Goal: Task Accomplishment & Management: Complete application form

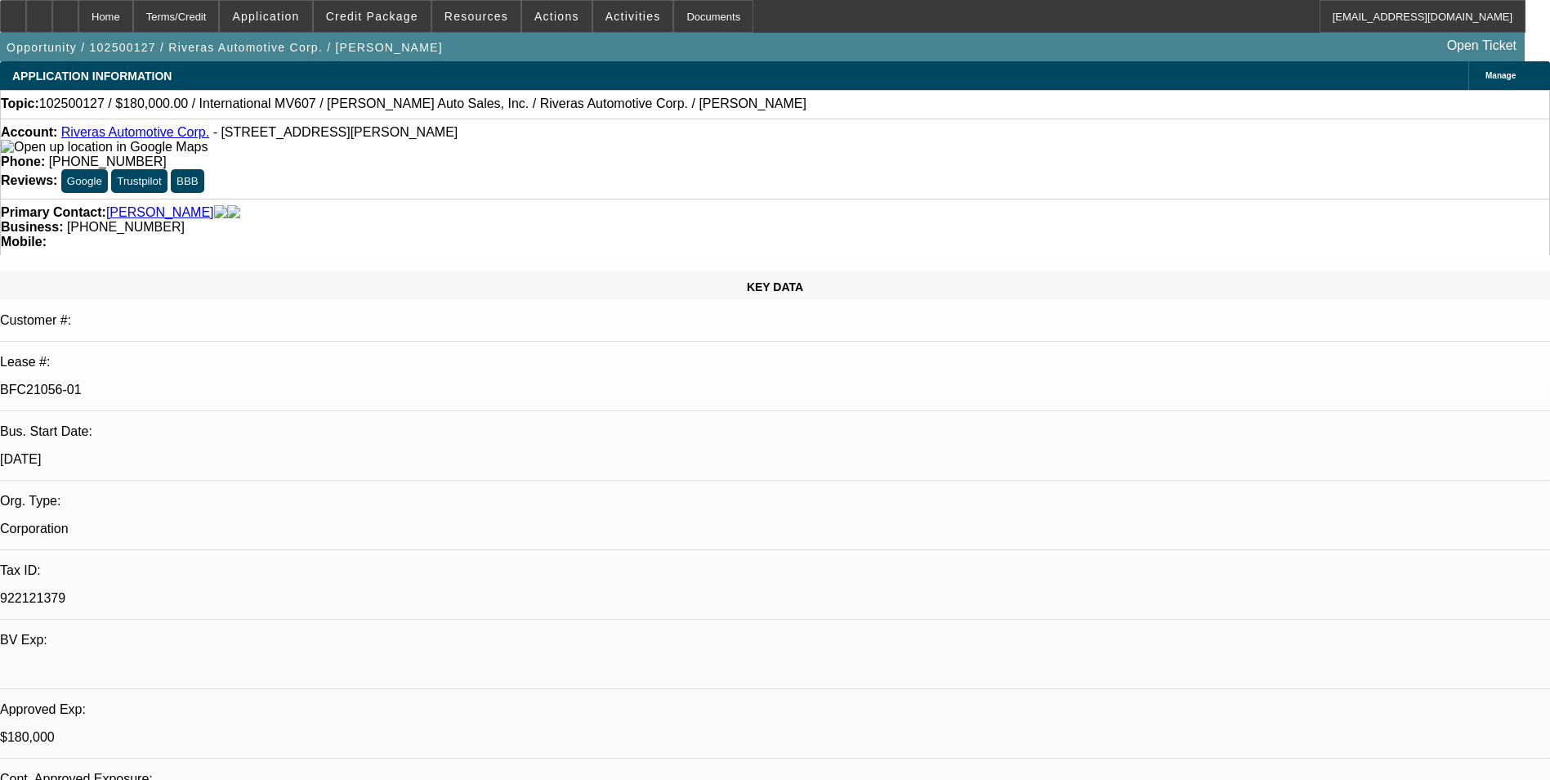
select select "0"
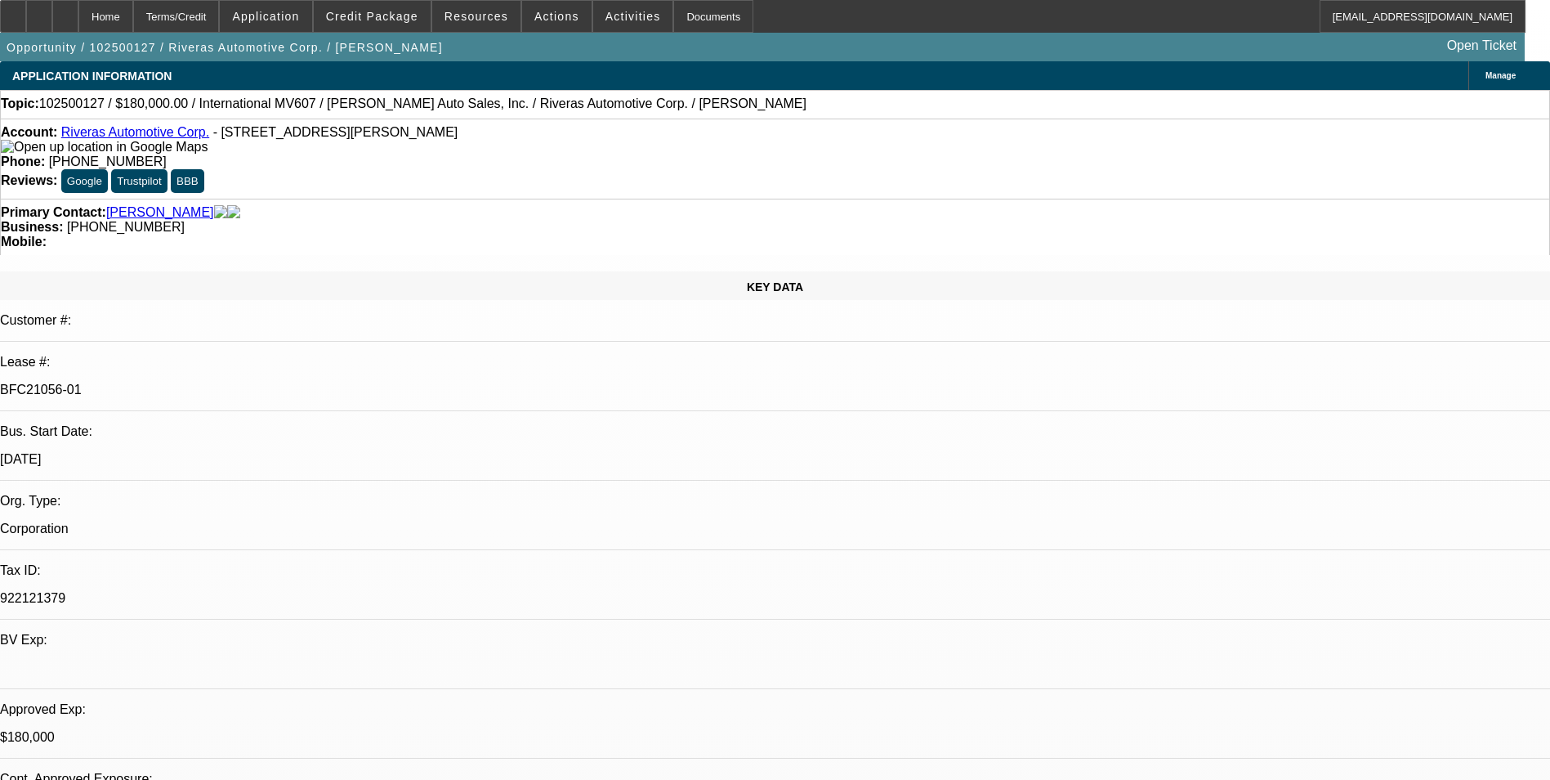
select select "0"
select select "1"
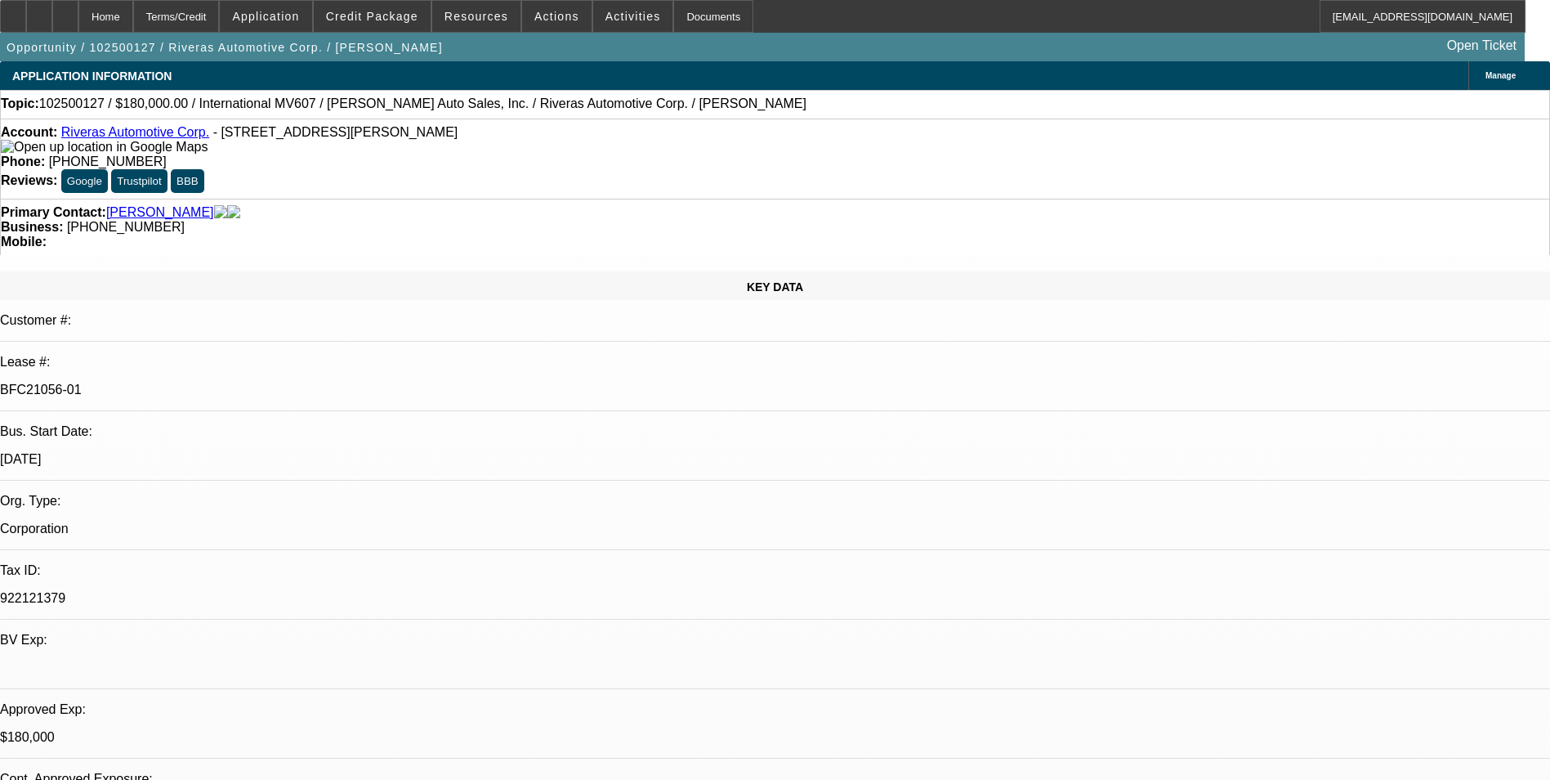
select select "1"
select select "6"
select select "1"
select select "2"
select select "6"
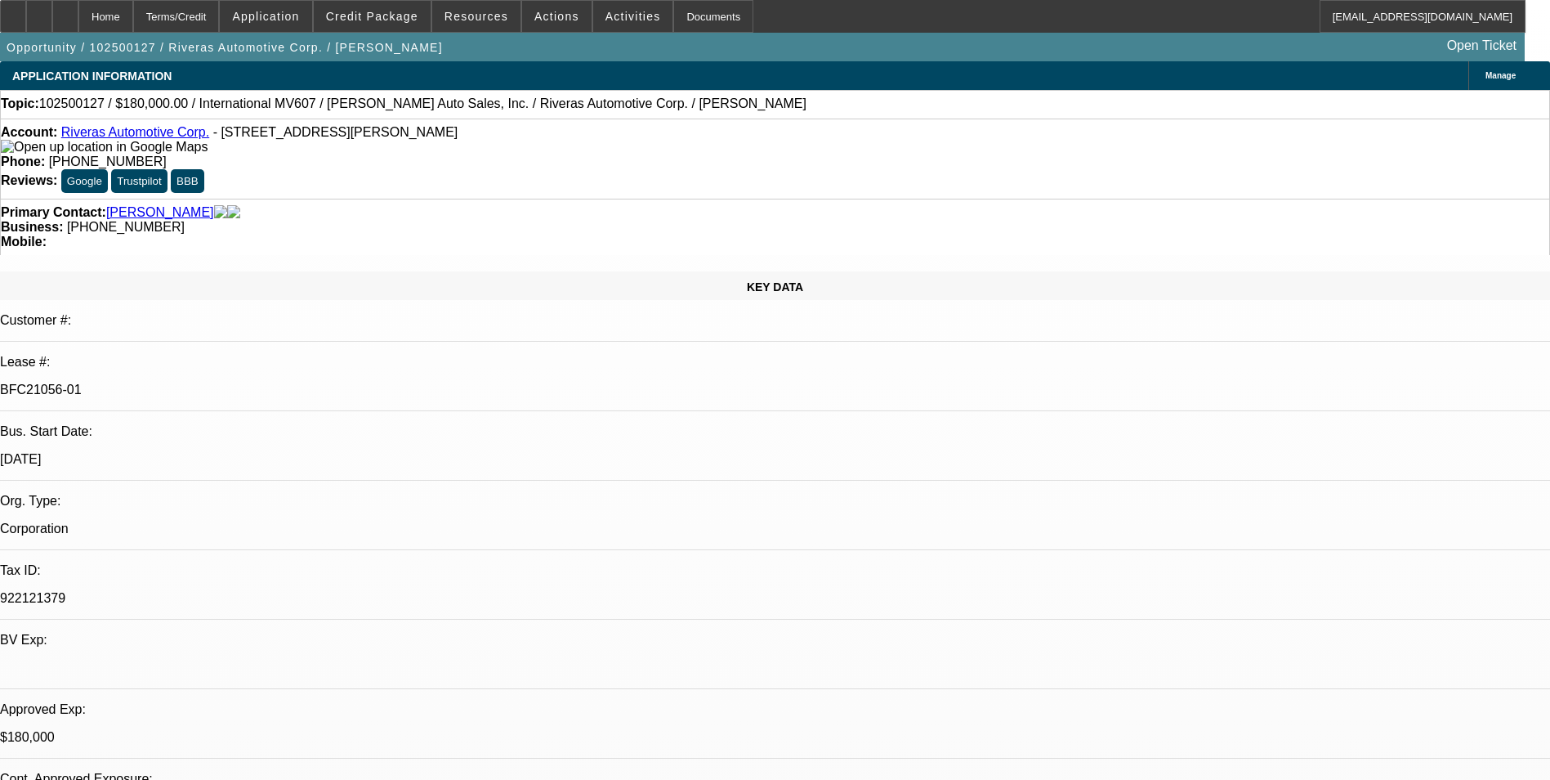
select select "1"
select select "6"
click at [39, 11] on icon at bounding box center [39, 11] width 0 height 0
click at [370, 30] on span at bounding box center [372, 16] width 117 height 39
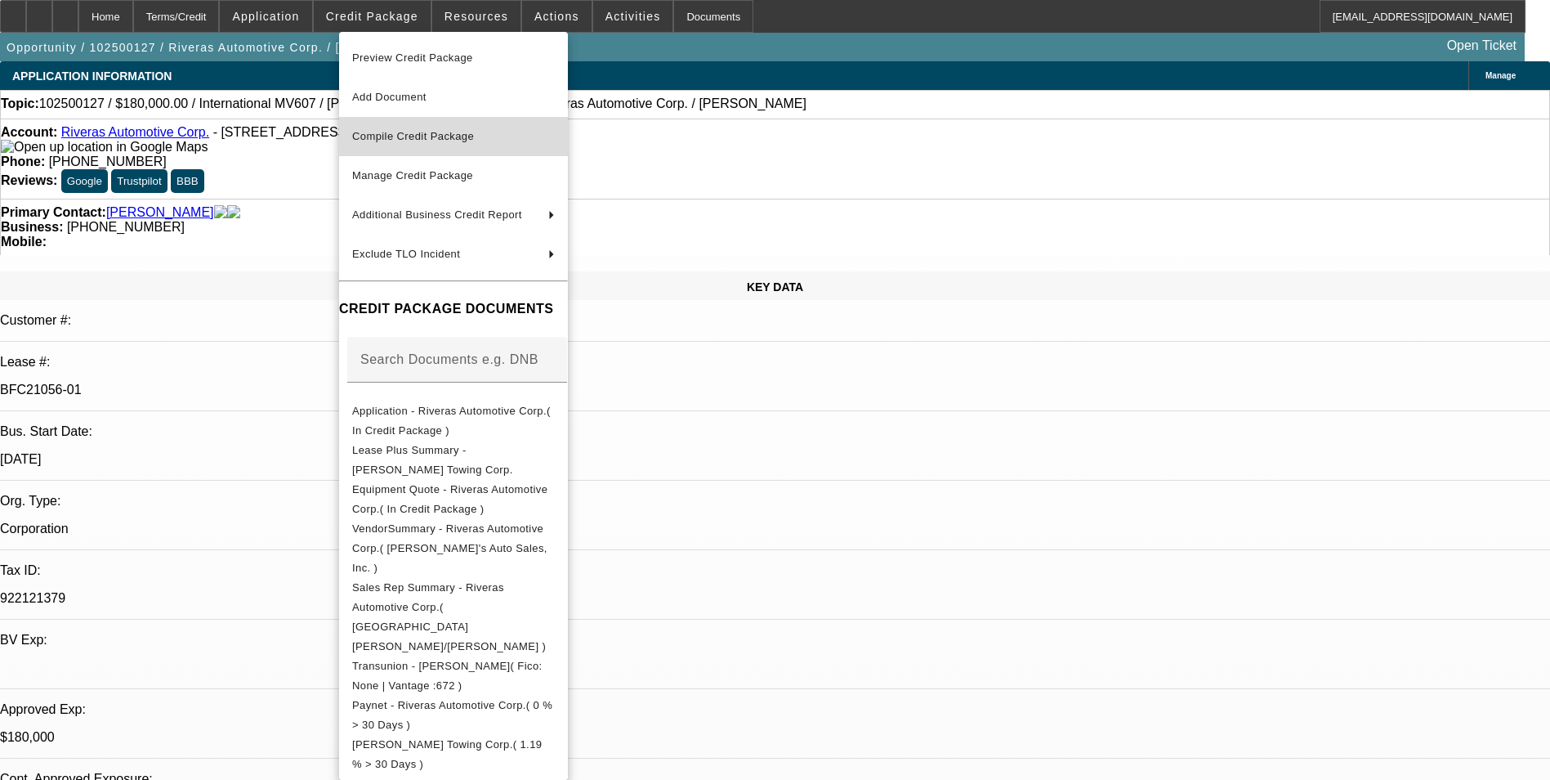
click at [419, 139] on span "Compile Credit Package" at bounding box center [413, 136] width 122 height 12
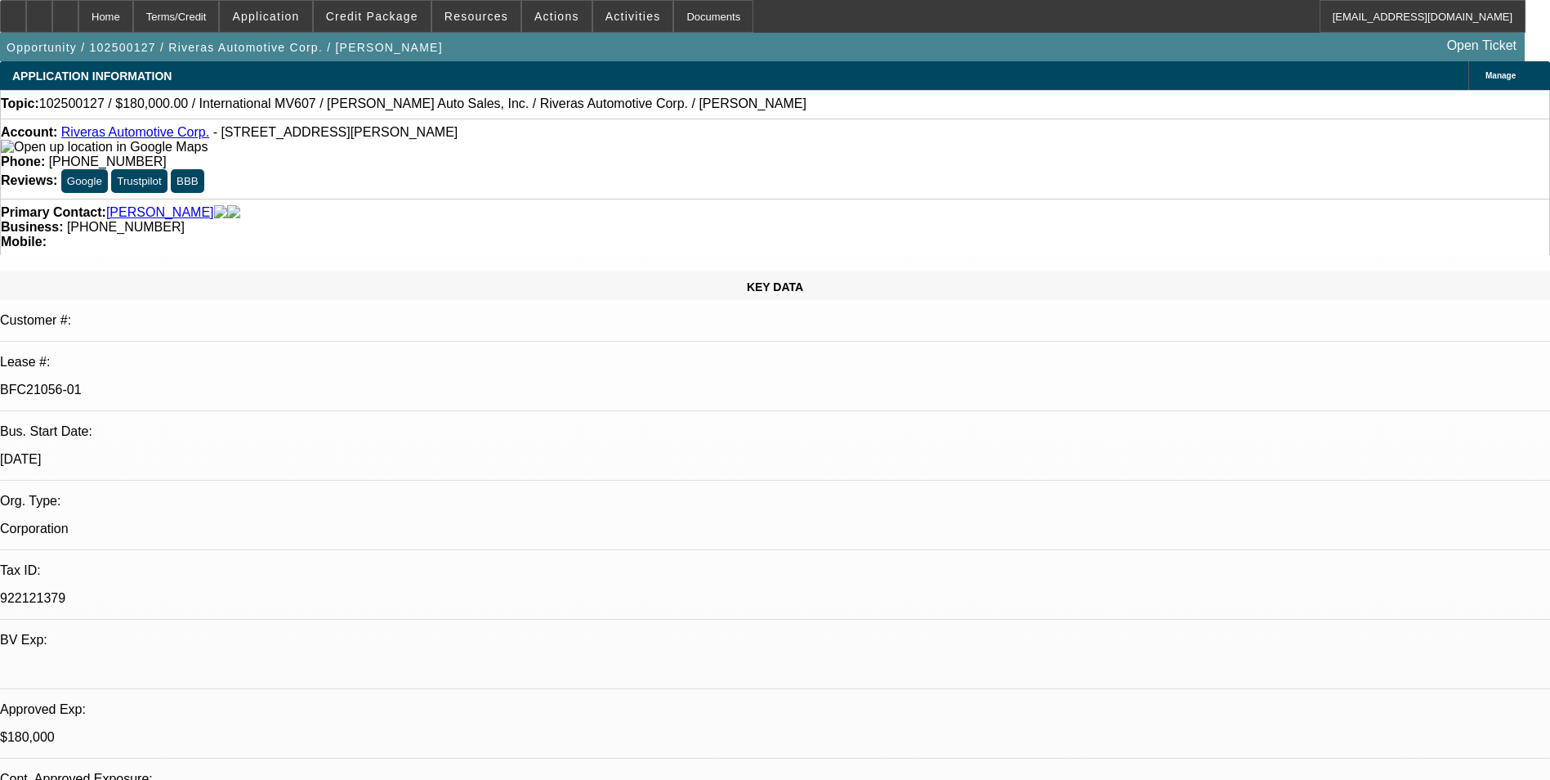
select select "0"
select select "6"
select select "0"
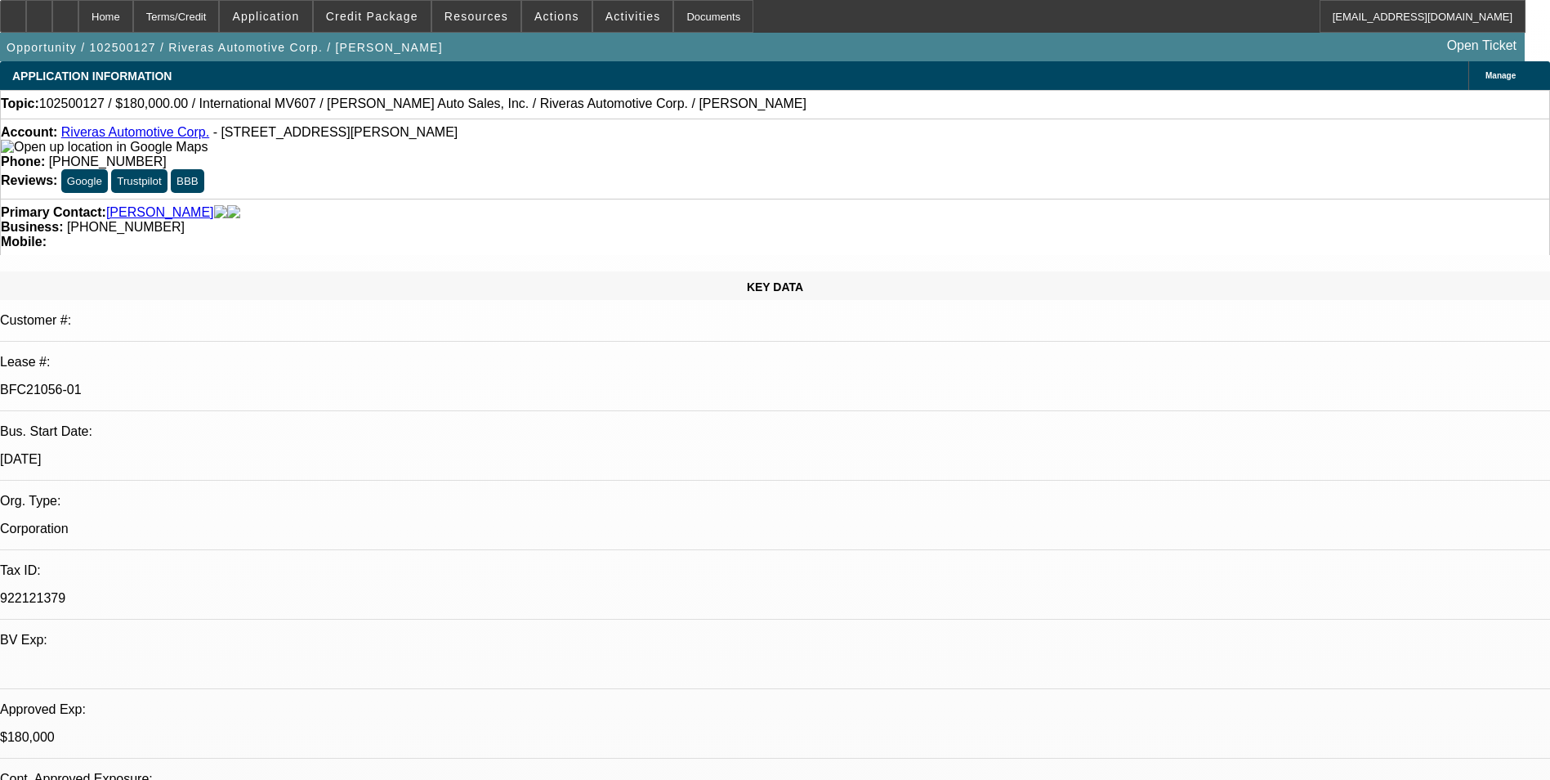
select select "0"
select select "2"
select select "0"
select select "6"
select select "0"
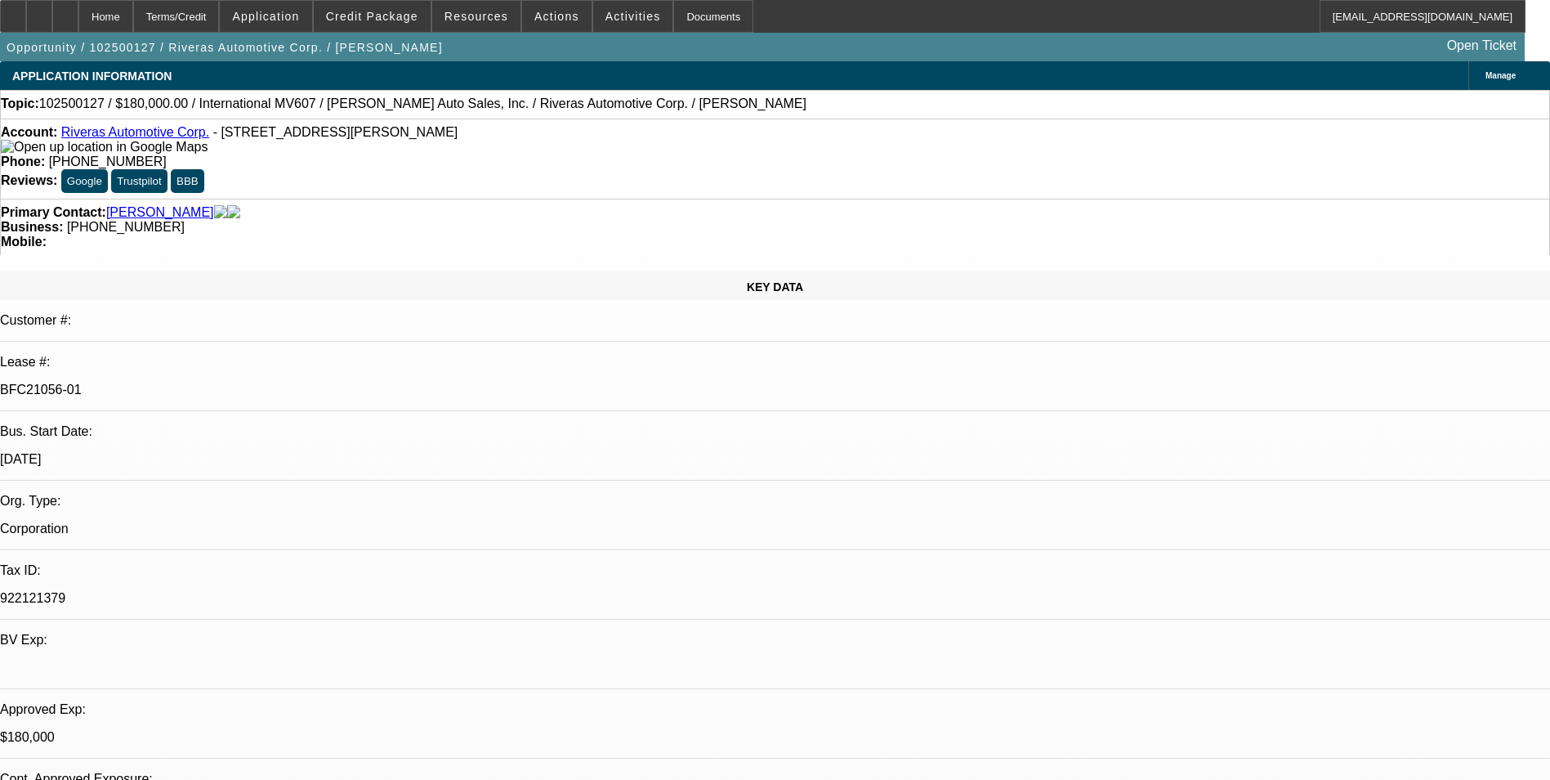
select select "0"
select select "6"
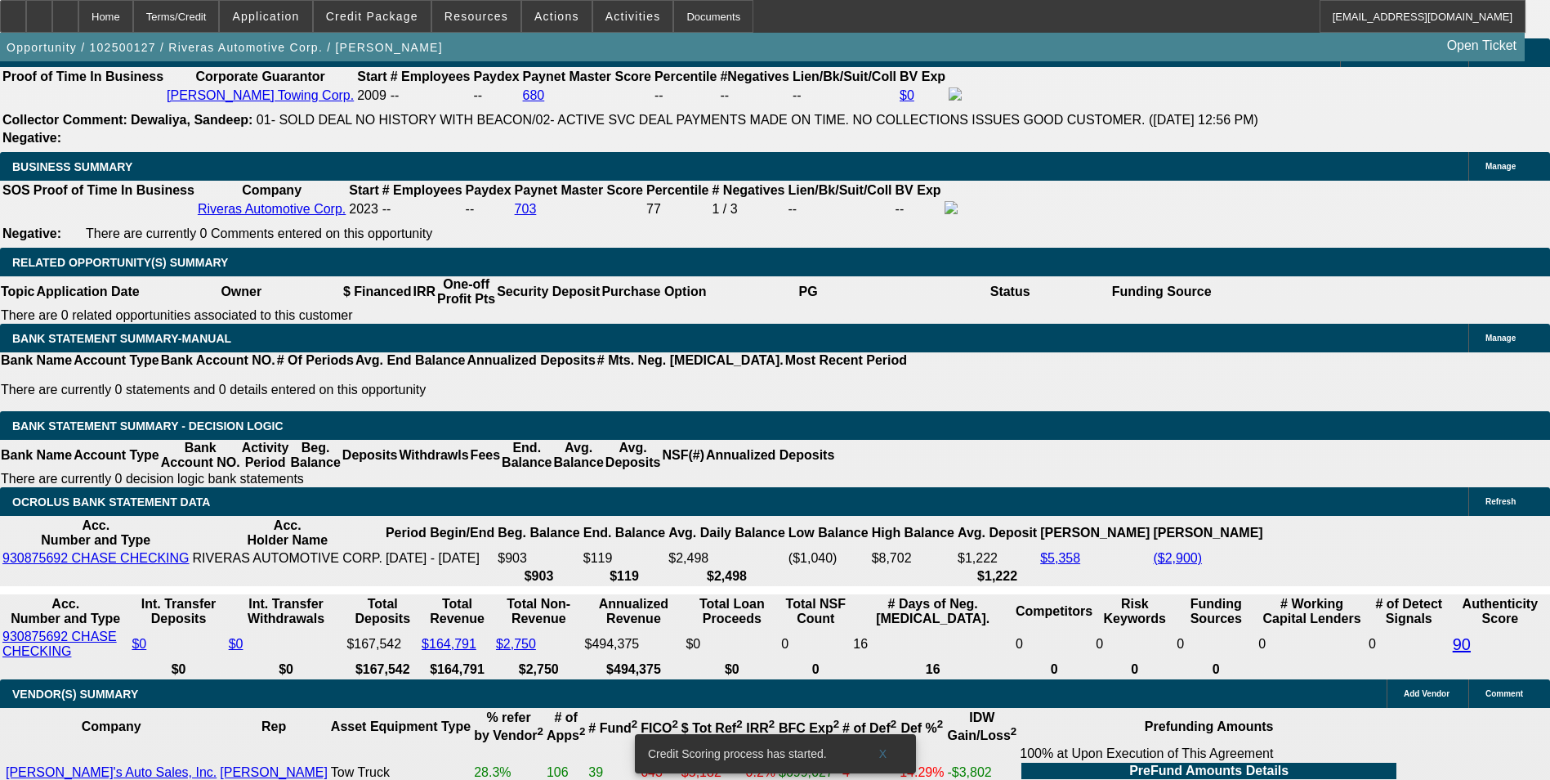
scroll to position [2615, 0]
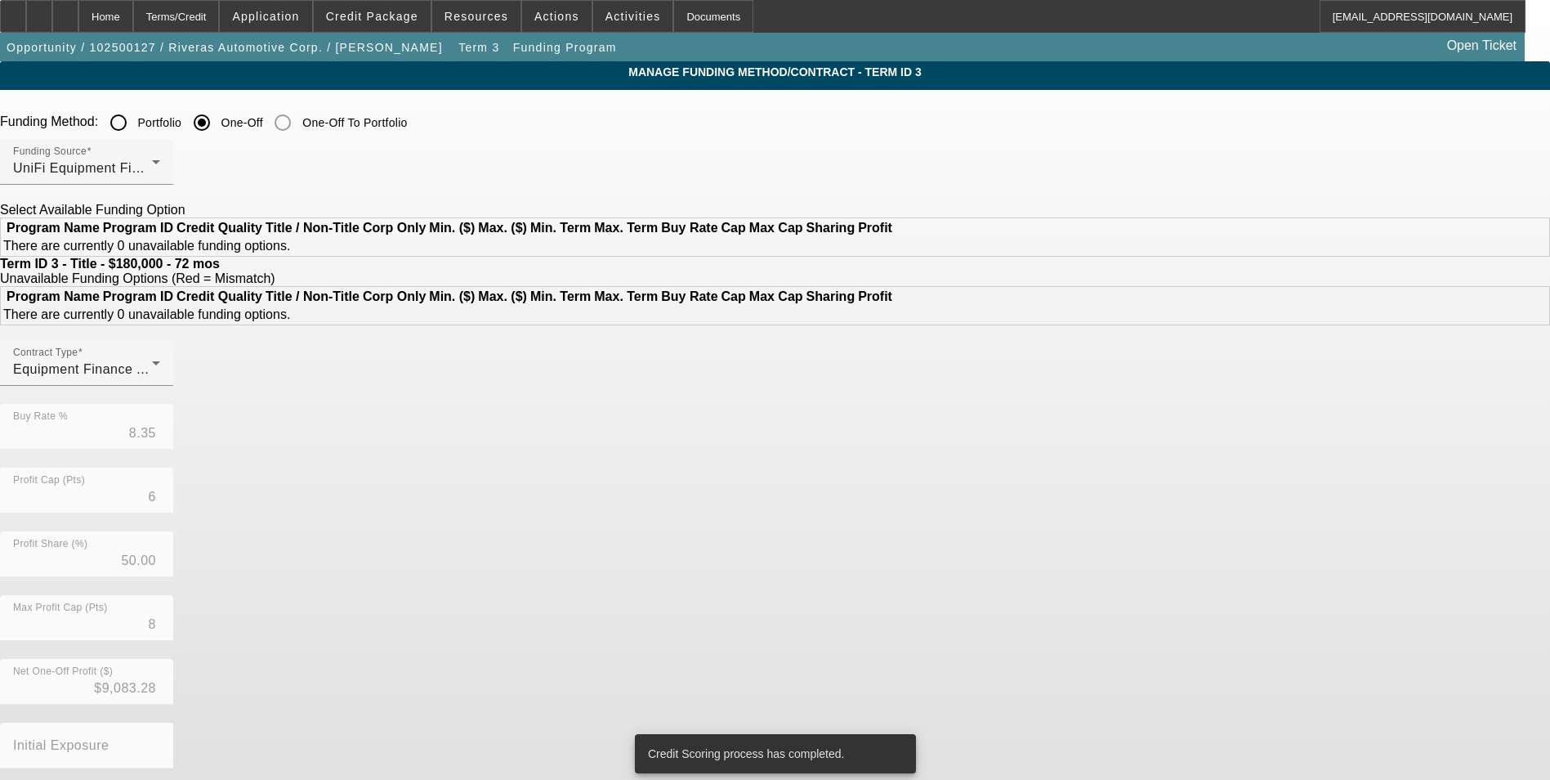
click at [135, 127] on input "Portfolio" at bounding box center [118, 122] width 33 height 33
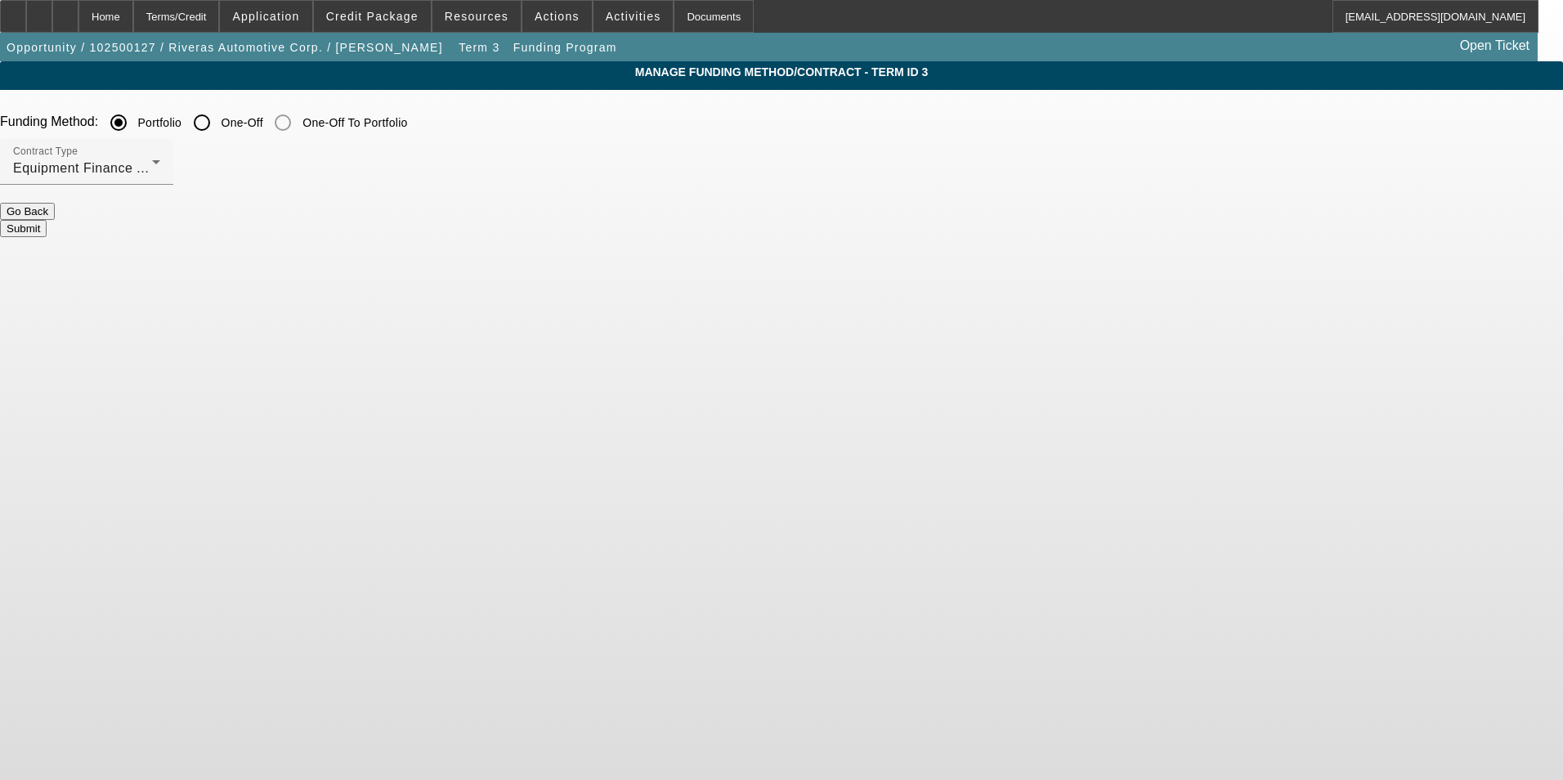
click at [47, 221] on button "Submit" at bounding box center [23, 228] width 47 height 17
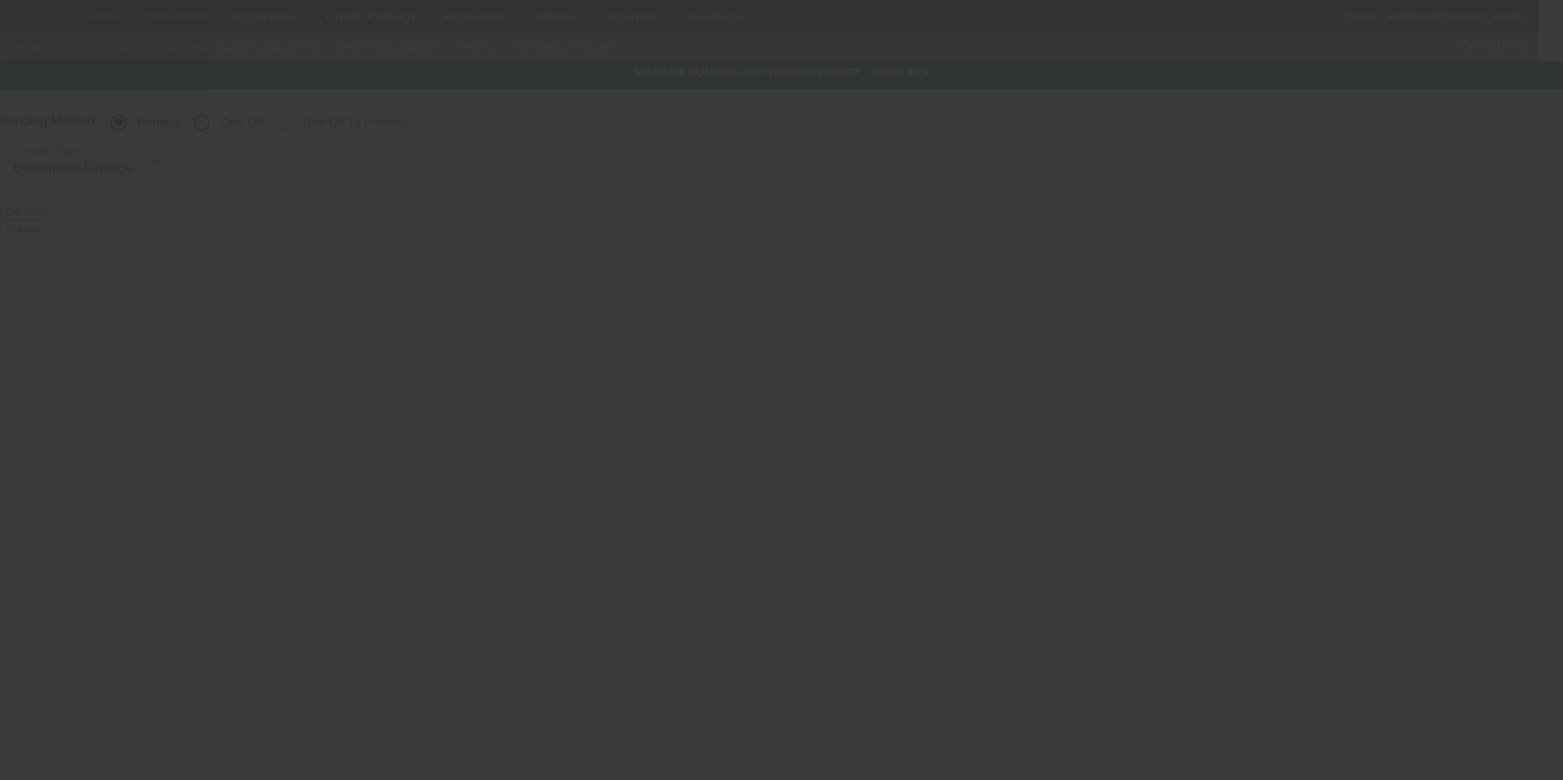
radio input "false"
radio input "true"
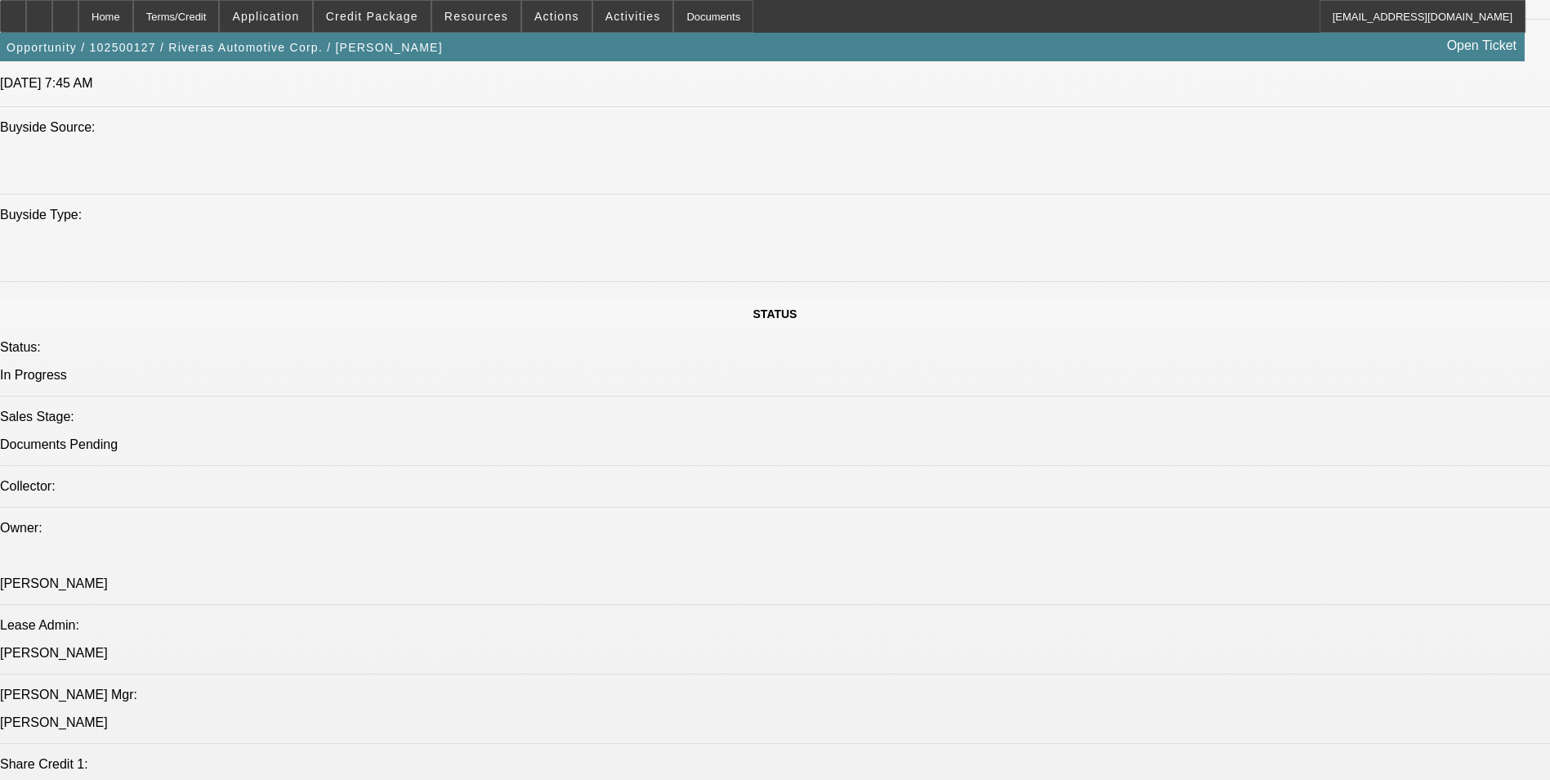
select select "0"
select select "6"
select select "0"
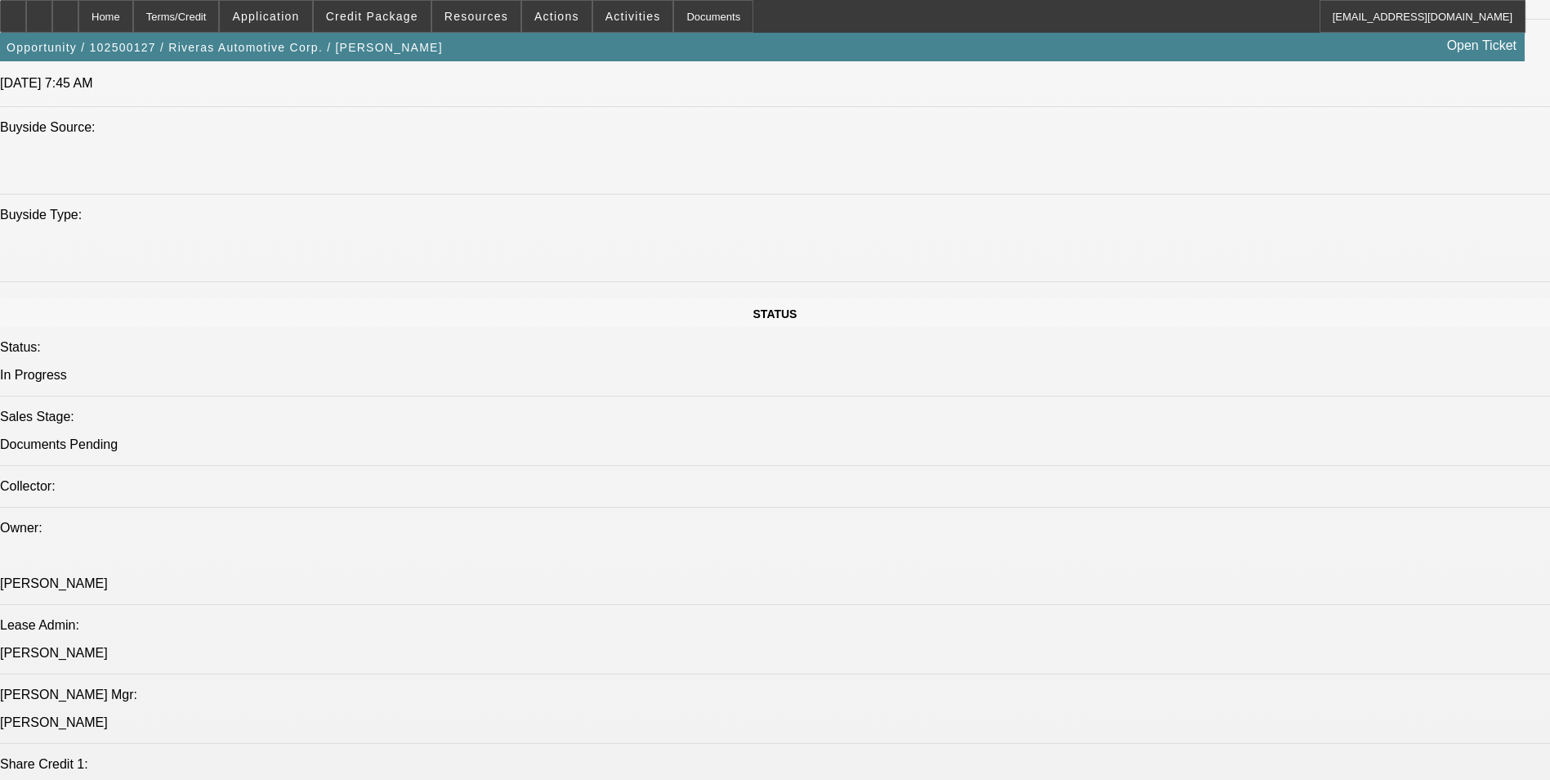
select select "0"
select select "2"
select select "0"
select select "6"
select select "0"
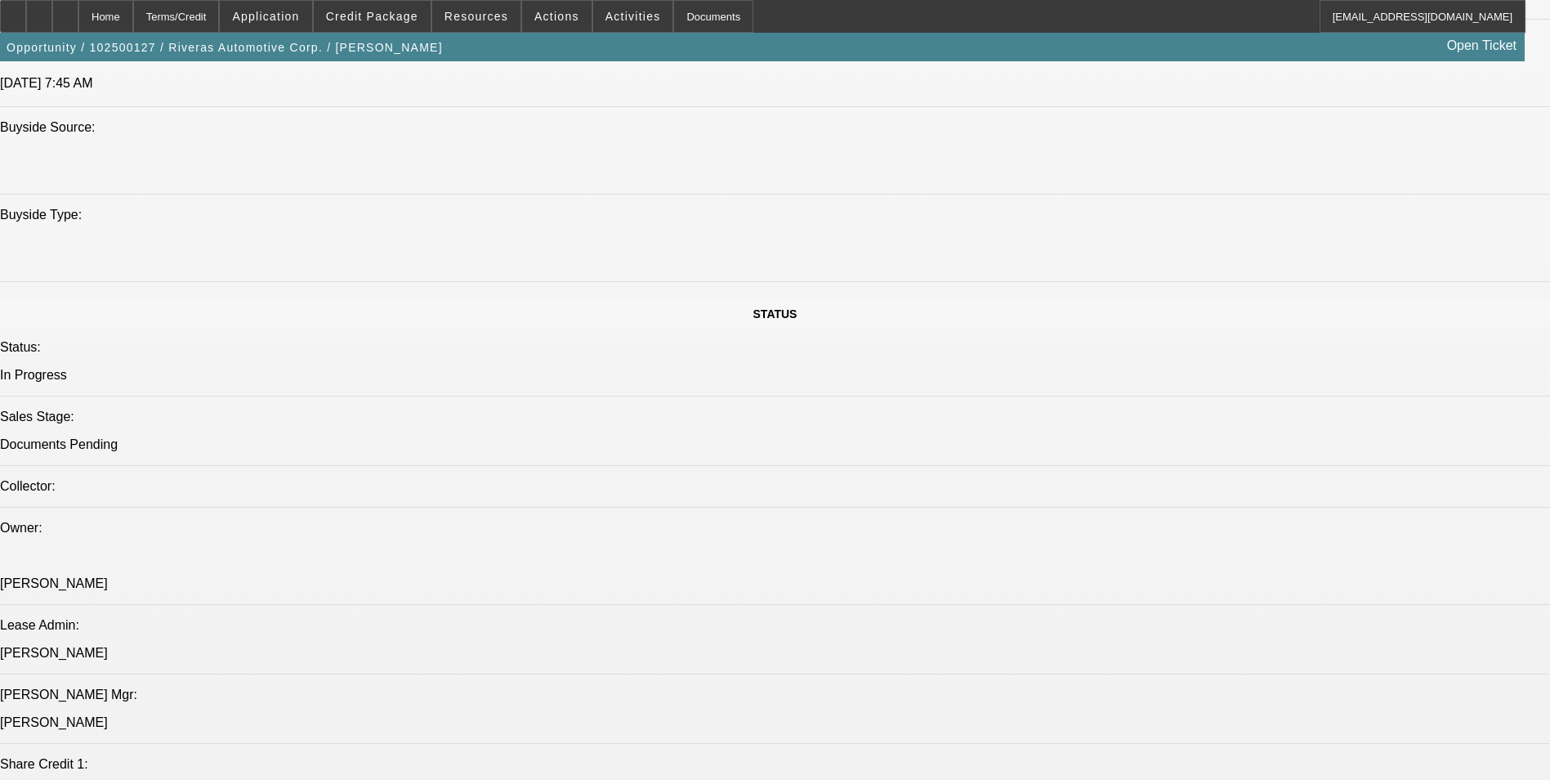
select select "0"
select select "6"
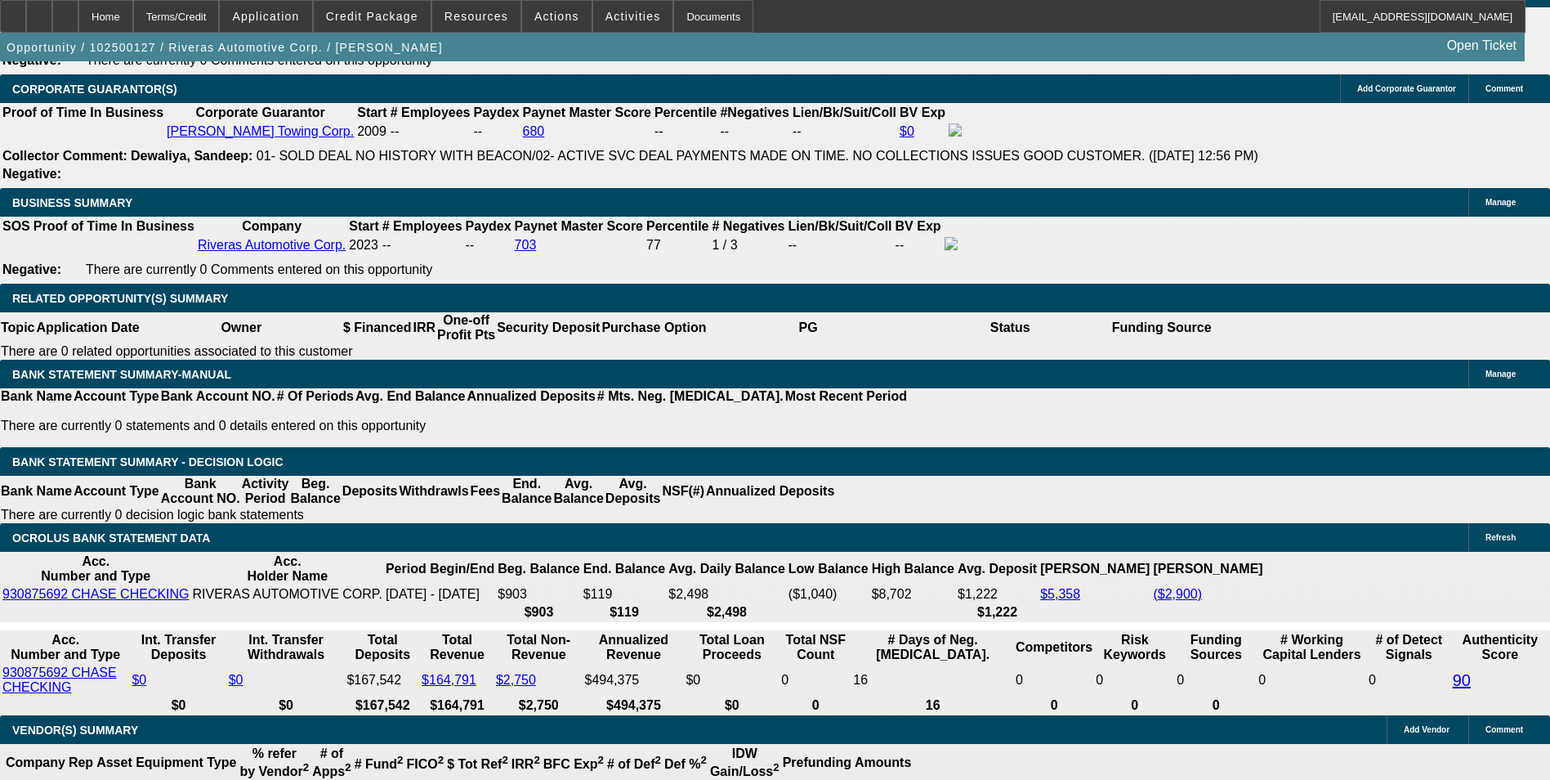
scroll to position [2673, 0]
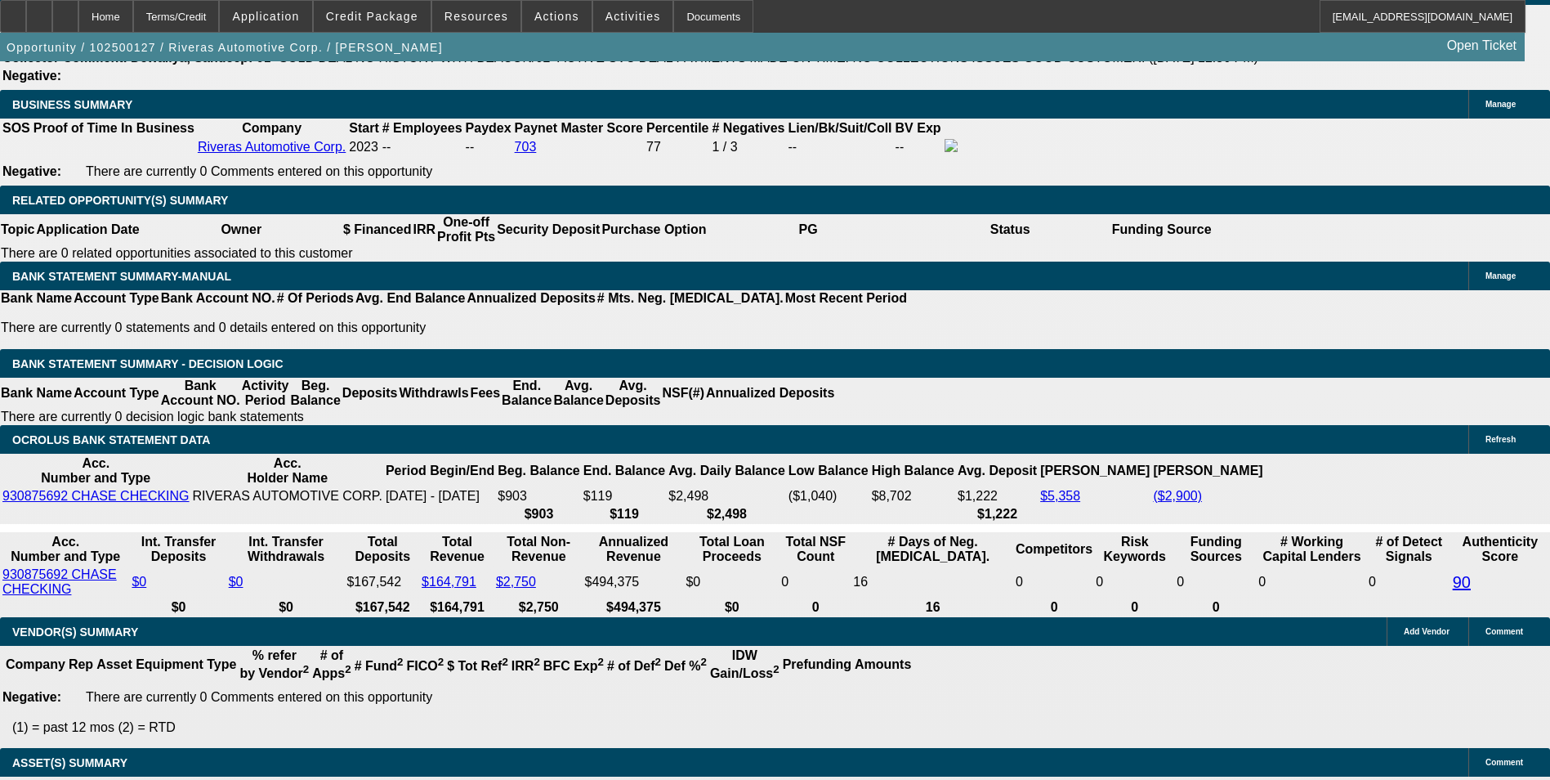
drag, startPoint x: 327, startPoint y: 239, endPoint x: 357, endPoint y: 241, distance: 30.3
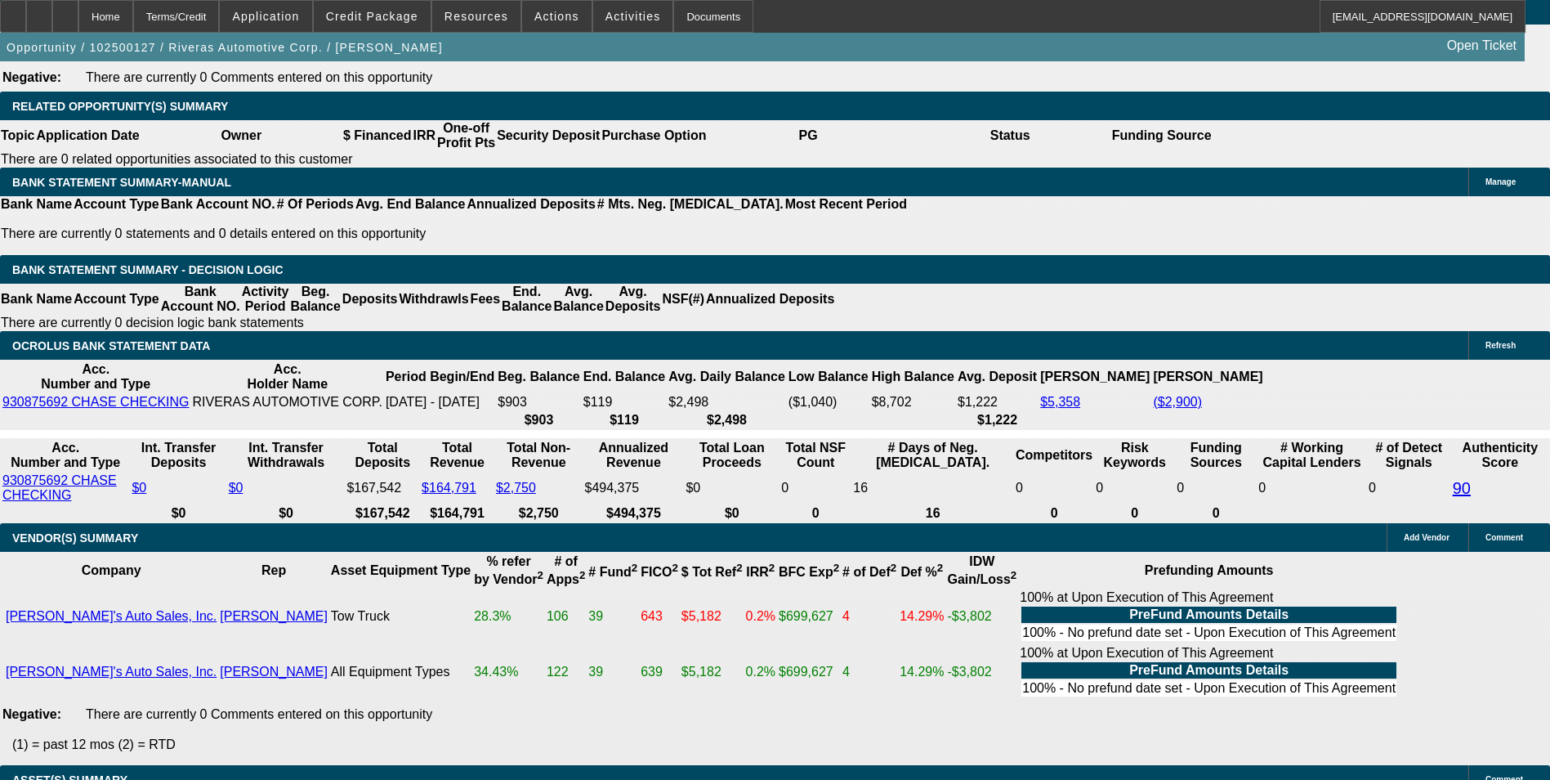
type input "UNKNOWN"
type input "3"
type input "$60,992.71"
type input "36"
type input "$5,799.65"
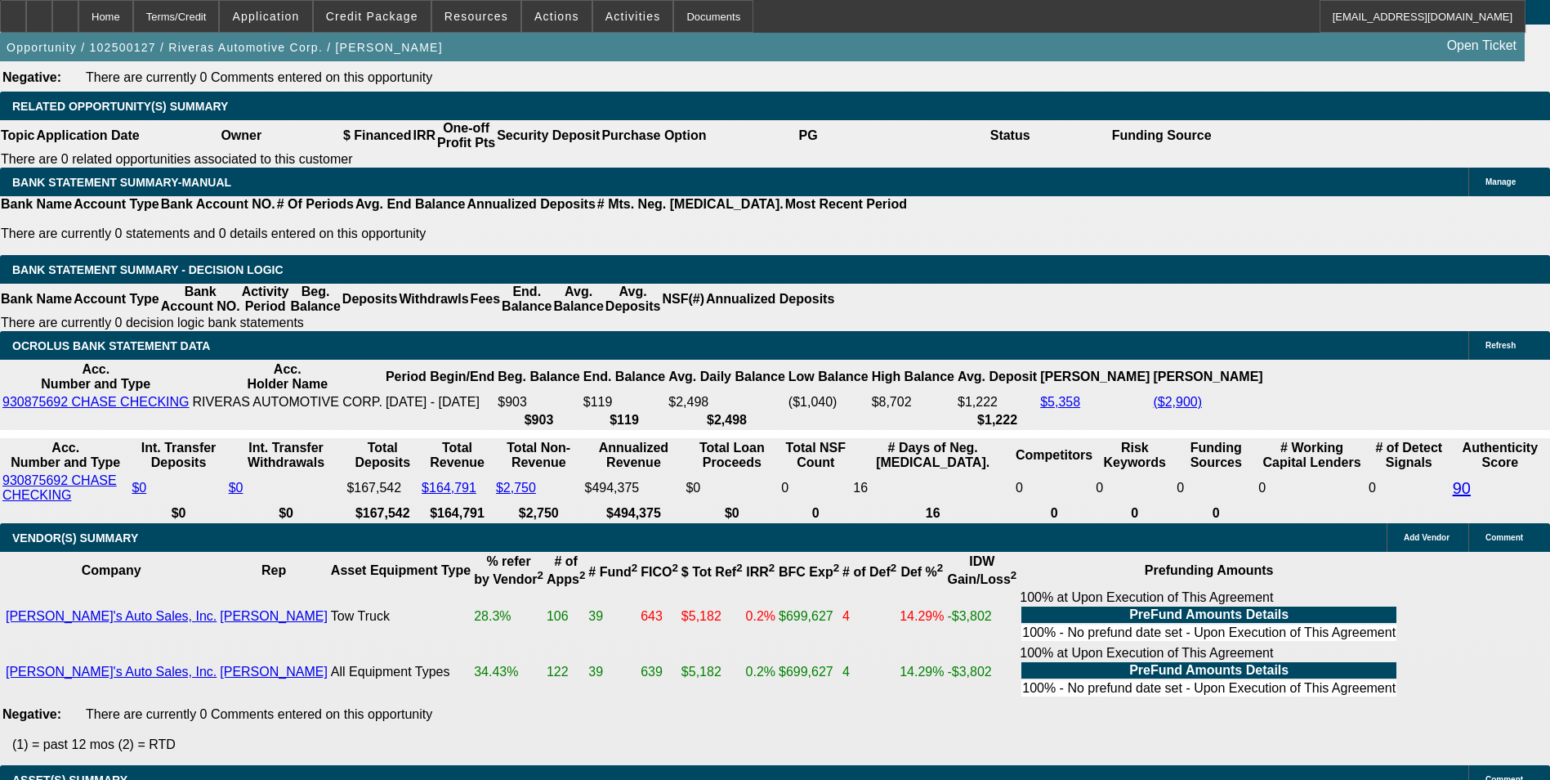
type input "36"
drag, startPoint x: 353, startPoint y: 234, endPoint x: 432, endPoint y: 232, distance: 78.5
type input "1"
type input "$5,077.46"
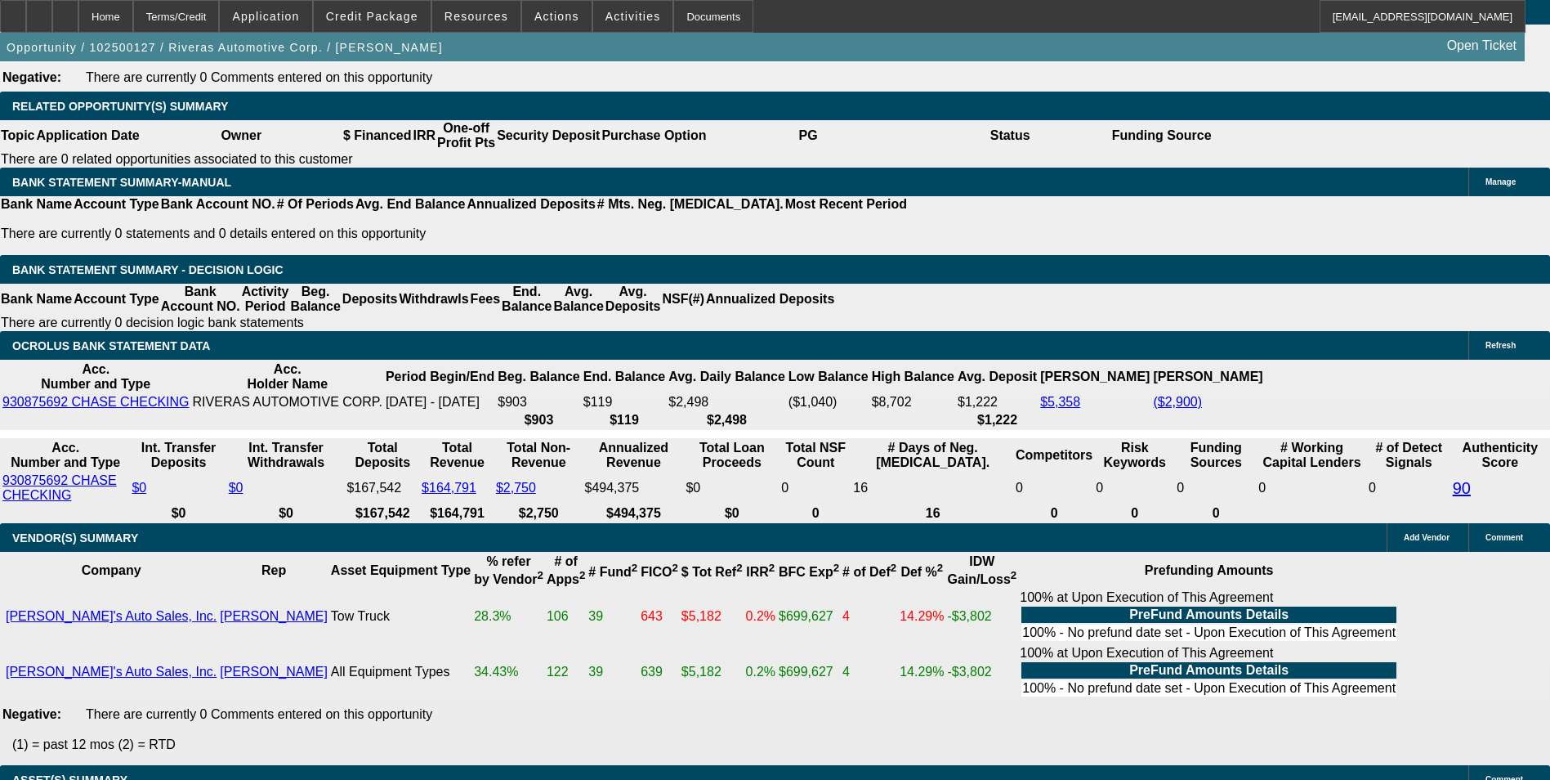
type input "14"
type input "$6,151.97"
type input "14.9"
type input "$6,230.95"
type input "14.9"
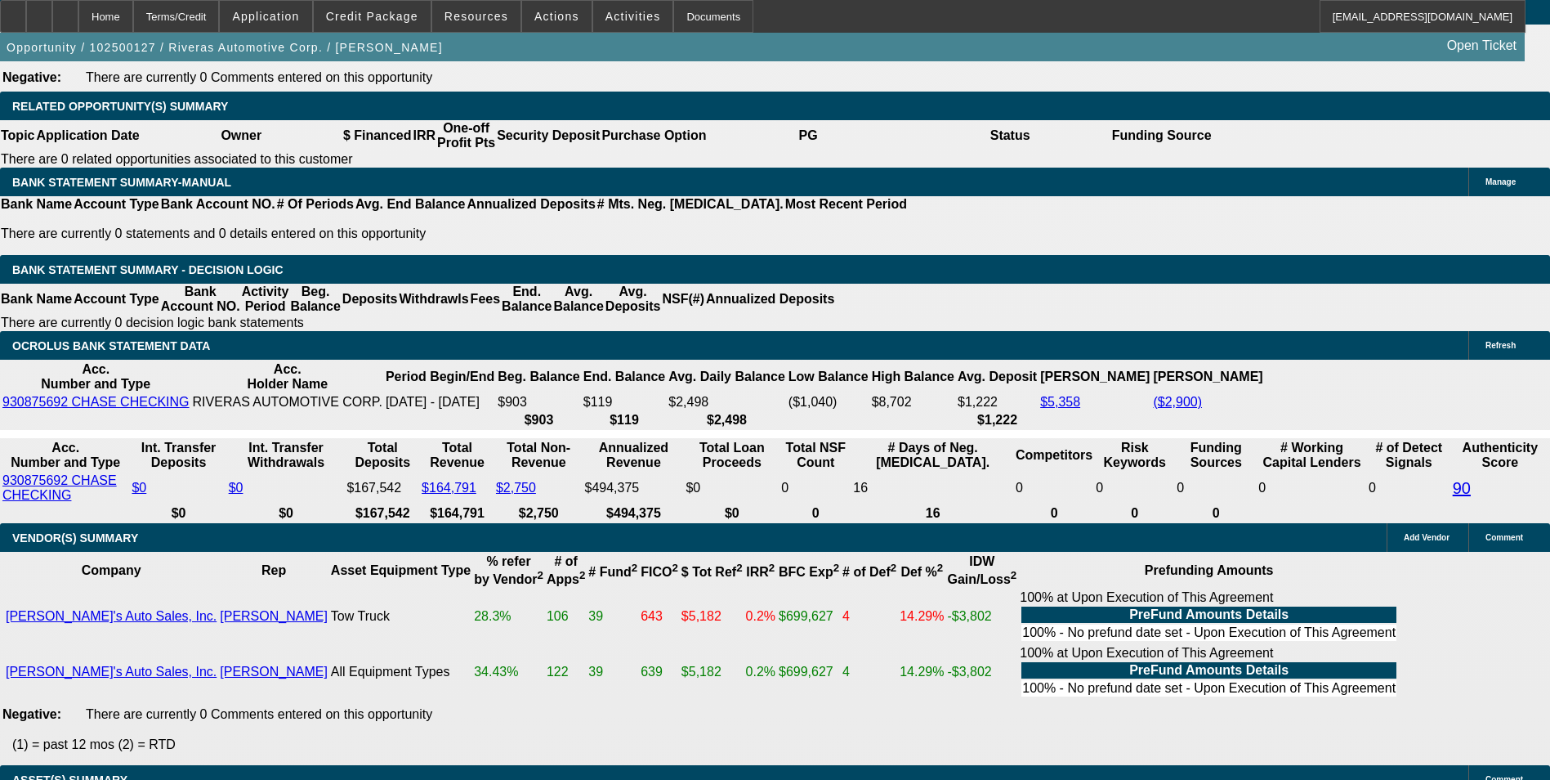
select select "2"
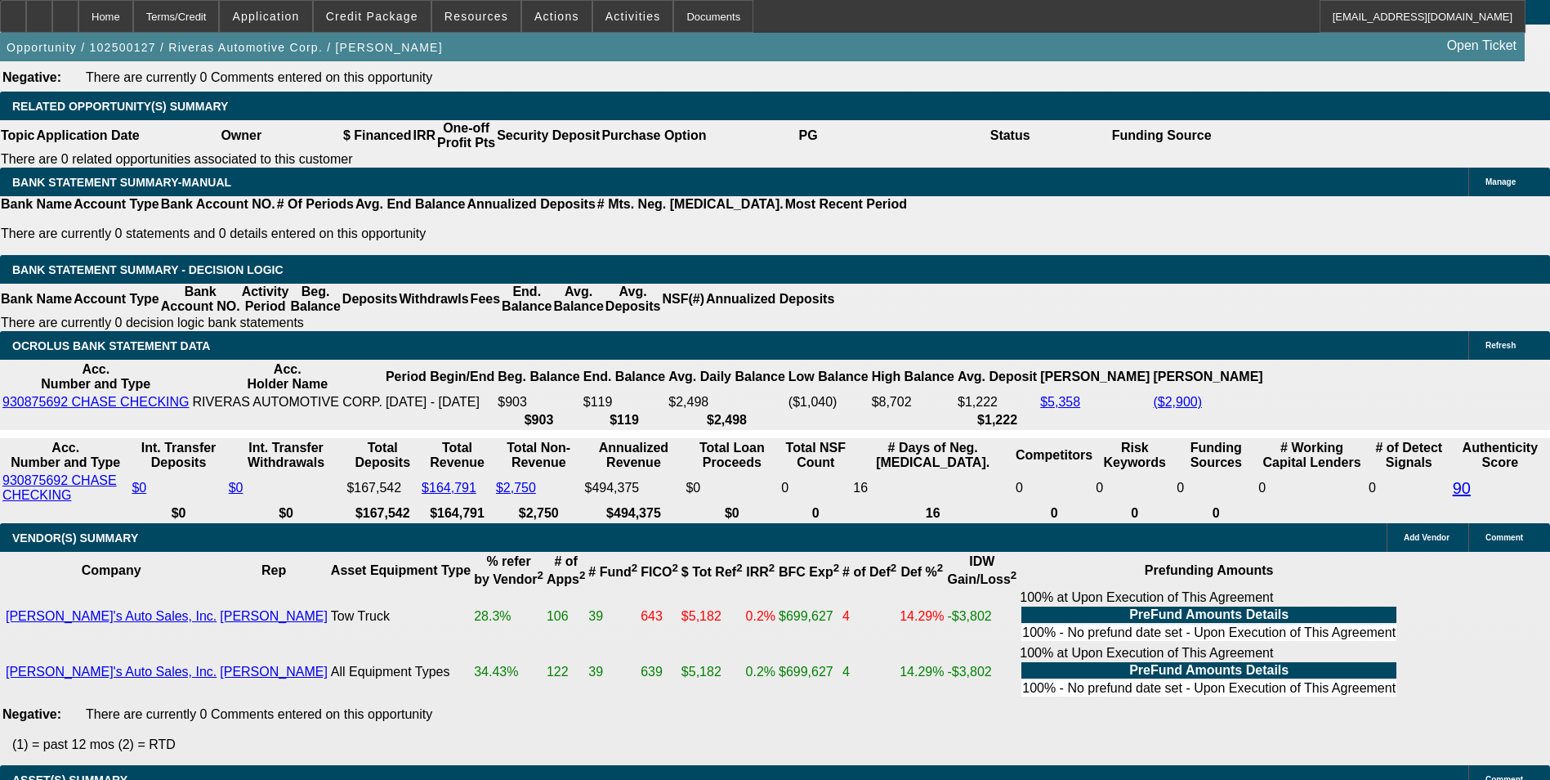
select select "2"
type input "$12,461.90"
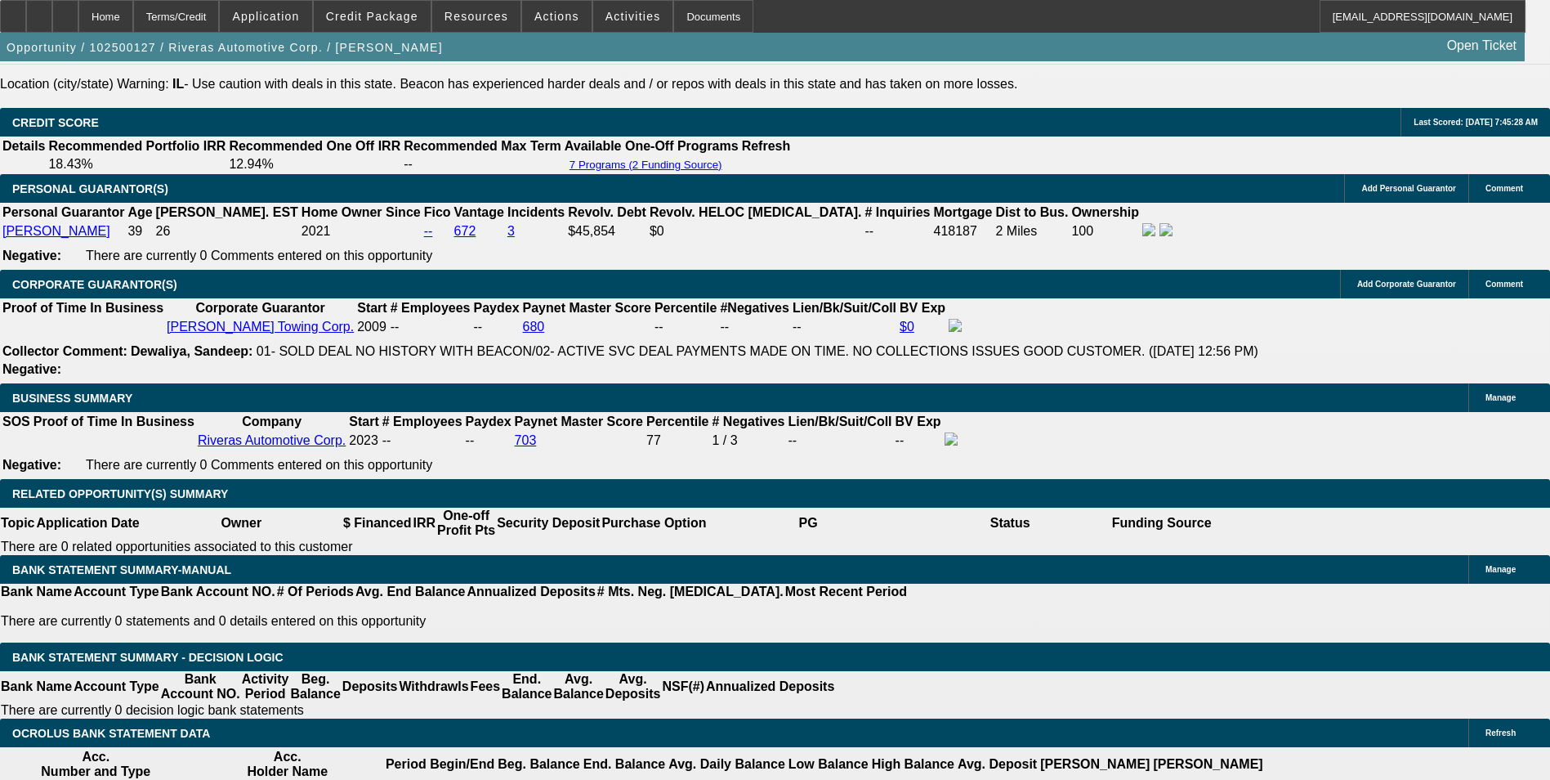
scroll to position [2358, 0]
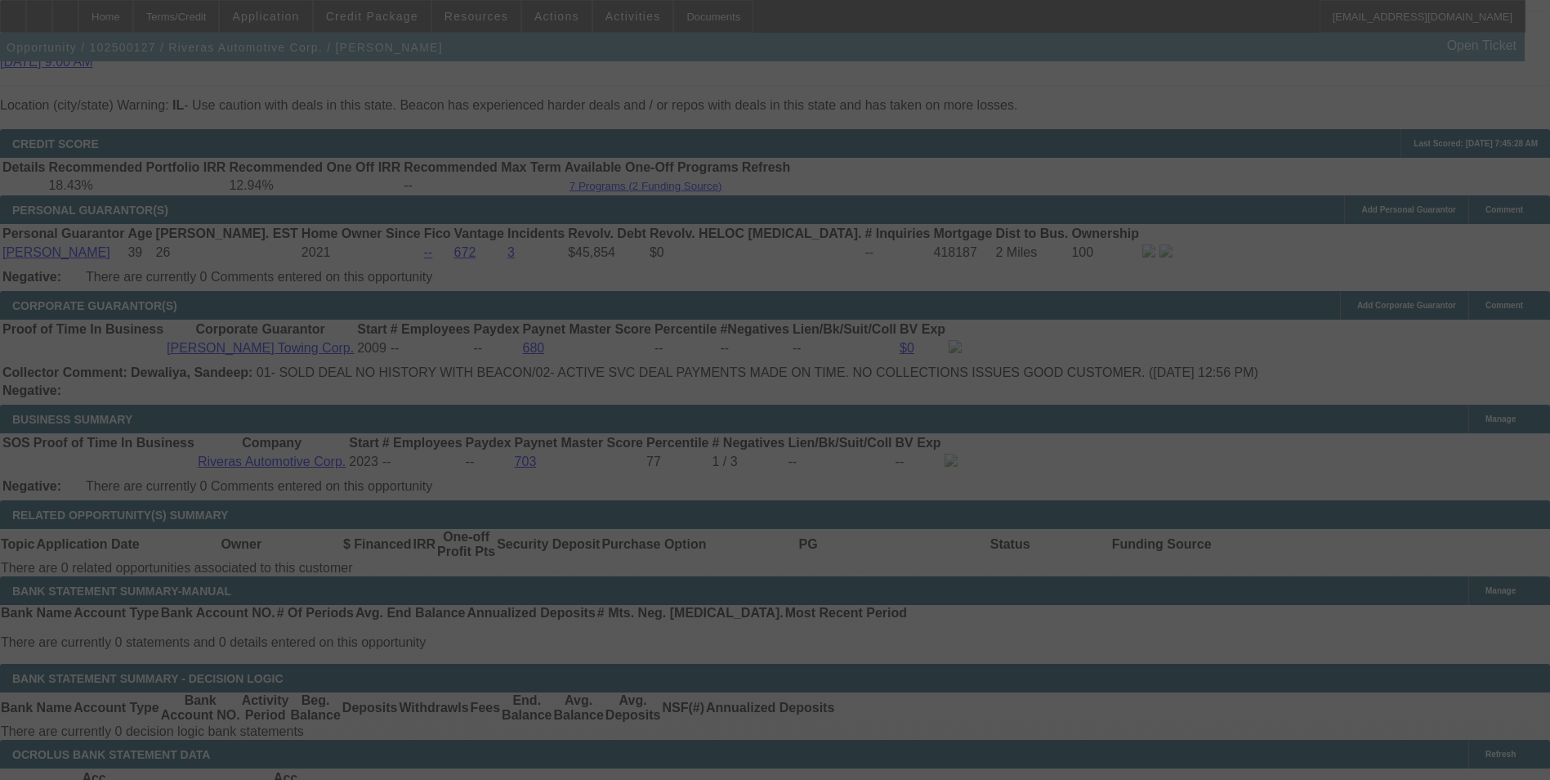
select select "0"
select select "2"
select select "0"
select select "6"
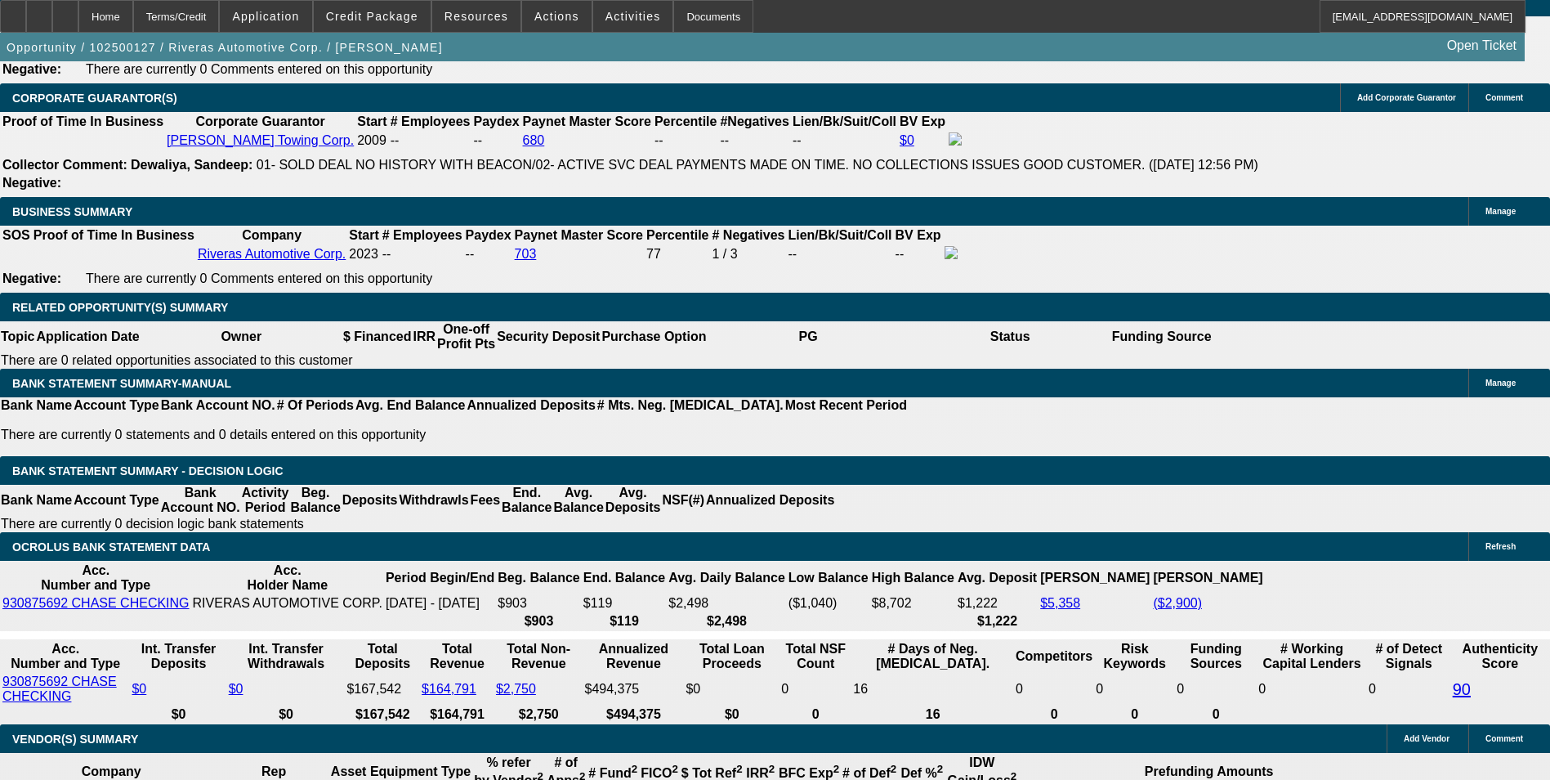
scroll to position [2603, 0]
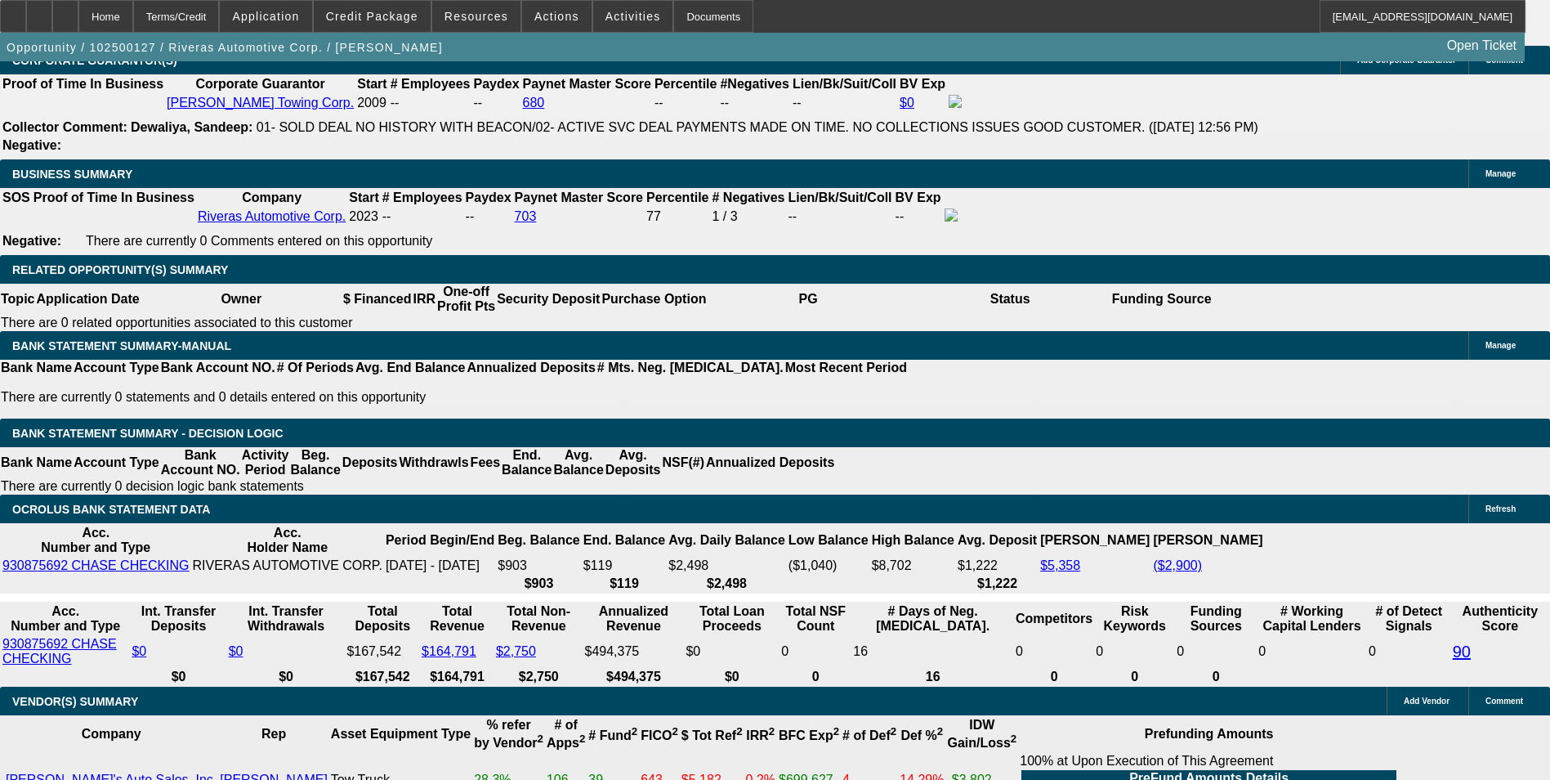
drag, startPoint x: 319, startPoint y: 400, endPoint x: 332, endPoint y: 400, distance: 13.1
type input "6"
type input "UNKNOWN"
type input "60"
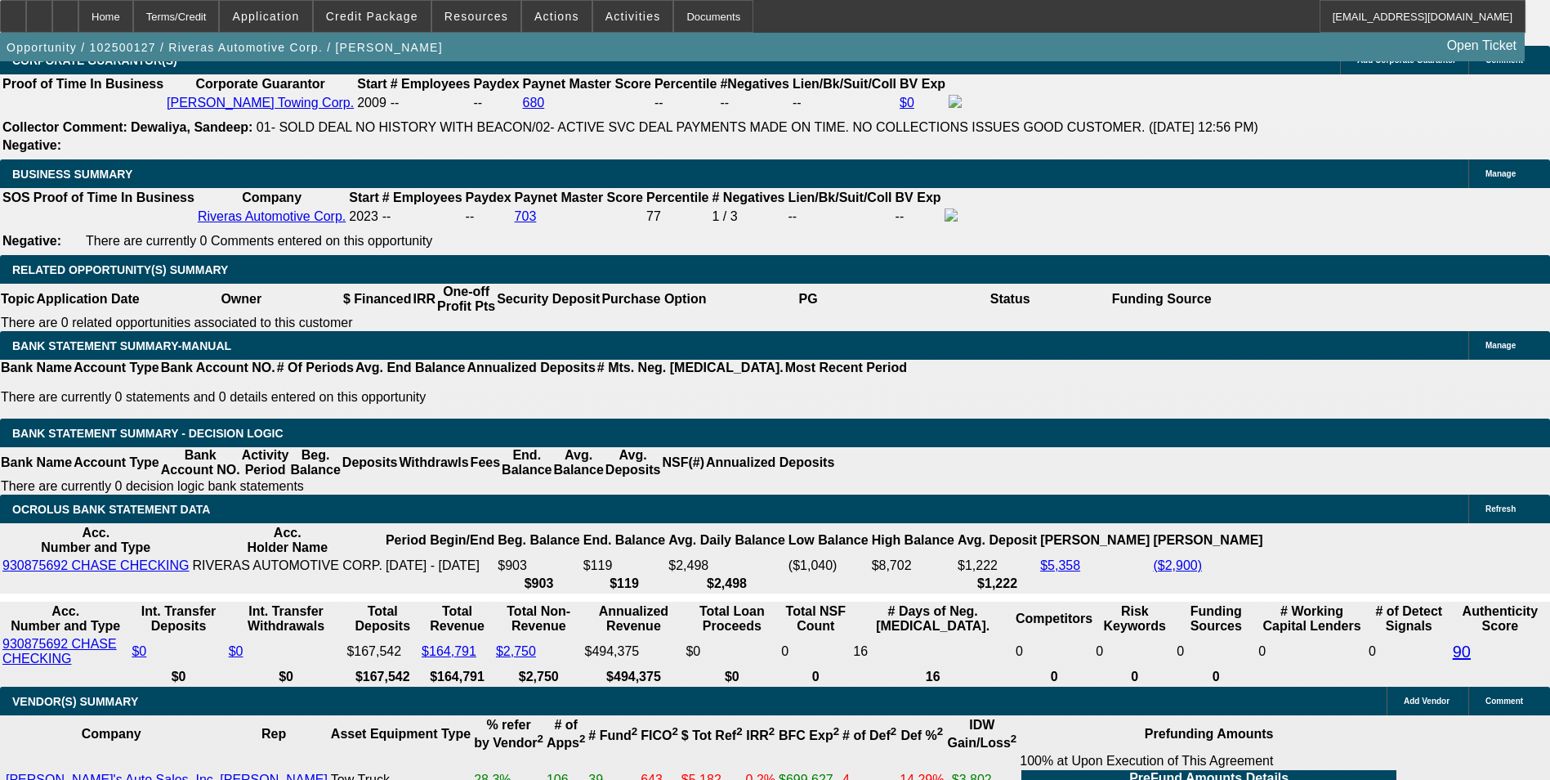
type input "$62,634.32"
type input "$31,317.16"
type input "$8,545.48"
type input "$4,272.74"
type input "60"
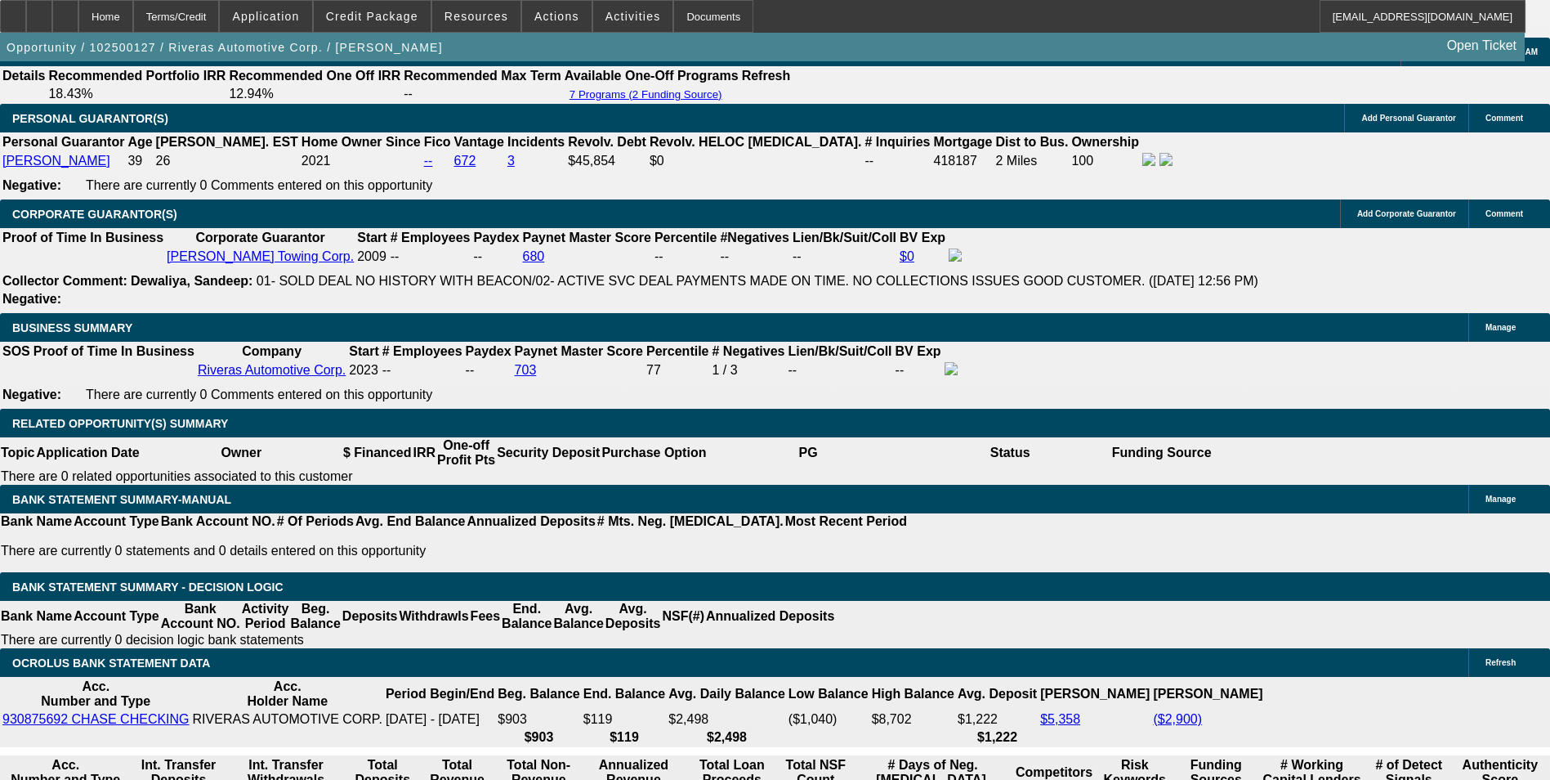
scroll to position [2276, 0]
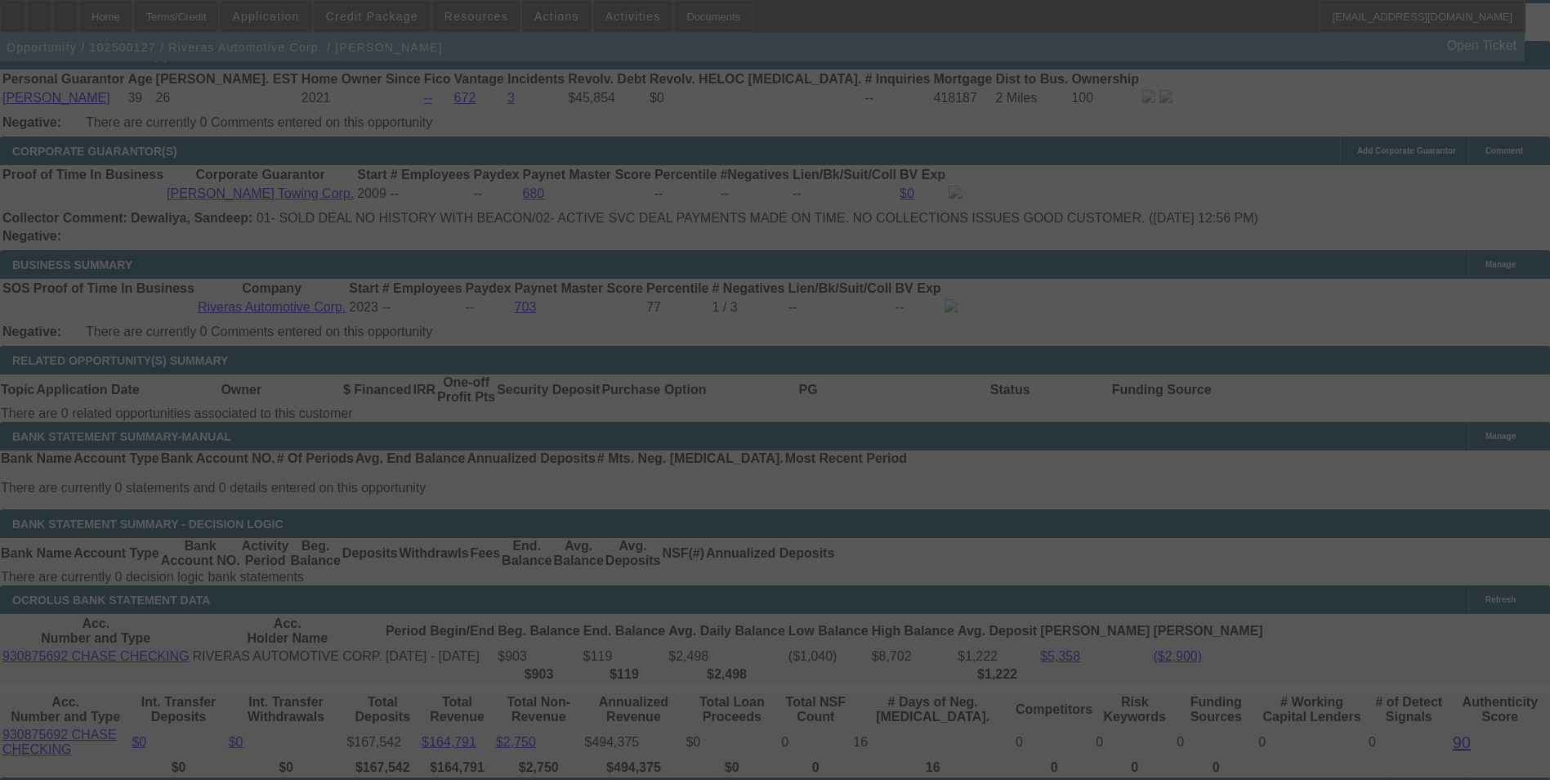
scroll to position [2521, 0]
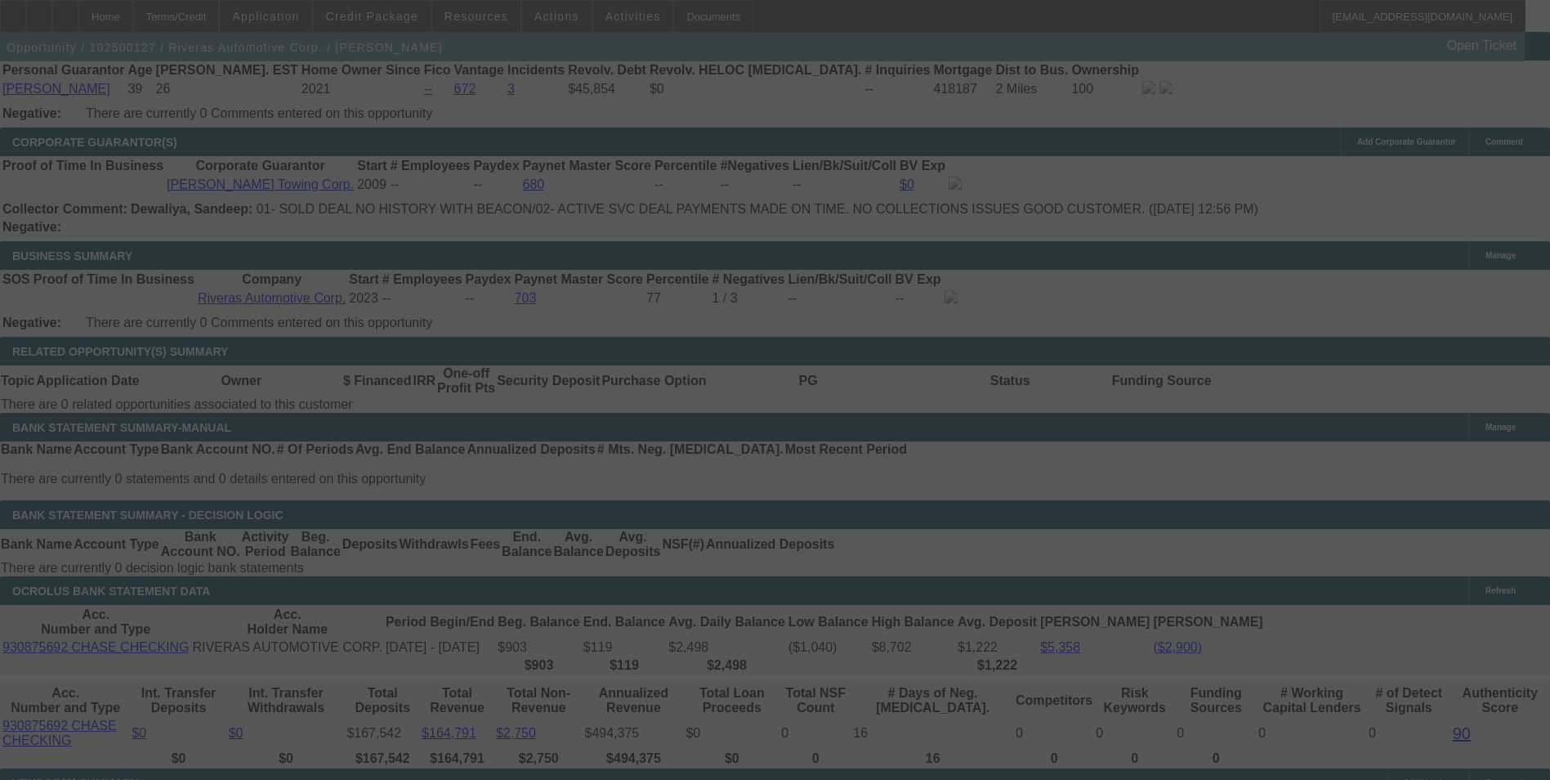
select select "0"
select select "2"
select select "0"
select select "6"
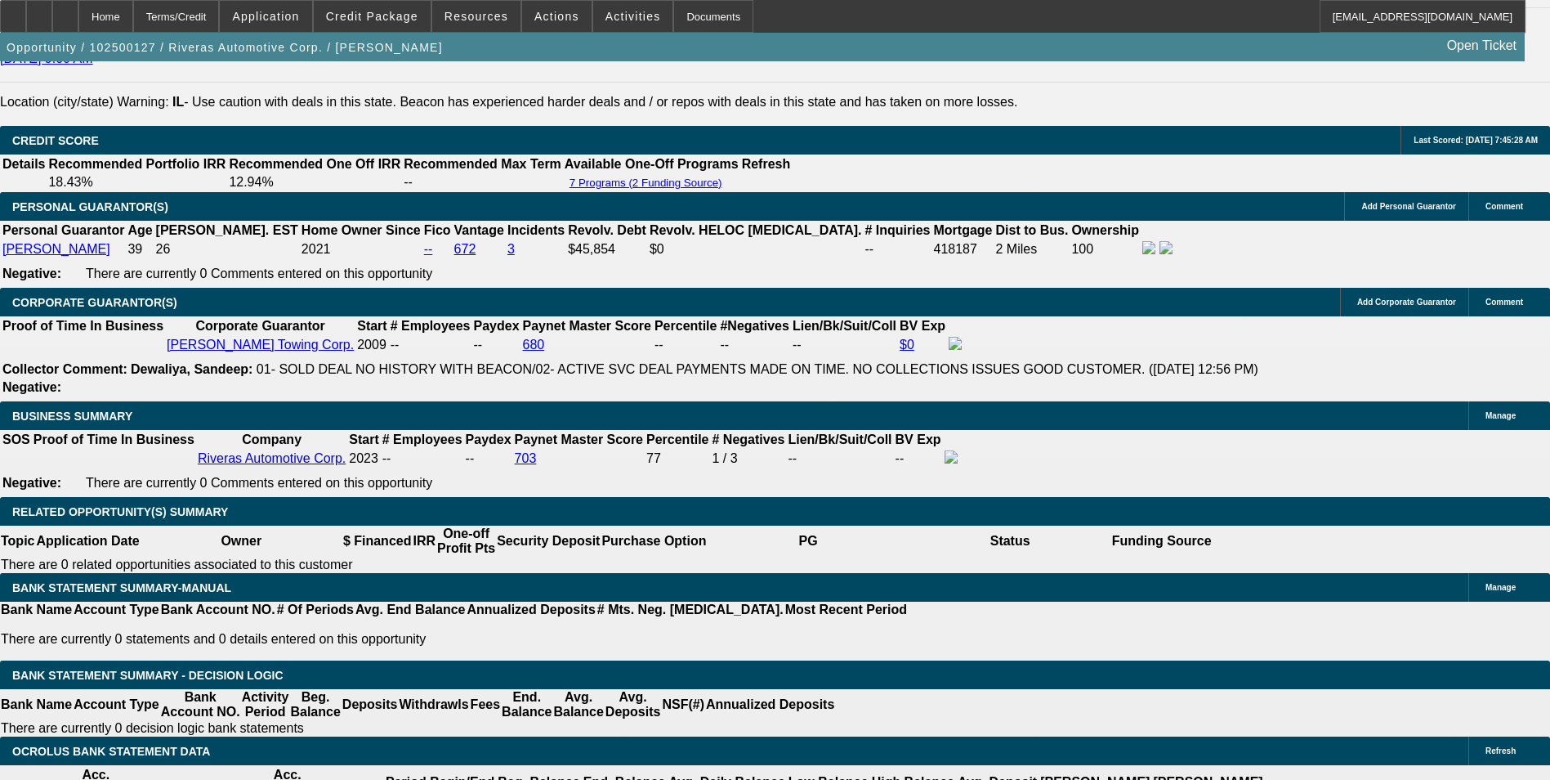
scroll to position [2195, 0]
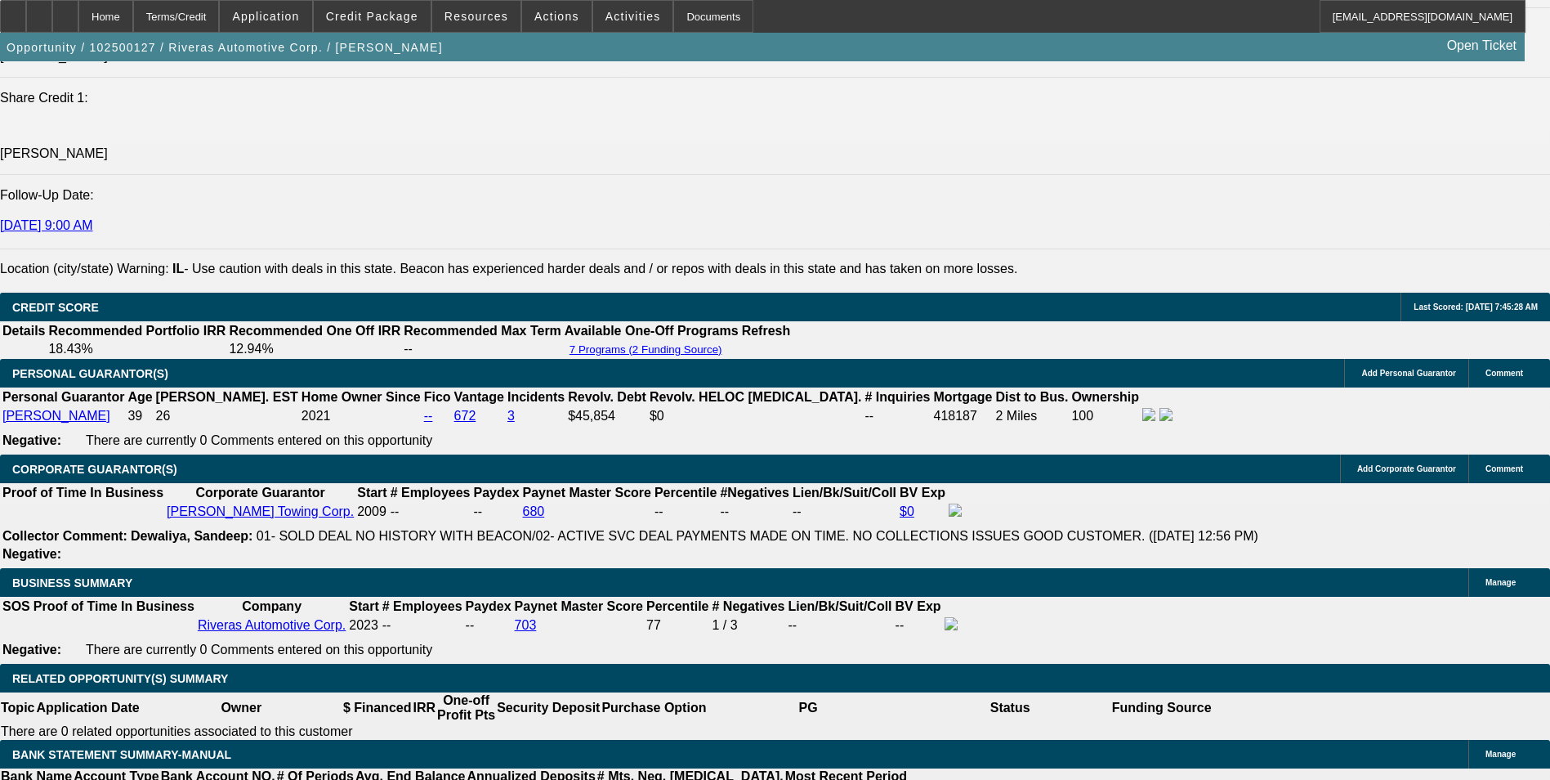
drag, startPoint x: 107, startPoint y: 153, endPoint x: 738, endPoint y: 204, distance: 633.1
drag, startPoint x: 738, startPoint y: 204, endPoint x: 687, endPoint y: 190, distance: 53.3
copy span "[PERSON_NAME] is the owner of [PERSON_NAME] Towing, a current BFC/Unifi lessee …"
click at [607, 21] on span "Activities" at bounding box center [634, 16] width 56 height 13
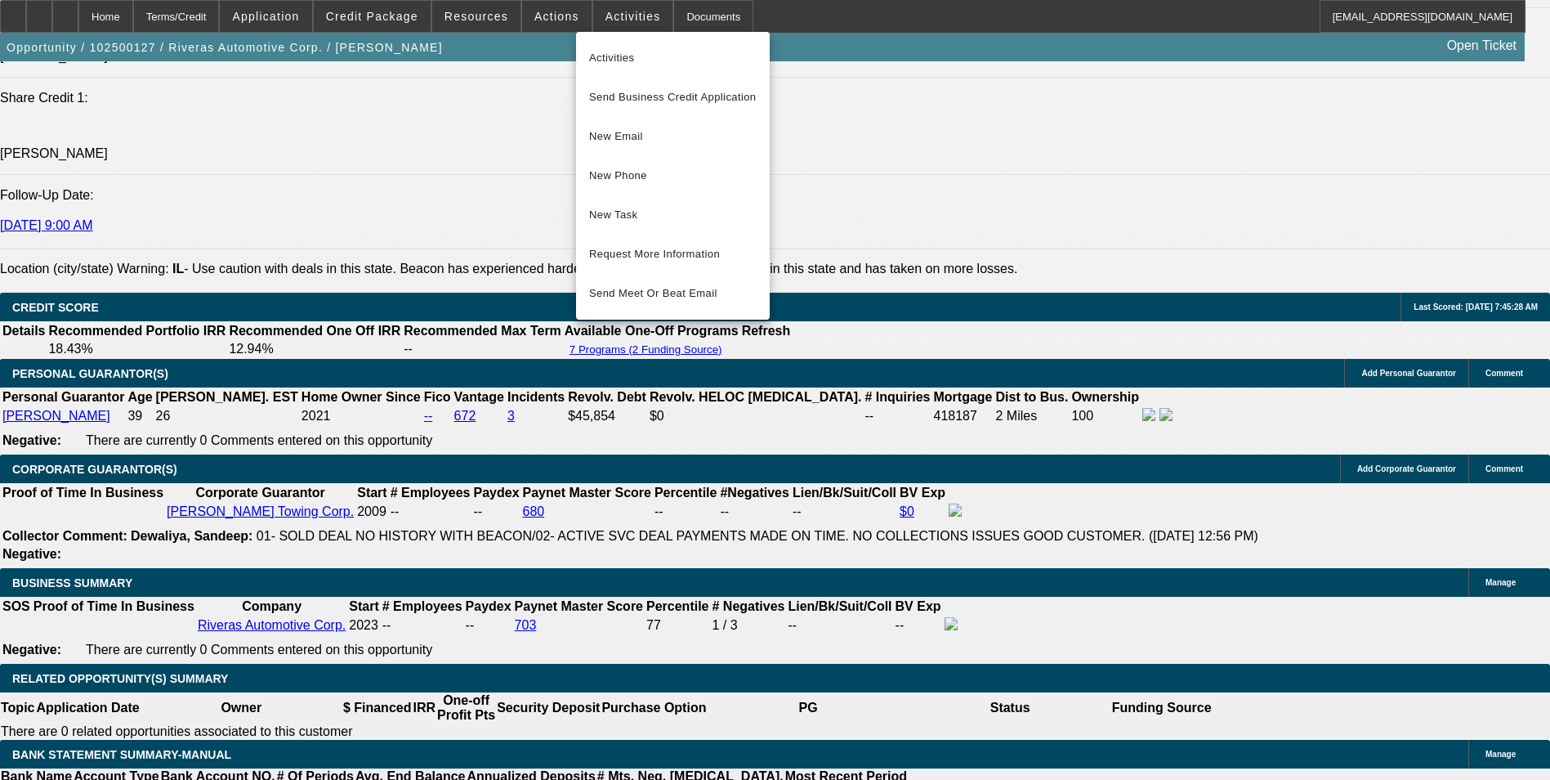
click at [552, 21] on div at bounding box center [775, 390] width 1550 height 780
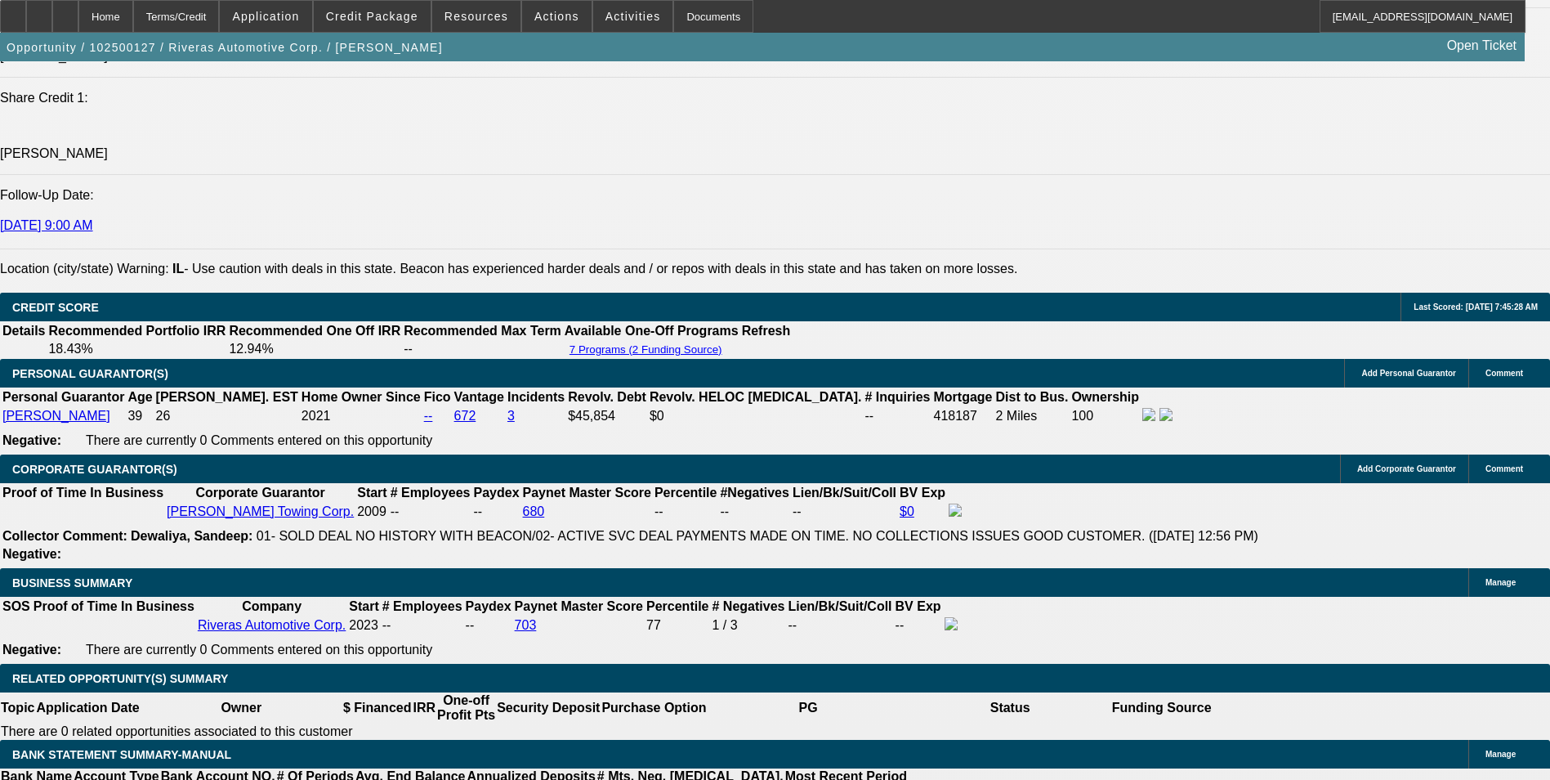
click at [552, 21] on span "Actions" at bounding box center [557, 16] width 45 height 13
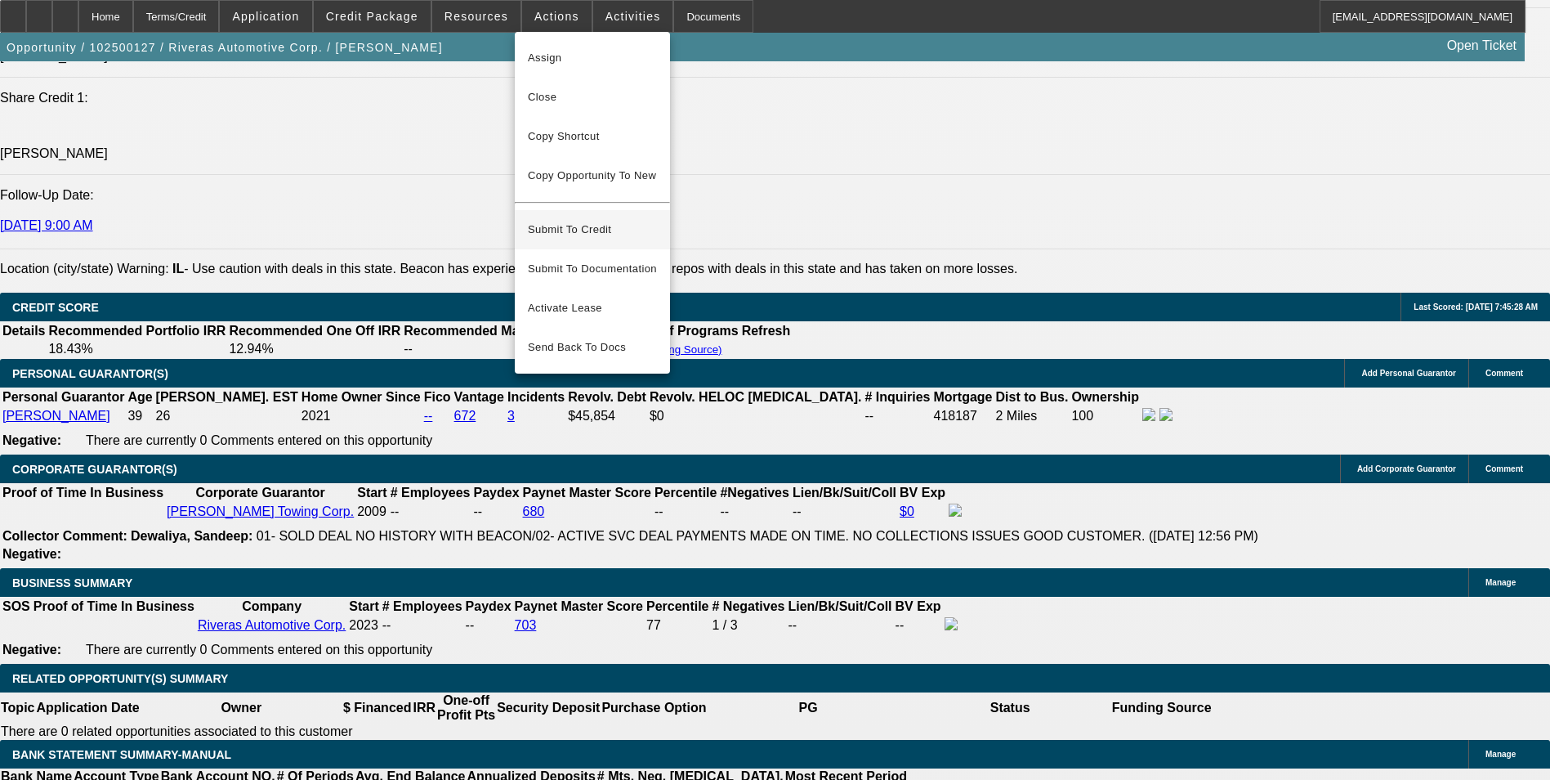
click at [587, 222] on span "Submit To Credit" at bounding box center [592, 230] width 129 height 20
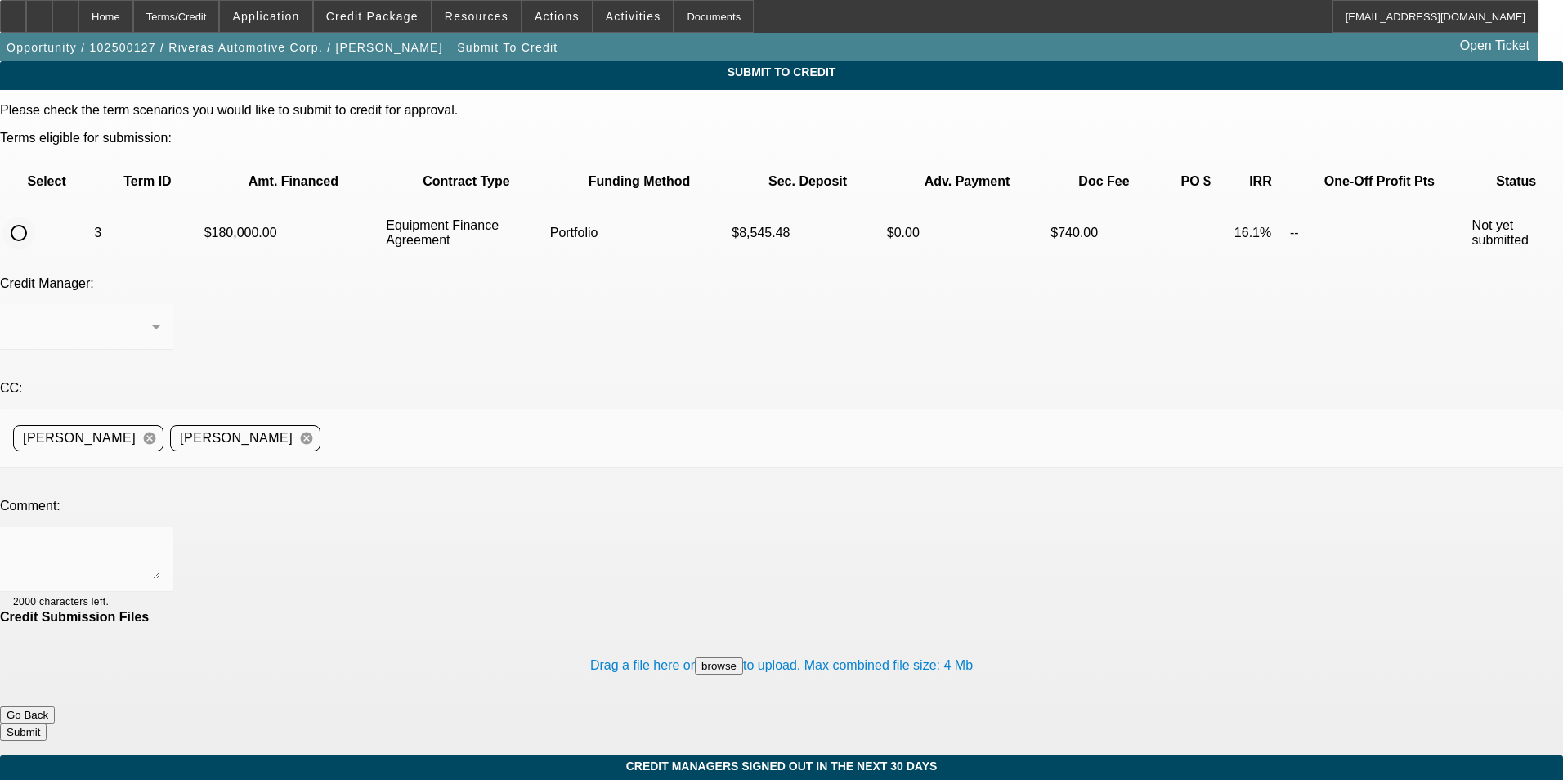
click at [35, 217] on input "radio" at bounding box center [18, 233] width 33 height 33
radio input "true"
click at [152, 317] on div "[PERSON_NAME]" at bounding box center [82, 327] width 139 height 20
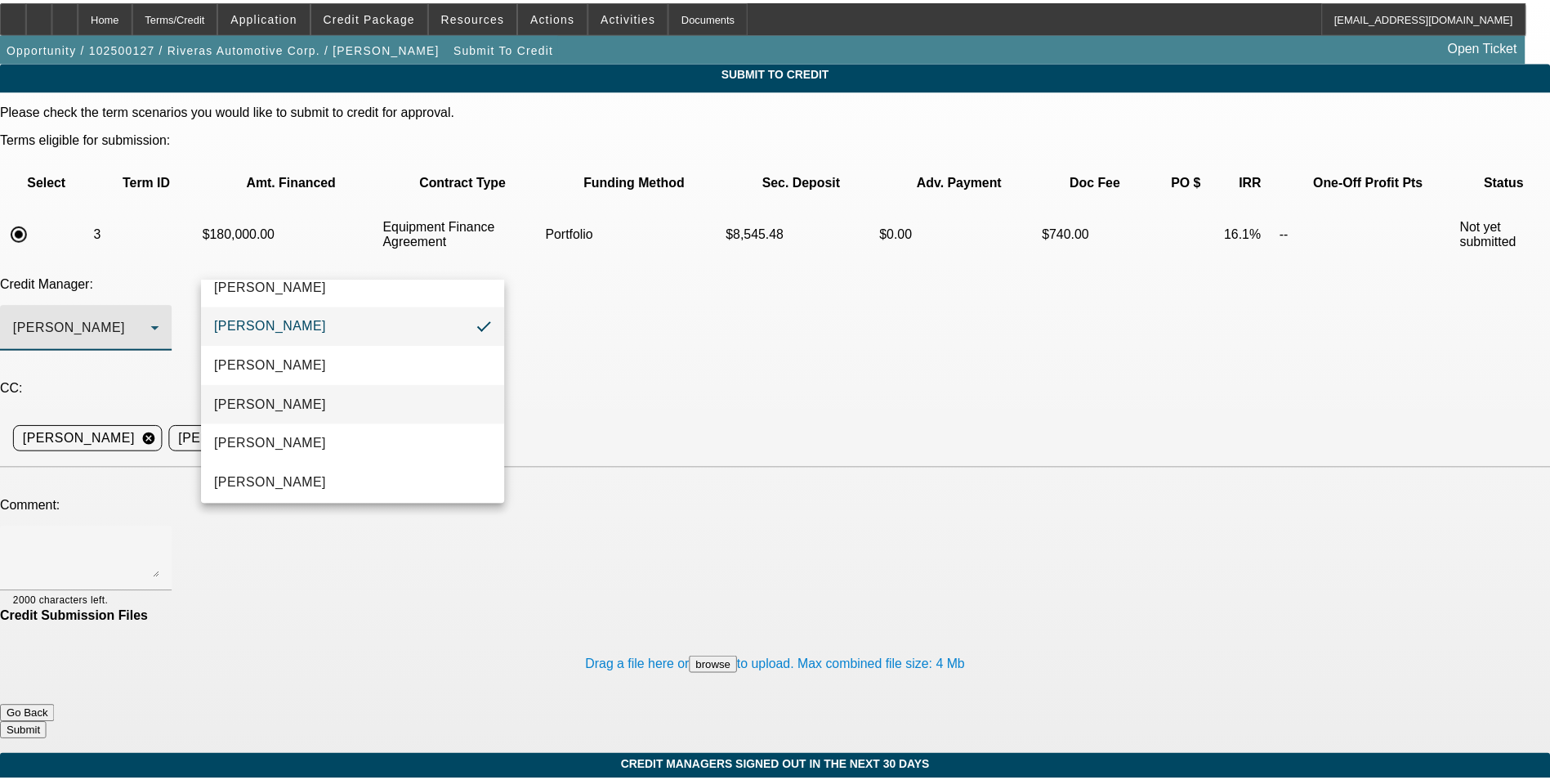
scroll to position [24, 0]
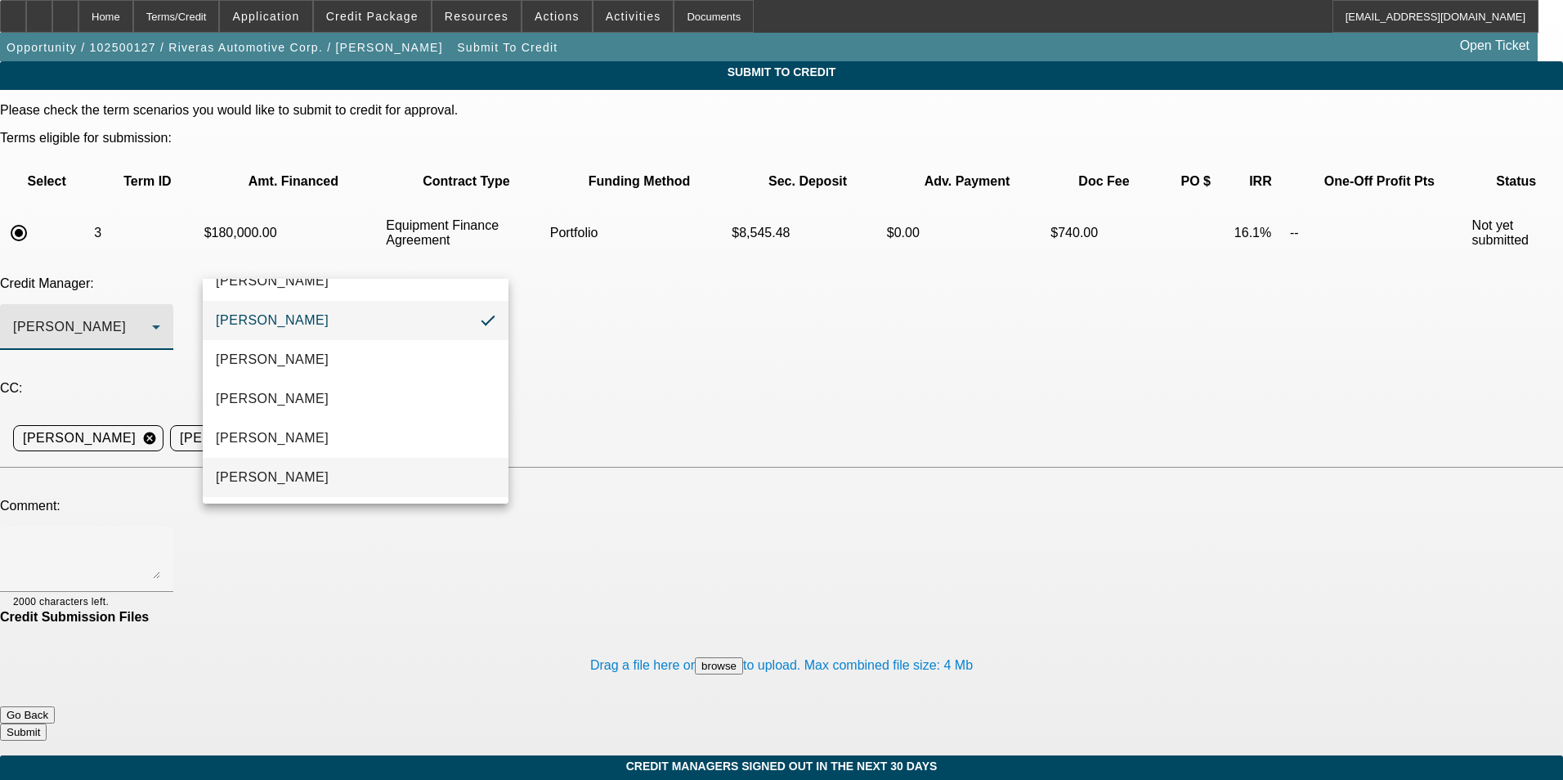
click at [284, 469] on mat-option "[PERSON_NAME]" at bounding box center [356, 477] width 306 height 39
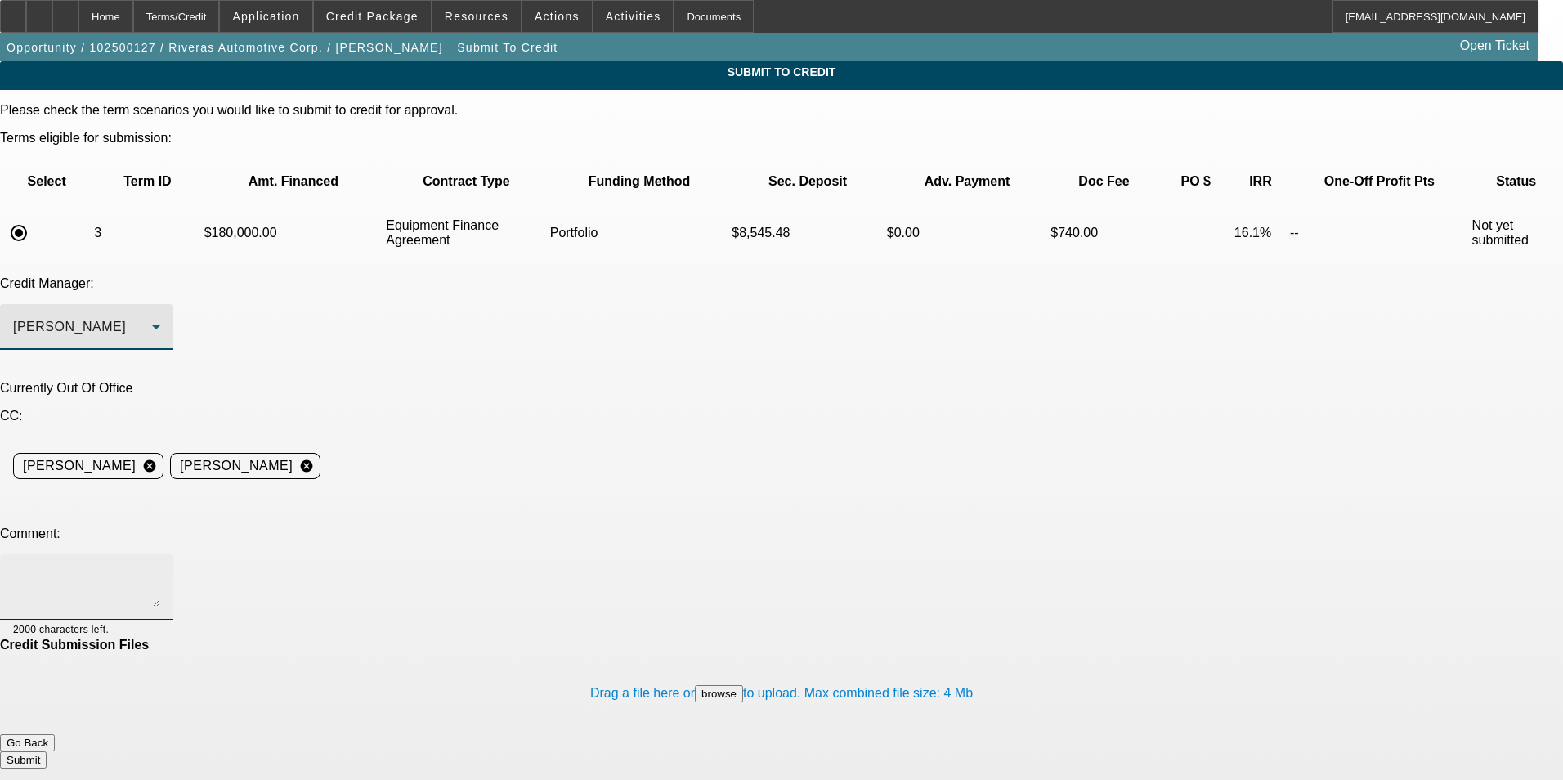
click at [160, 567] on textarea at bounding box center [86, 586] width 147 height 39
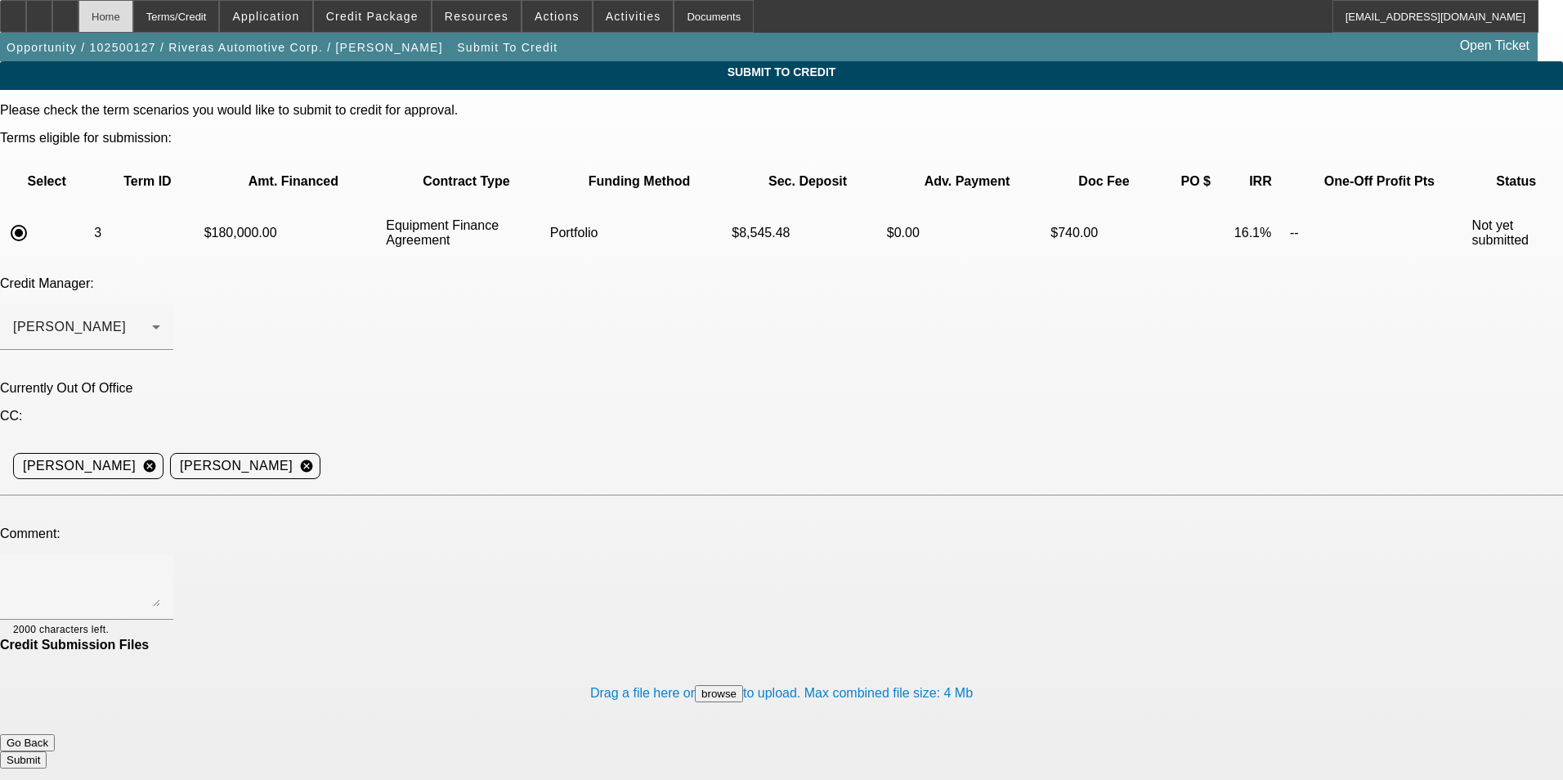
click at [133, 22] on div "Home" at bounding box center [105, 16] width 55 height 33
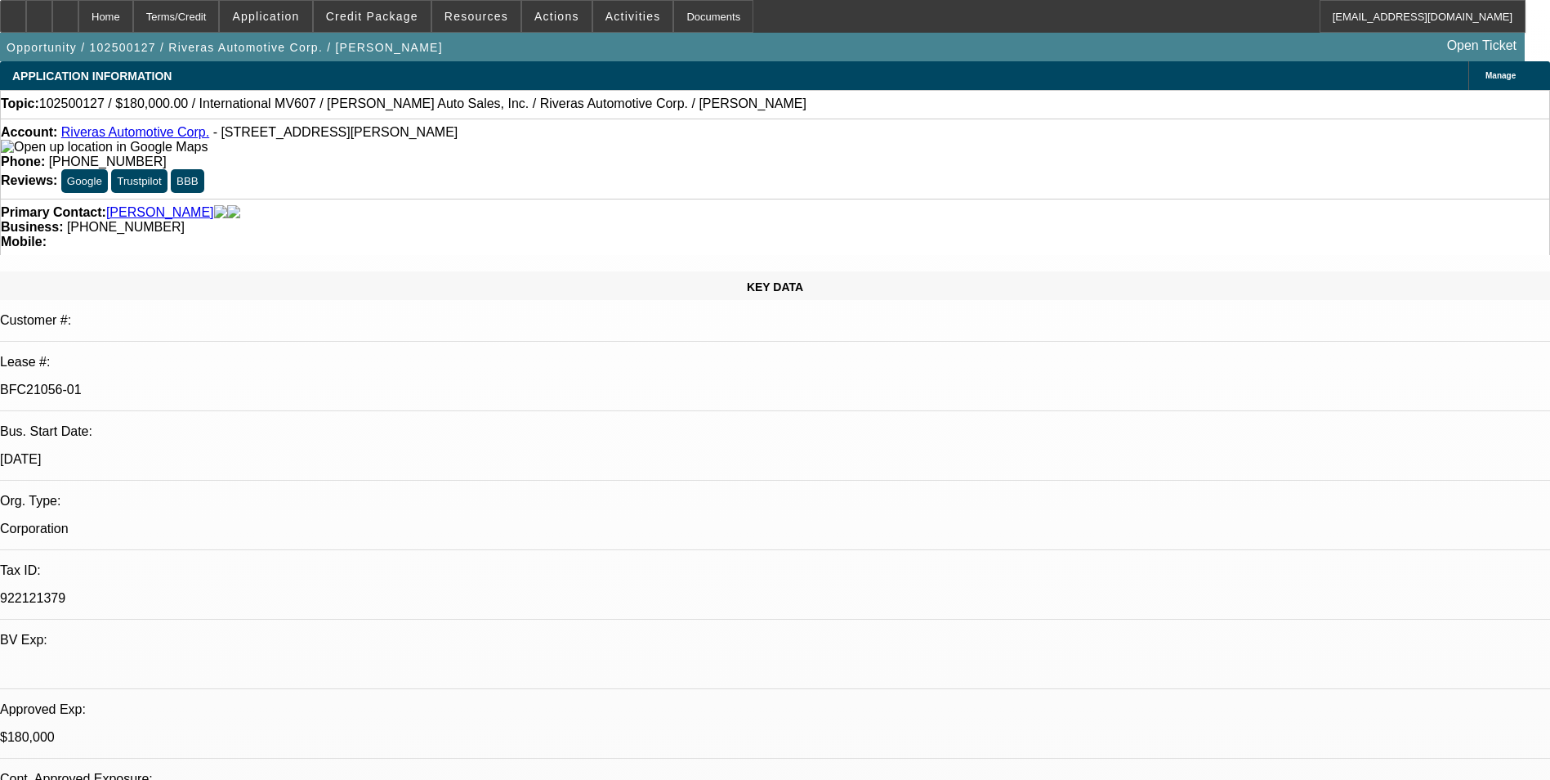
select select "0"
select select "2"
select select "0"
select select "6"
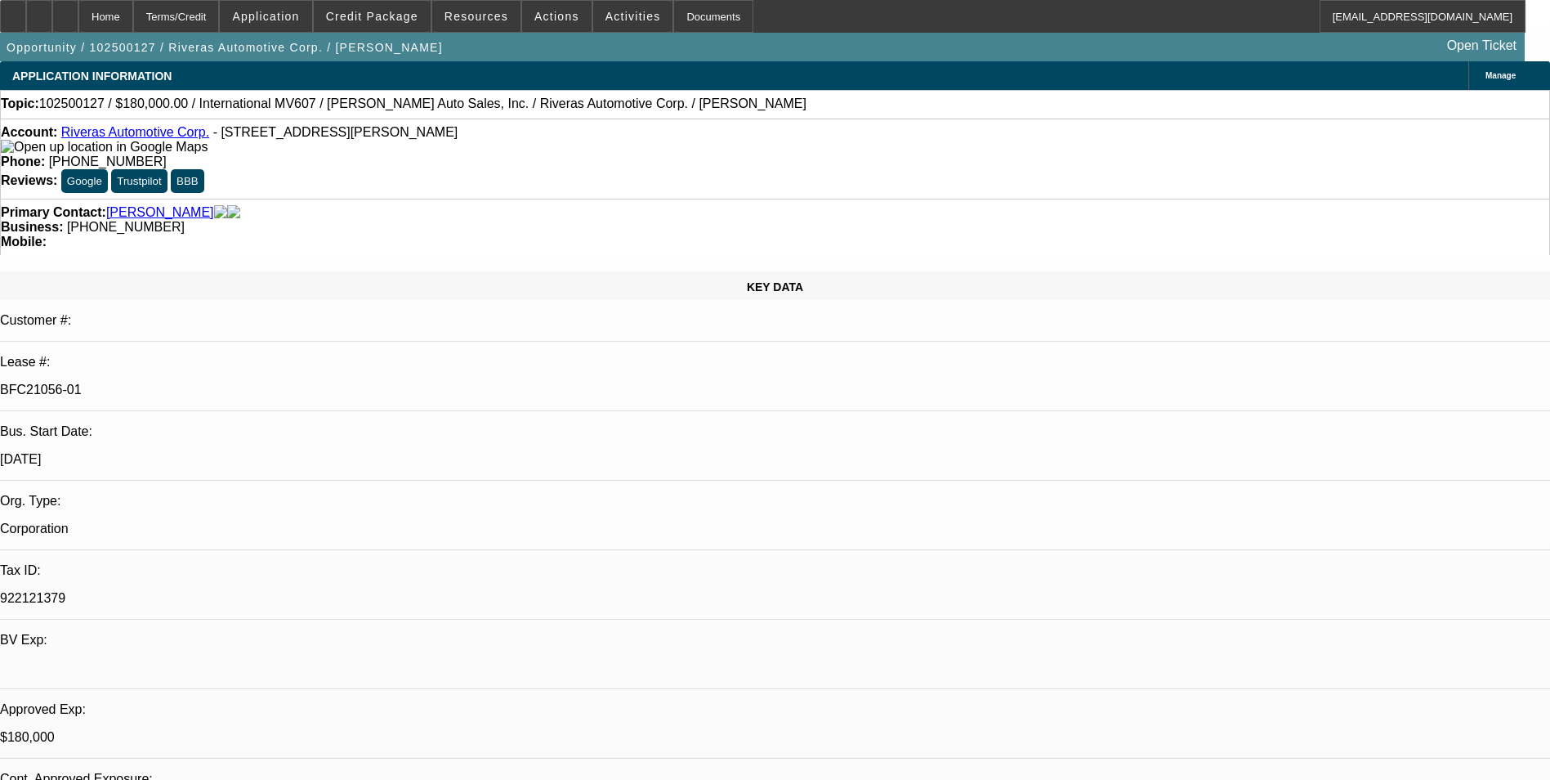
select select "0"
select select "2"
select select "0"
select select "6"
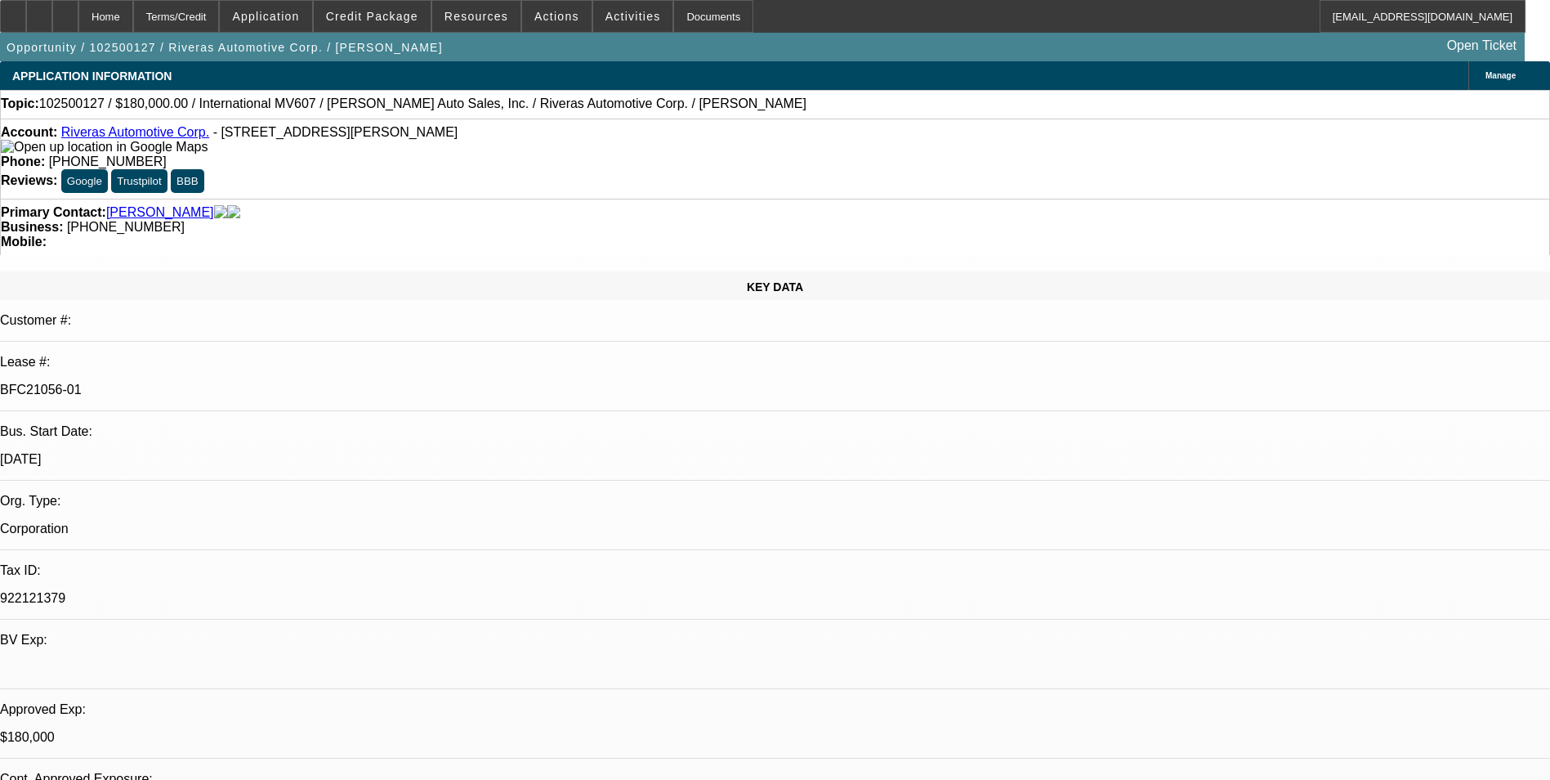
select select "0"
select select "6"
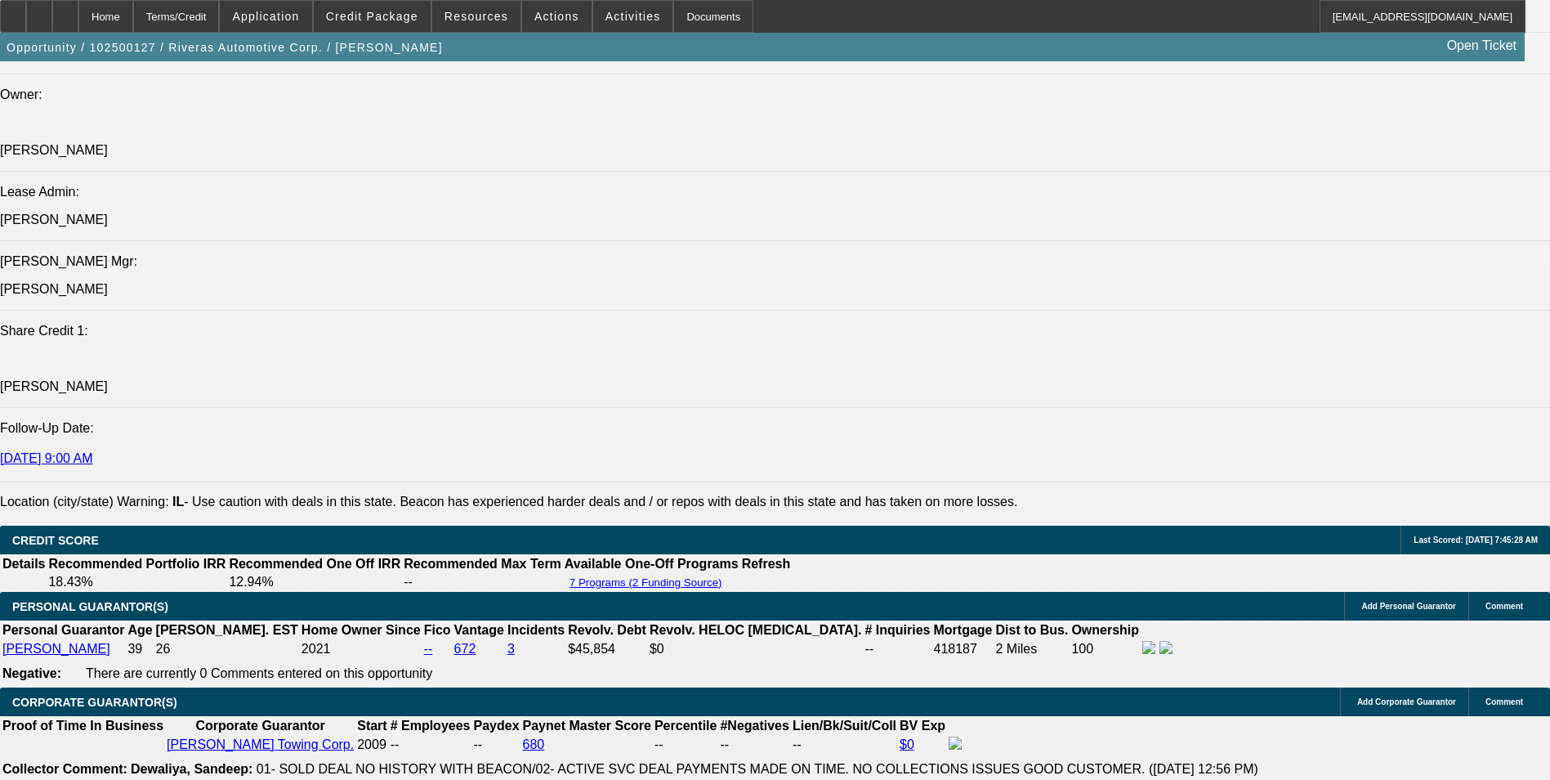
scroll to position [2452, 0]
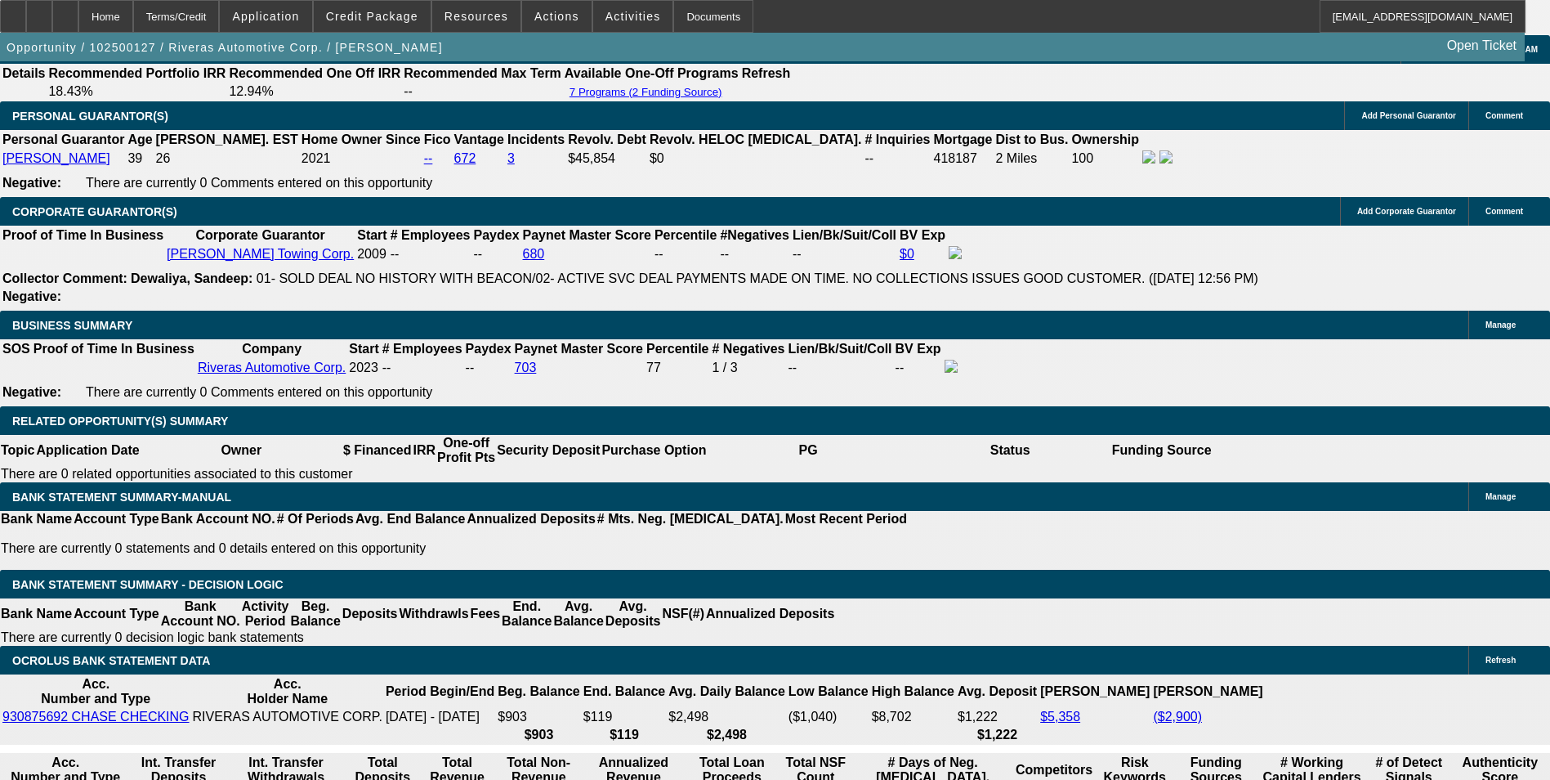
drag, startPoint x: 320, startPoint y: 549, endPoint x: 383, endPoint y: 529, distance: 66.2
type input "UNKNOWN"
type input "3"
type input "$122,992.26"
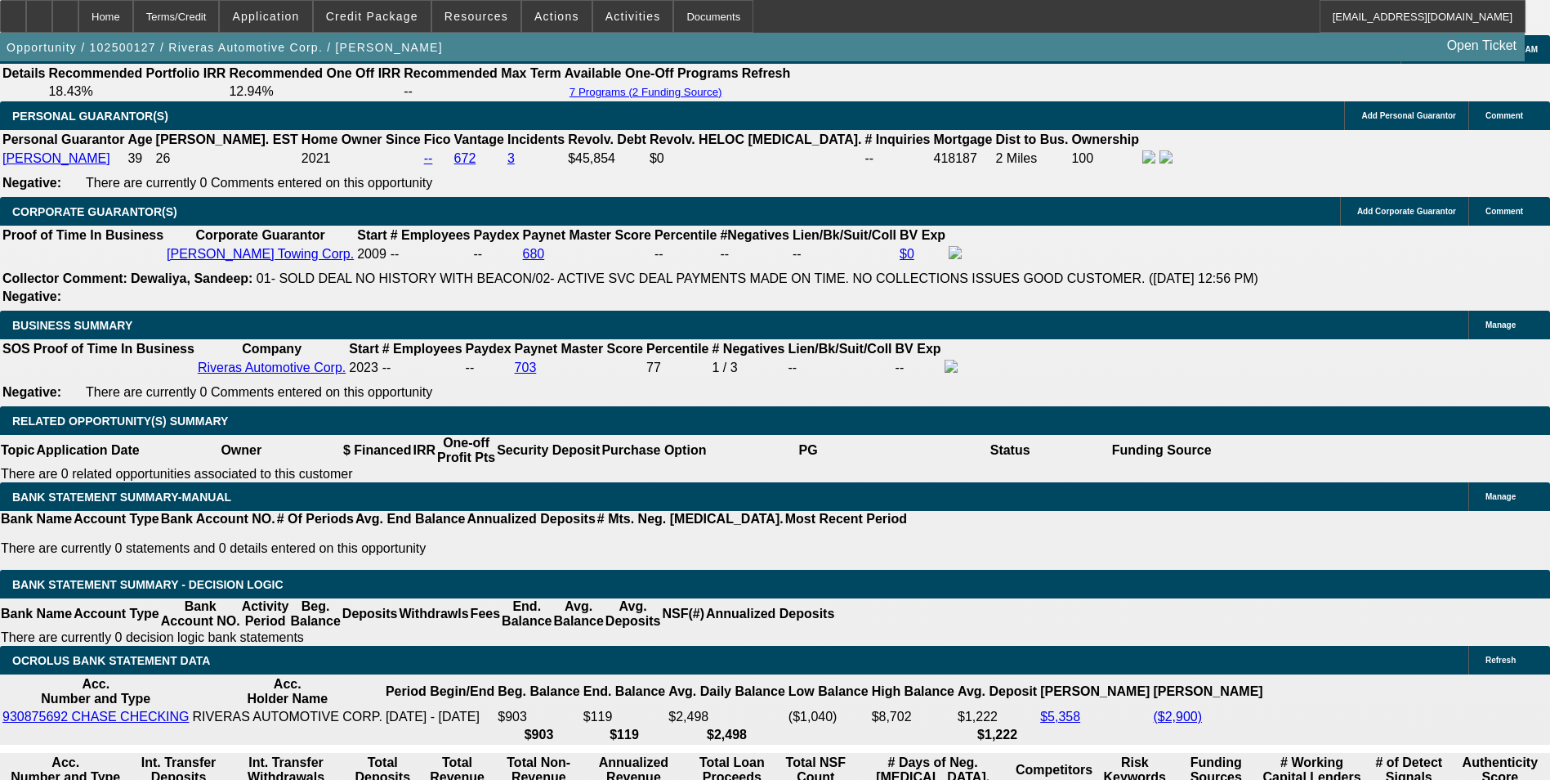
type input "$61,496.13"
type input "36"
type input "$12,461.90"
type input "$6,230.95"
type input "36"
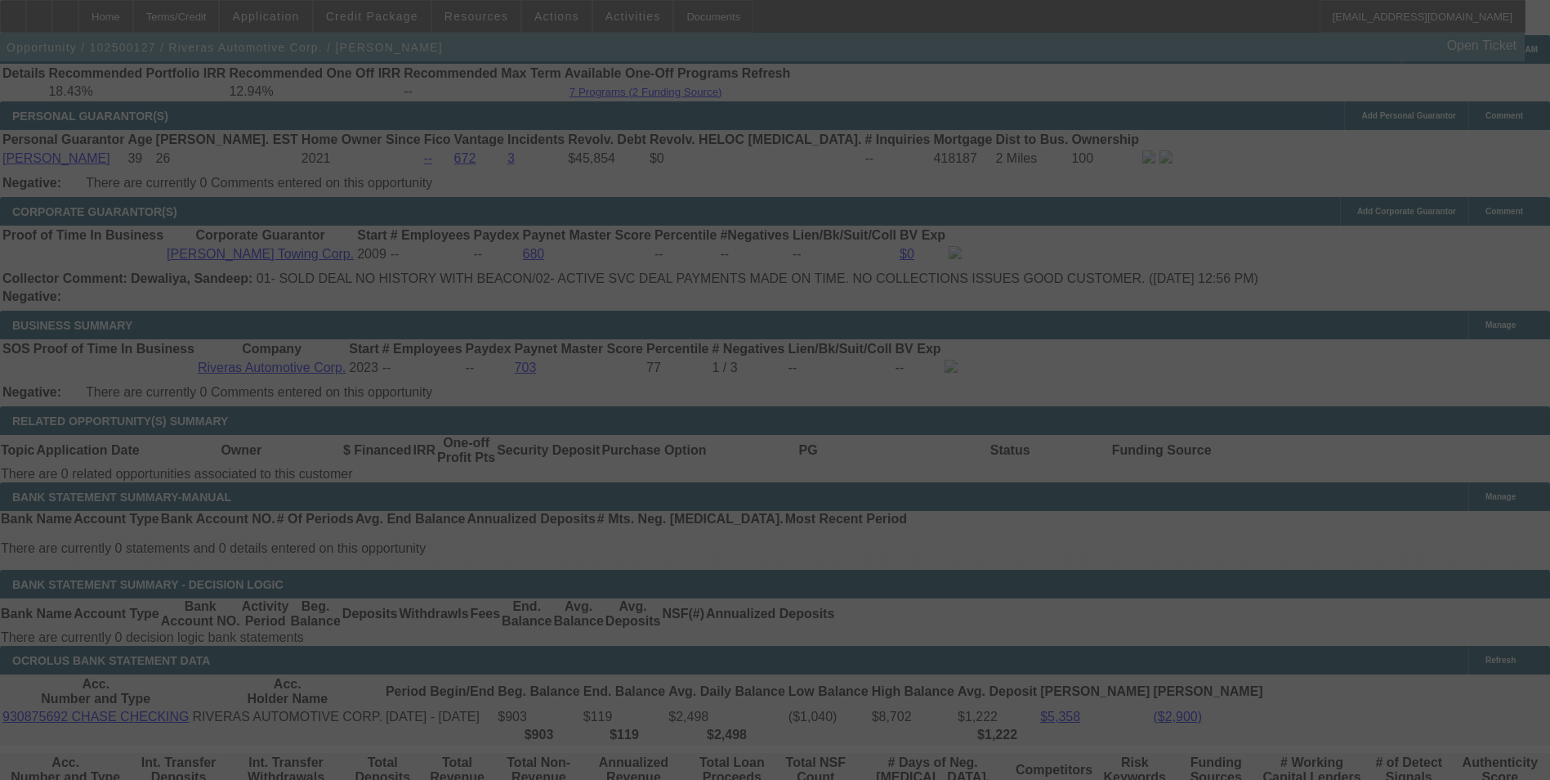
select select "0"
select select "2"
select select "0"
select select "6"
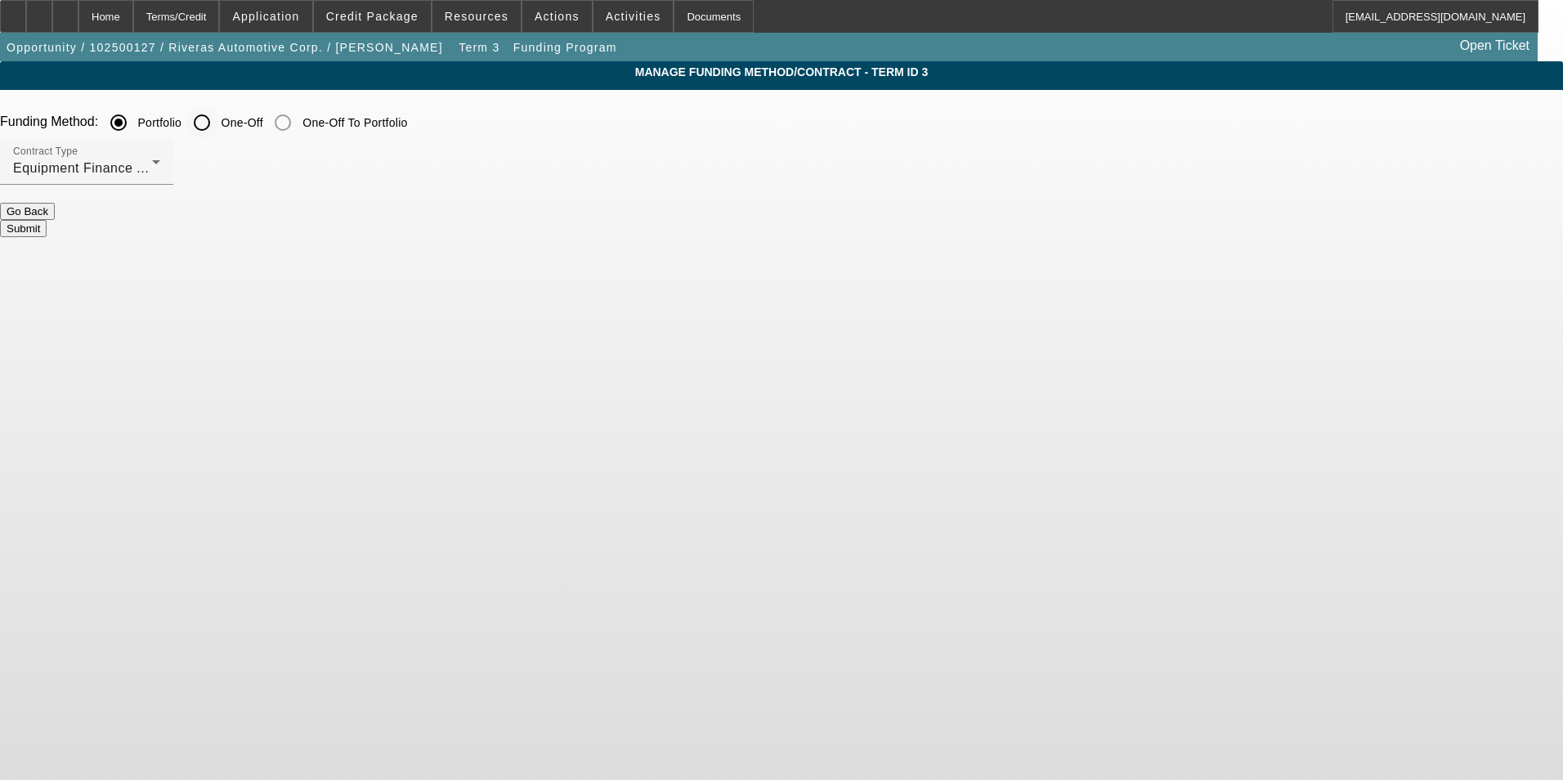
click at [218, 129] on input "One-Off" at bounding box center [202, 122] width 33 height 33
radio input "true"
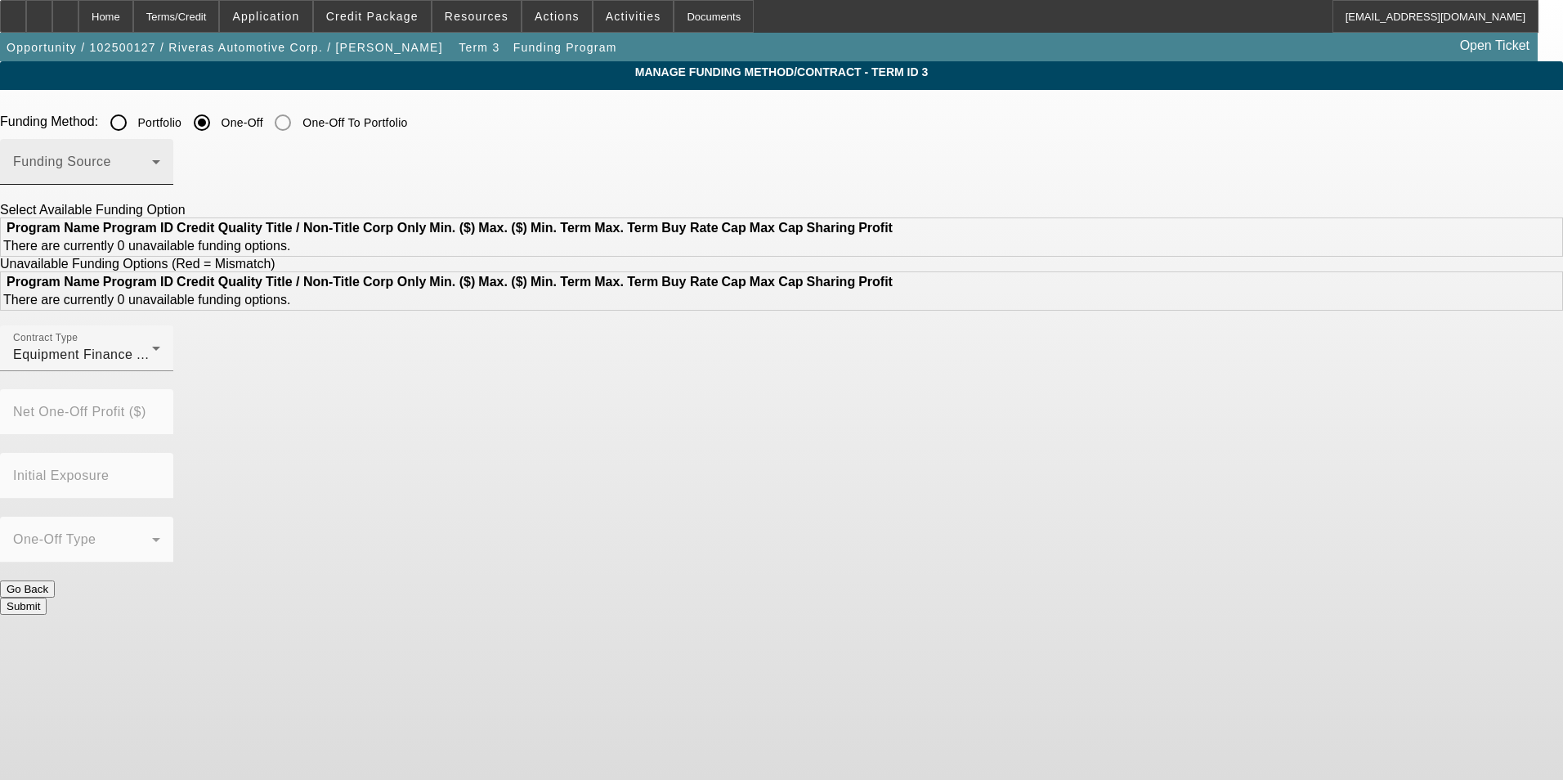
click at [152, 163] on span at bounding box center [82, 169] width 139 height 20
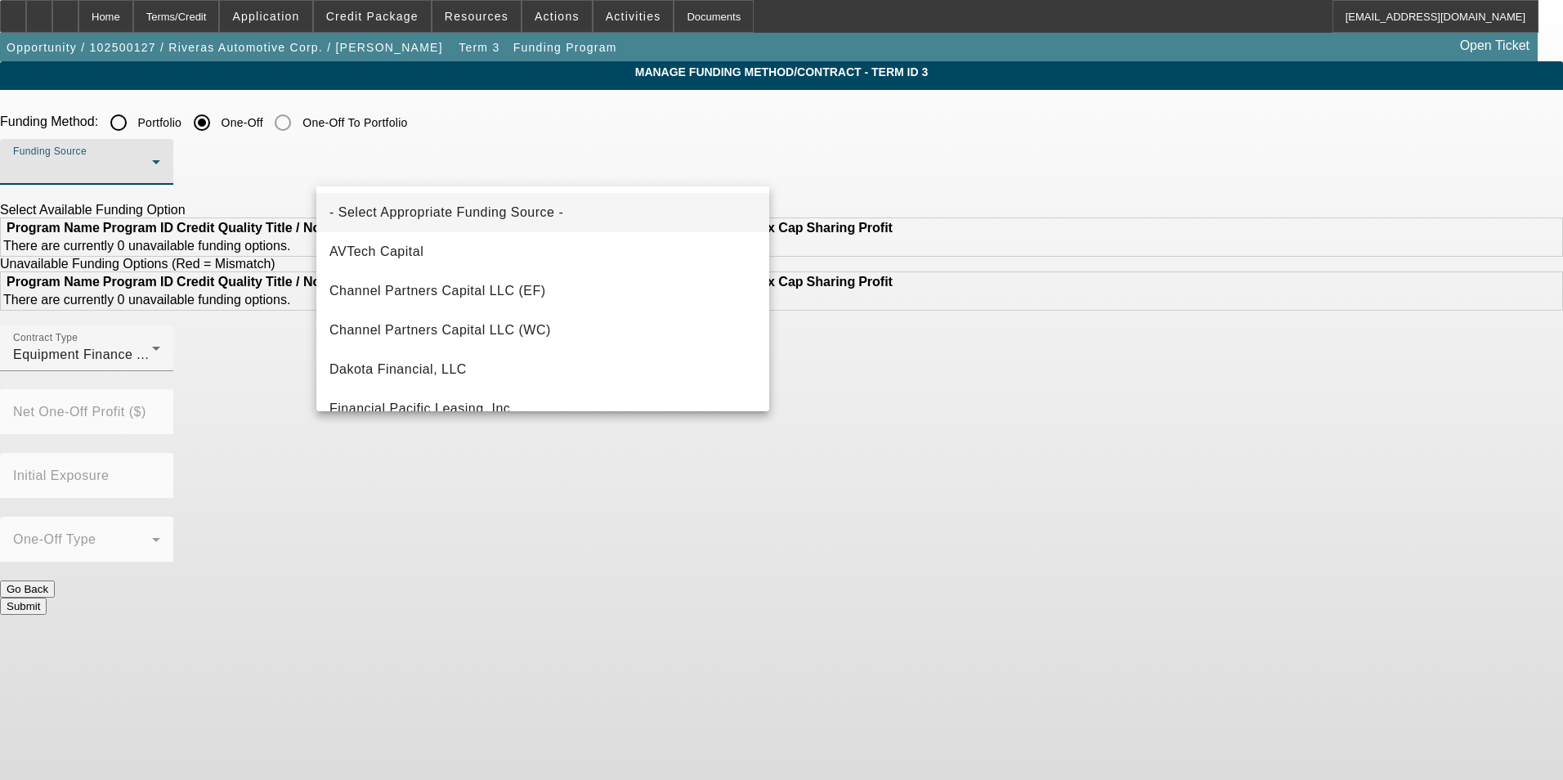
click at [495, 163] on div at bounding box center [781, 390] width 1563 height 780
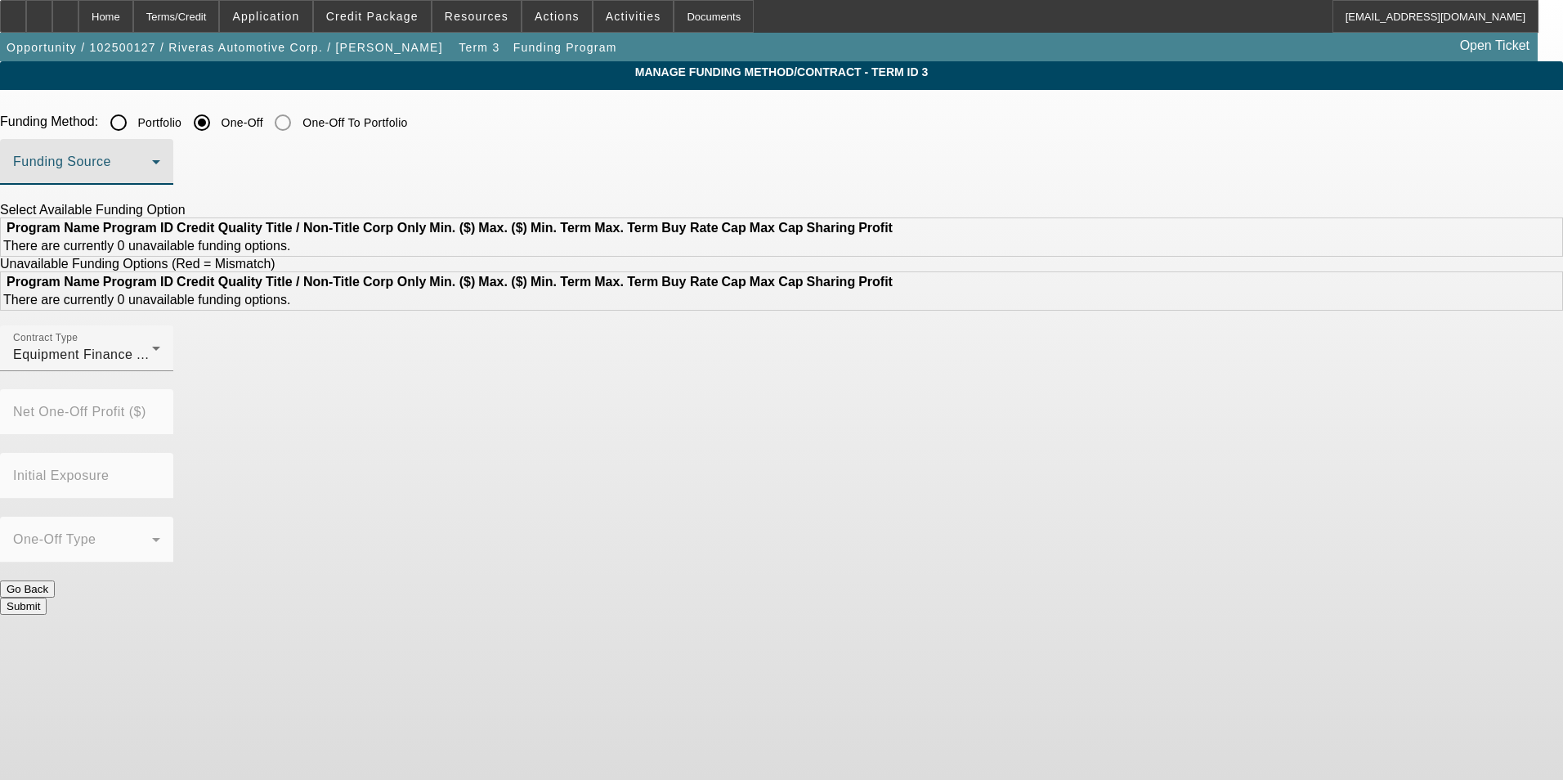
click at [152, 163] on span at bounding box center [82, 169] width 139 height 20
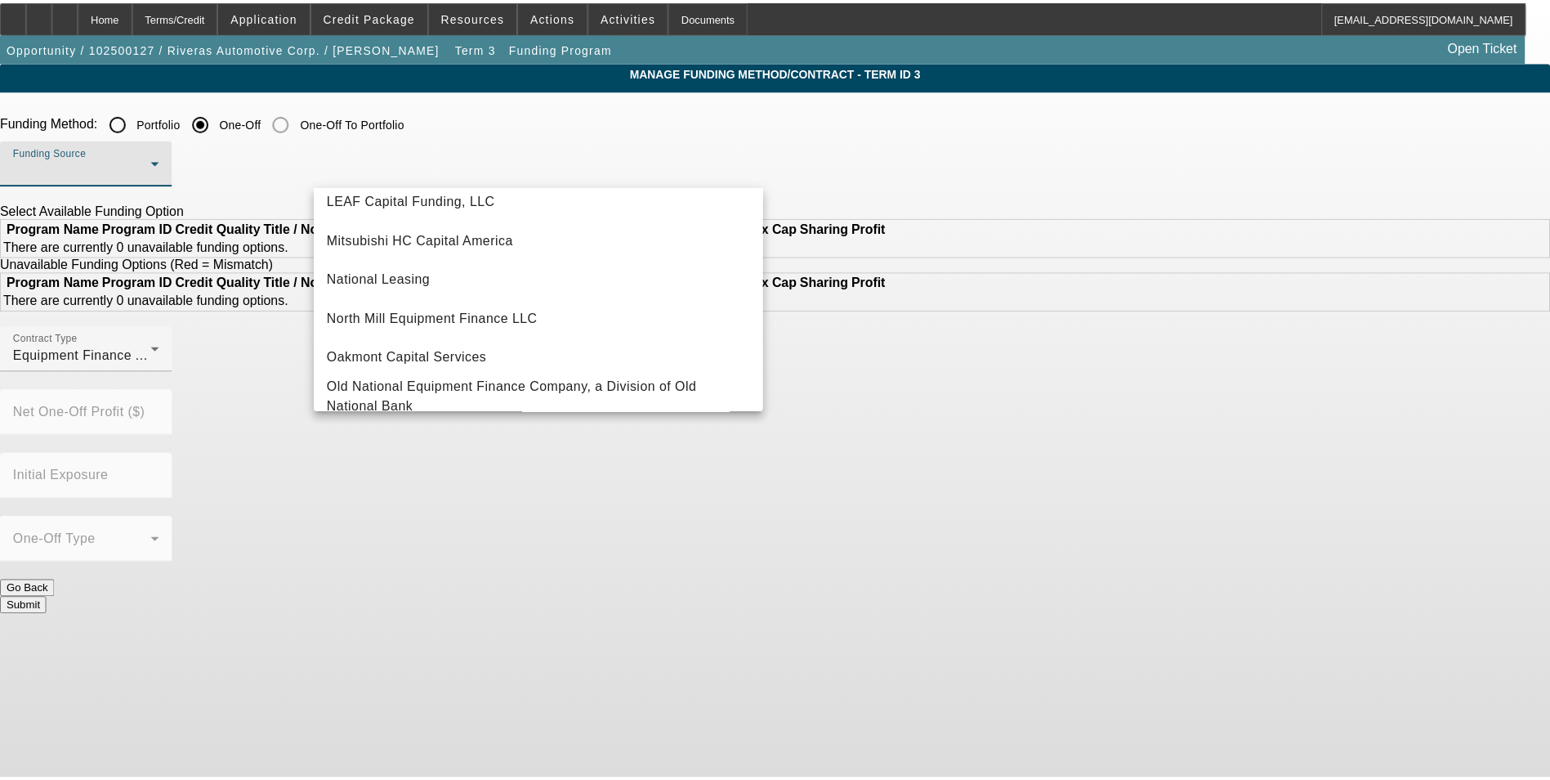
scroll to position [409, 0]
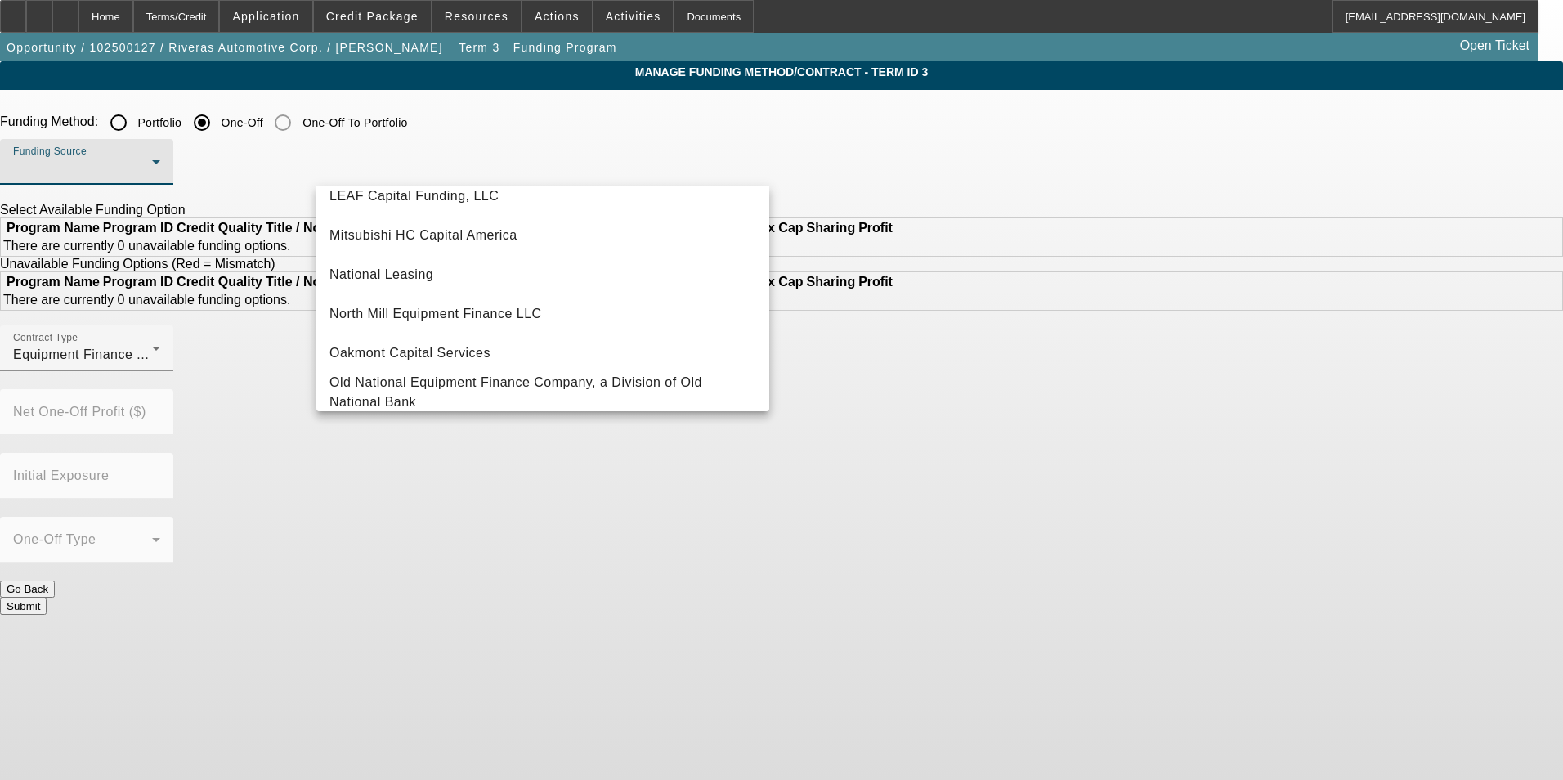
click at [144, 16] on div at bounding box center [781, 390] width 1563 height 780
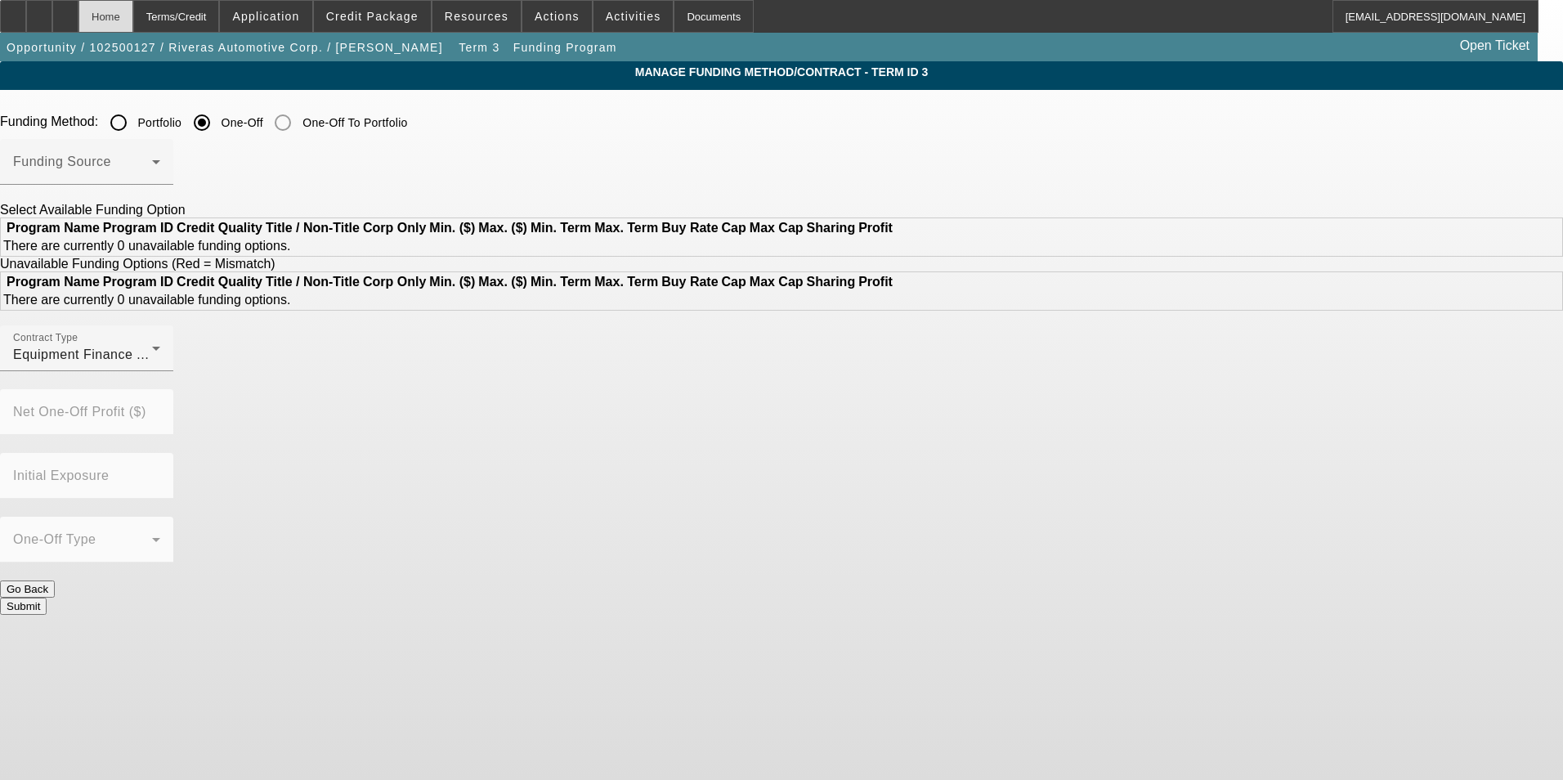
click at [133, 24] on div "Home" at bounding box center [105, 16] width 55 height 33
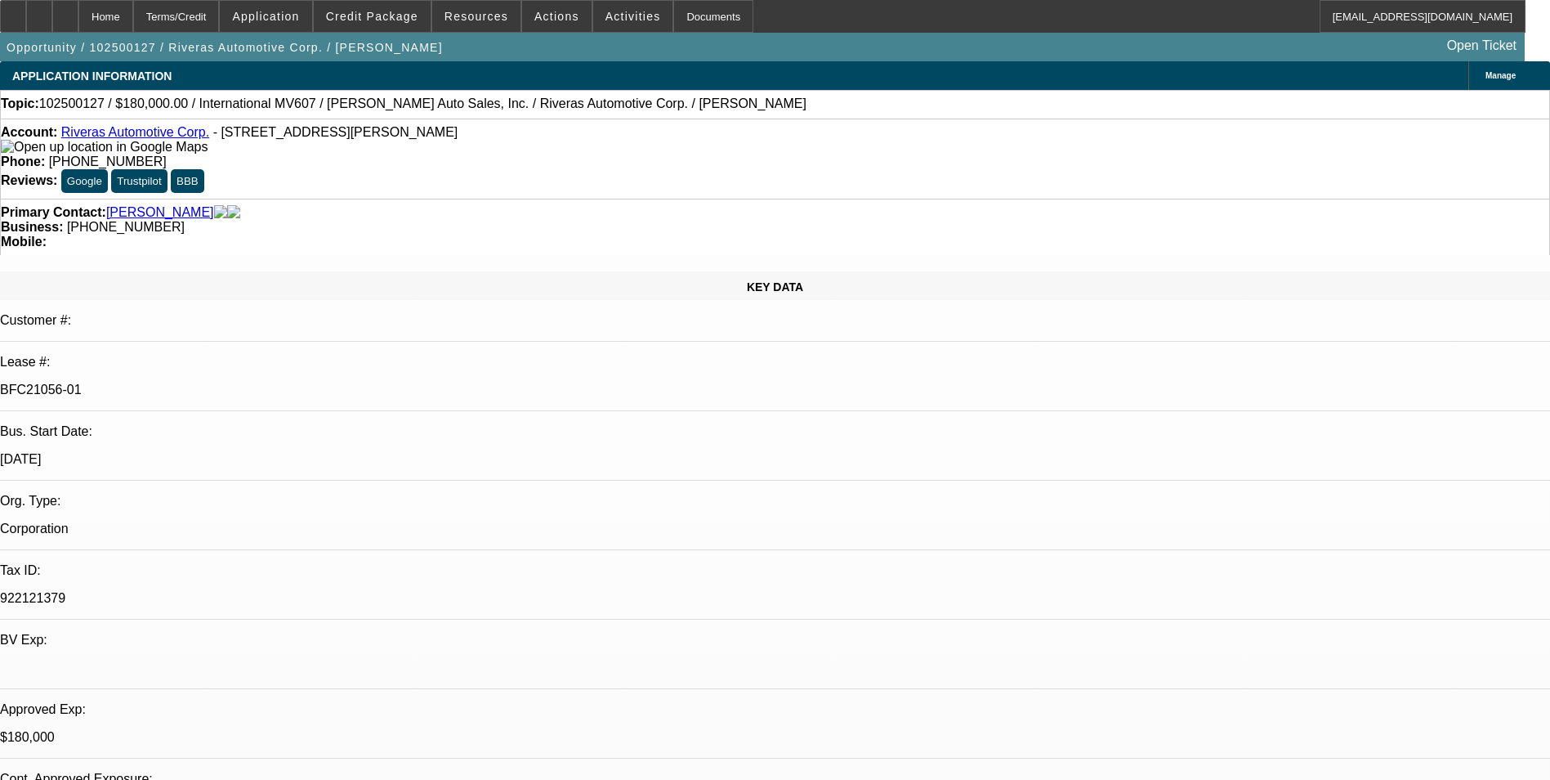
select select "0"
select select "2"
select select "0"
select select "6"
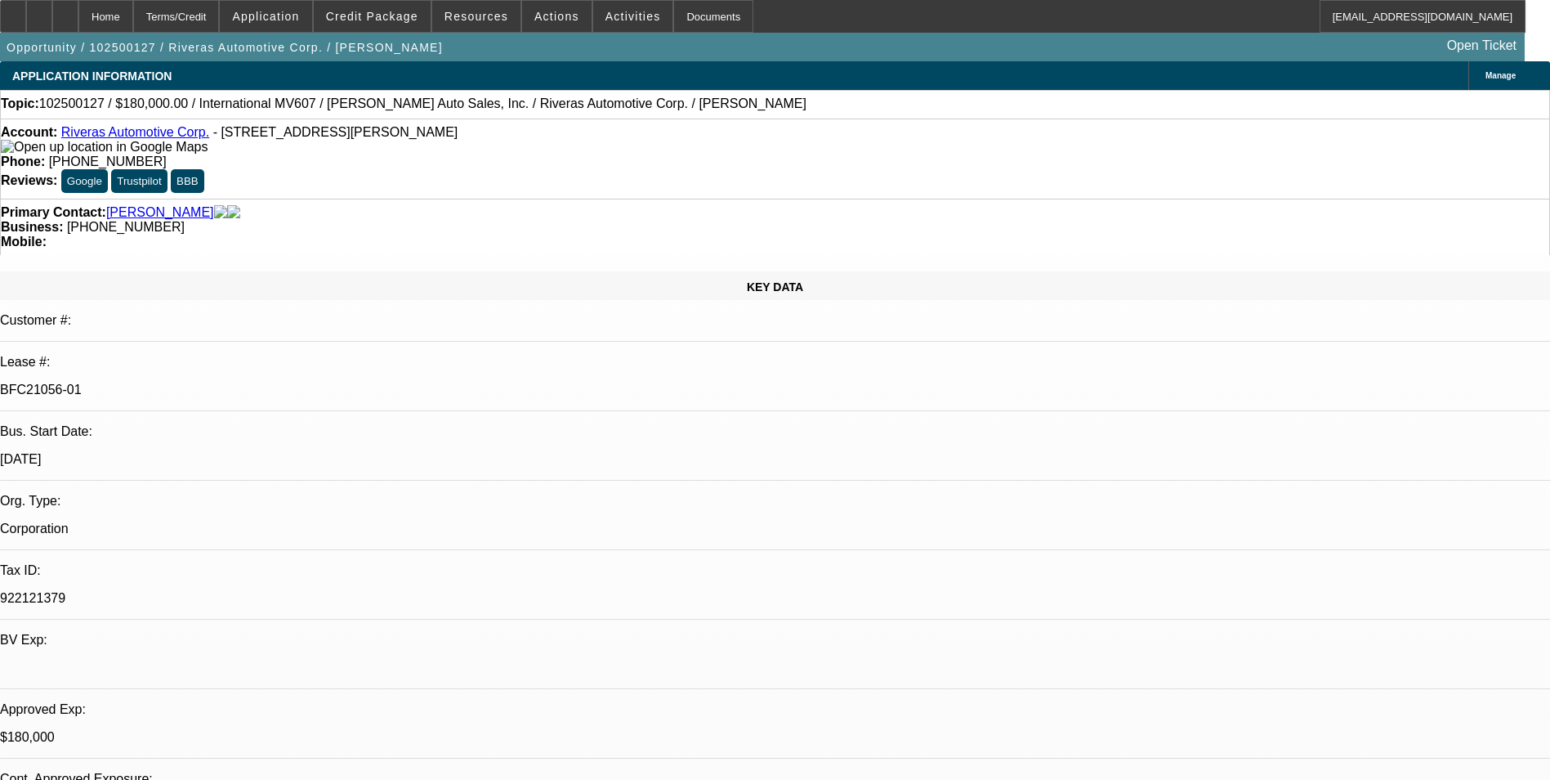
select select "0"
select select "2"
select select "0"
select select "6"
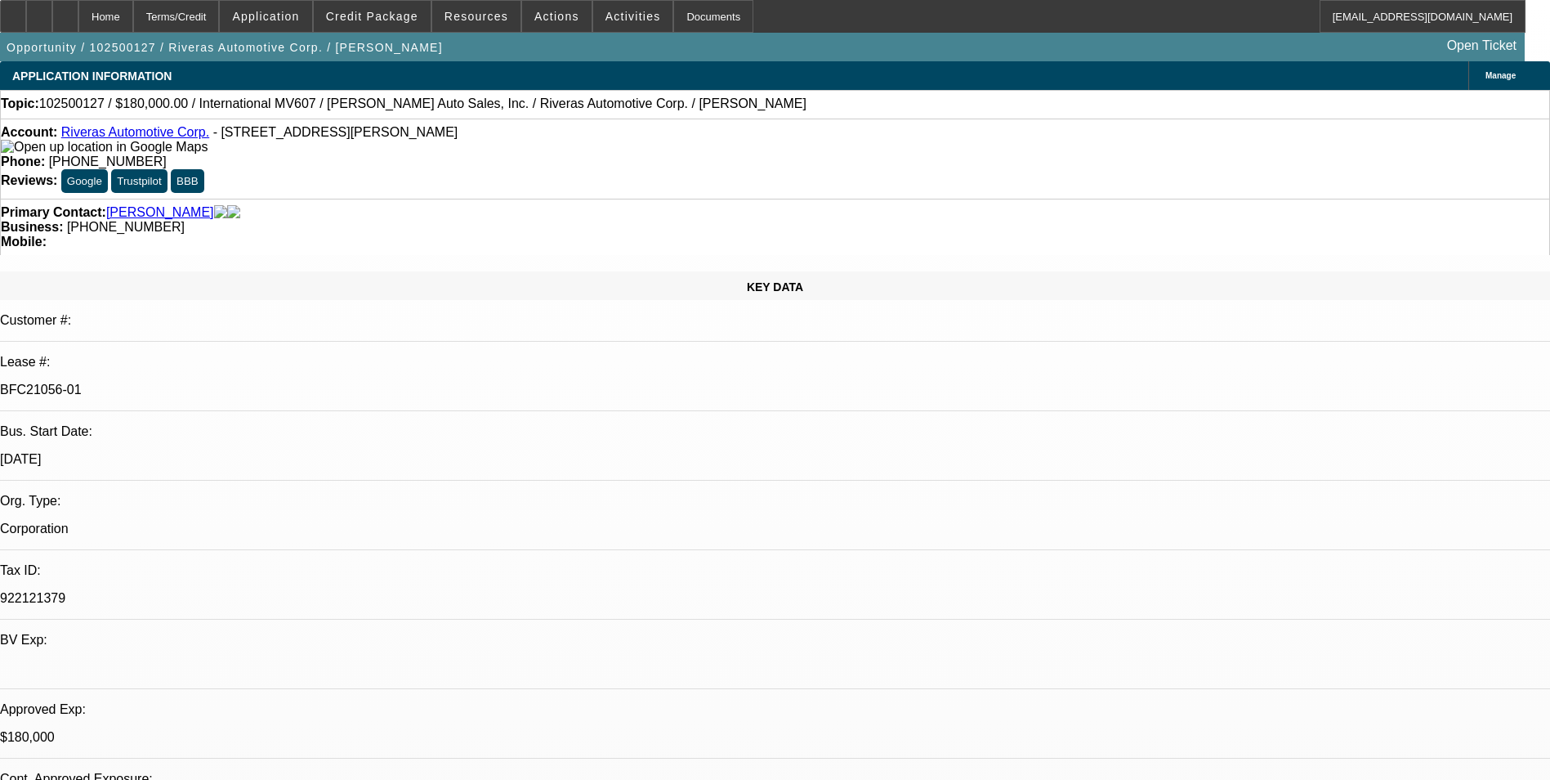
select select "0"
select select "6"
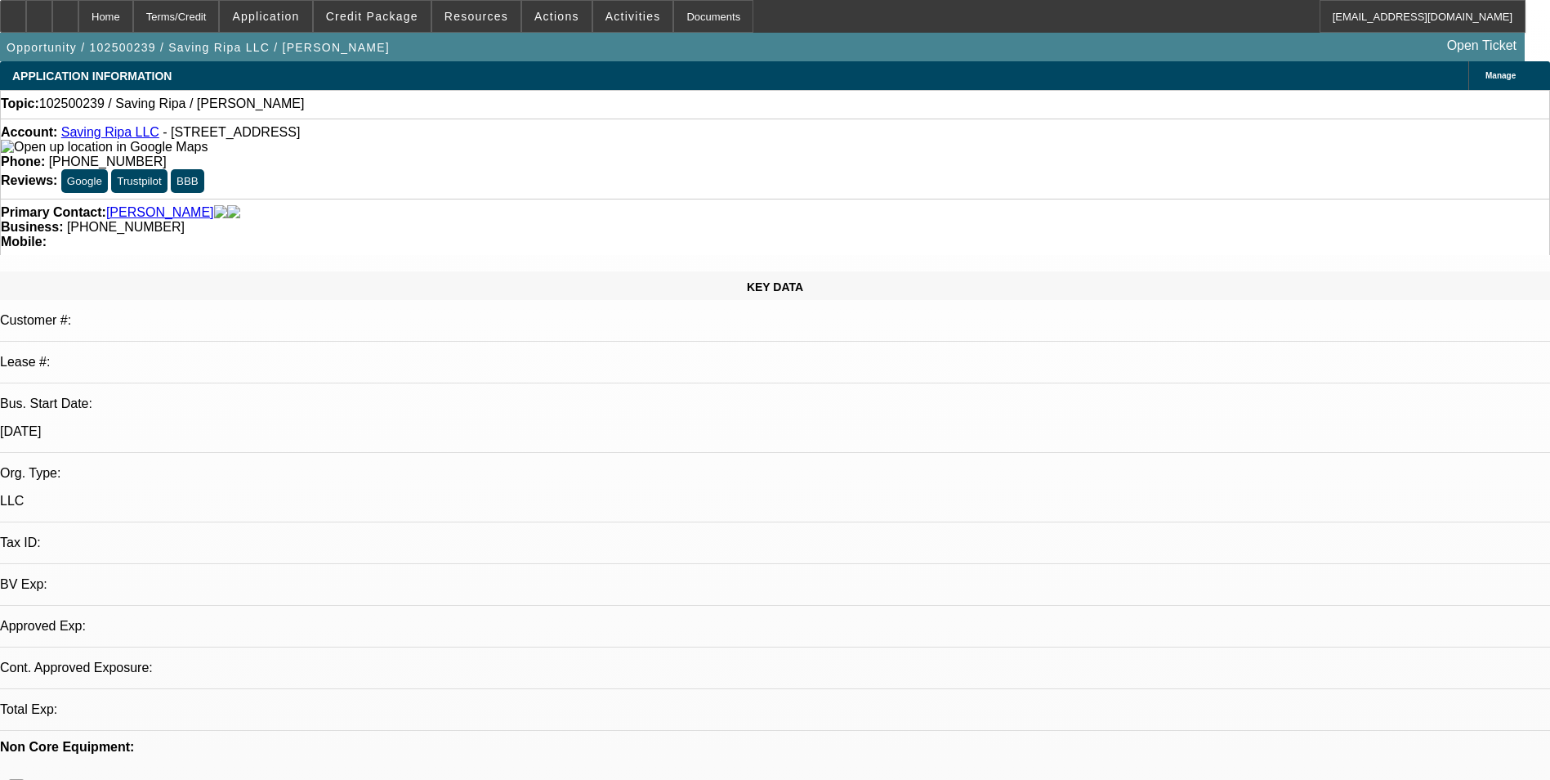
select select "0"
select select "2"
select select "0.1"
select select "1"
select select "2"
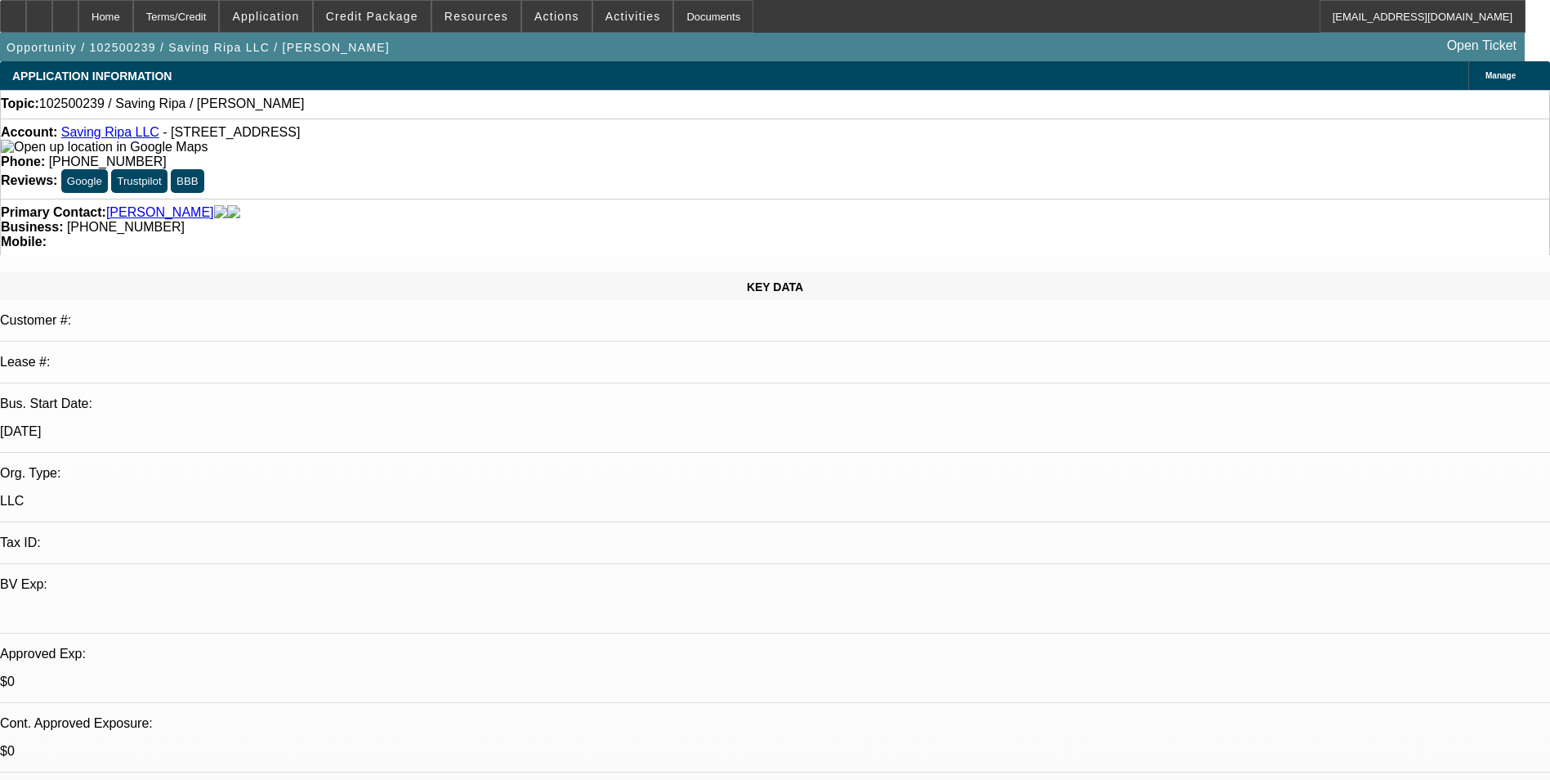
select select "4"
